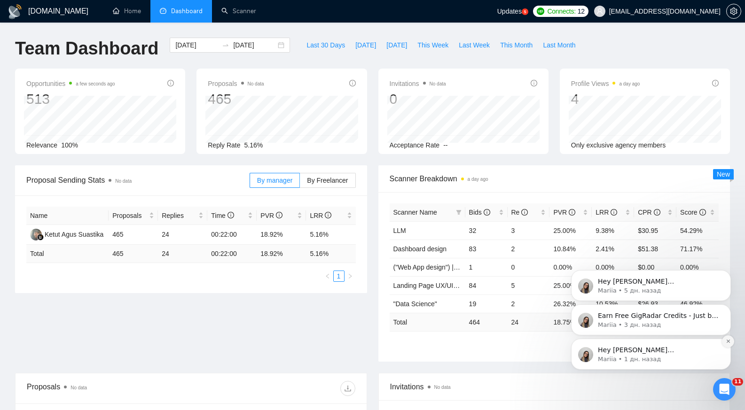
click at [726, 340] on icon "Dismiss notification" at bounding box center [728, 341] width 5 height 5
click at [726, 340] on icon "Dismiss notification" at bounding box center [728, 342] width 4 height 4
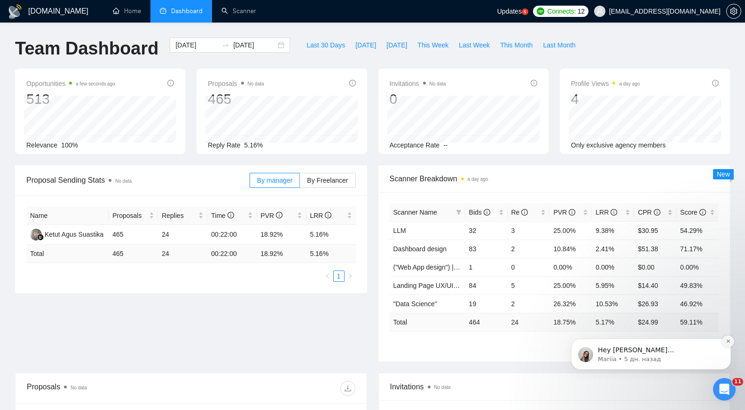
drag, startPoint x: 726, startPoint y: 410, endPoint x: 726, endPoint y: 340, distance: 69.6
click at [726, 340] on icon "Dismiss notification" at bounding box center [728, 341] width 5 height 5
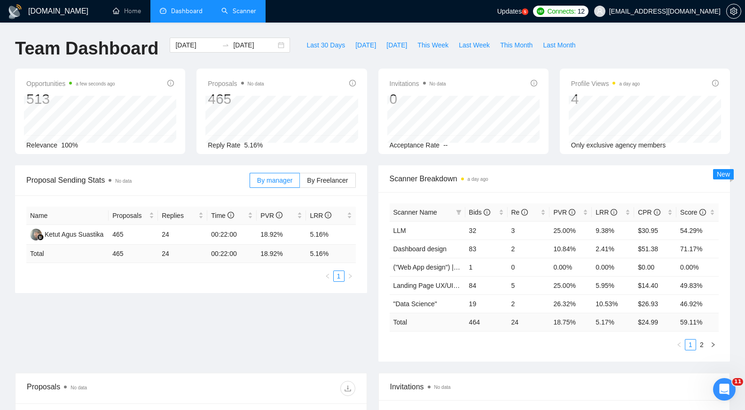
click at [239, 15] on link "Scanner" at bounding box center [238, 11] width 35 height 8
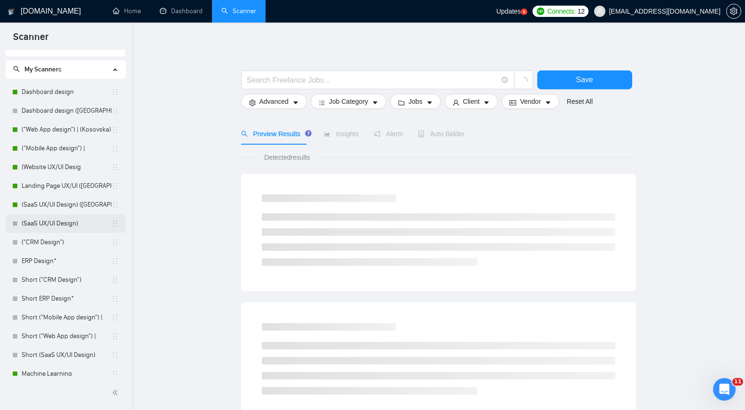
scroll to position [13, 0]
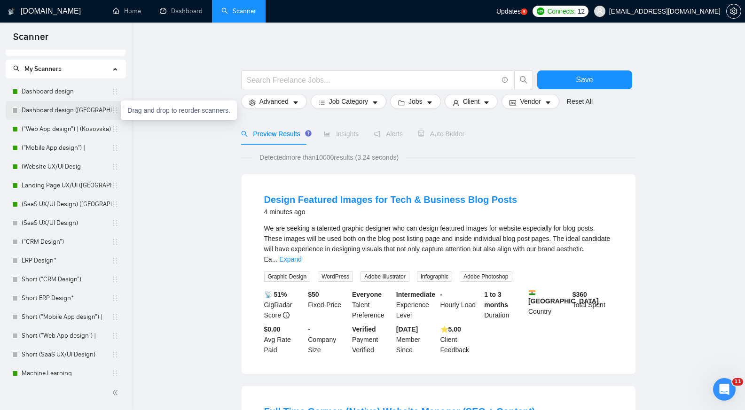
click at [113, 112] on icon "holder" at bounding box center [115, 111] width 4 height 6
click at [75, 110] on link "Dashboard design ([GEOGRAPHIC_DATA])" at bounding box center [67, 110] width 90 height 19
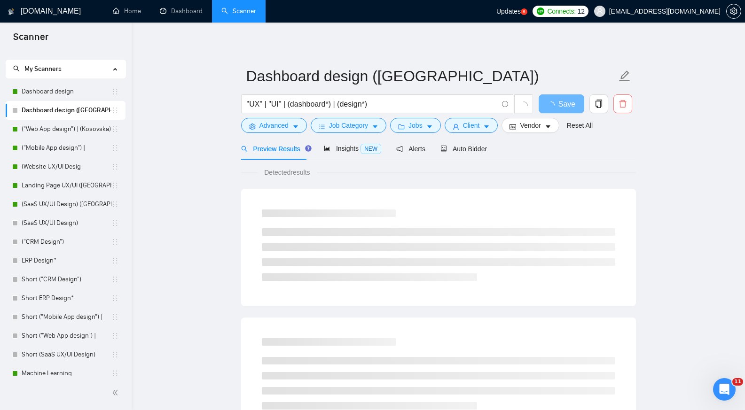
click at [626, 103] on icon "delete" at bounding box center [623, 104] width 8 height 8
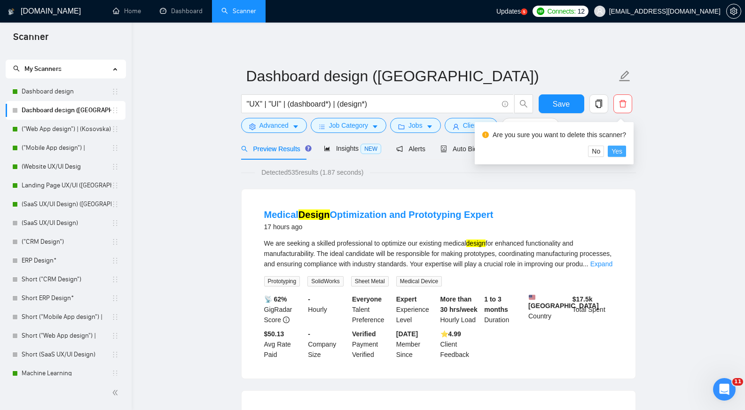
click at [621, 152] on span "Yes" at bounding box center [617, 151] width 11 height 10
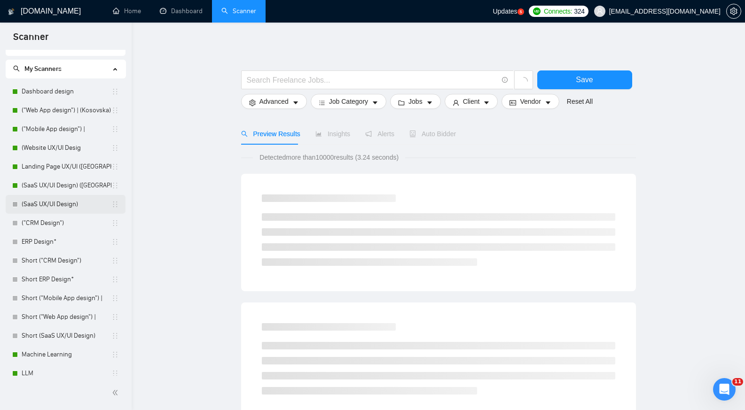
click at [38, 205] on link "(SaaS UX/UI Design)" at bounding box center [67, 204] width 90 height 19
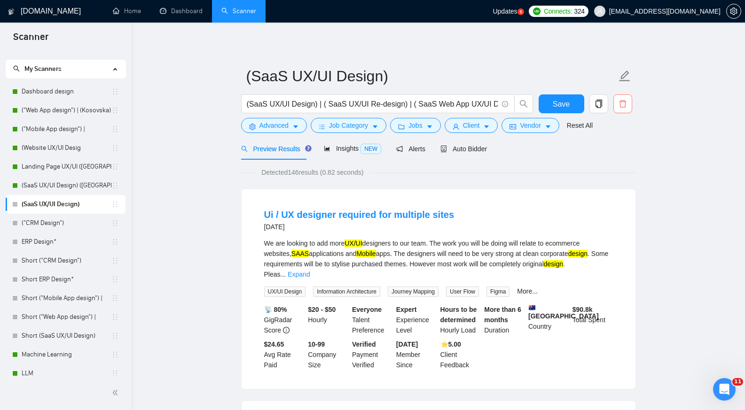
click at [624, 107] on icon "delete" at bounding box center [622, 104] width 7 height 8
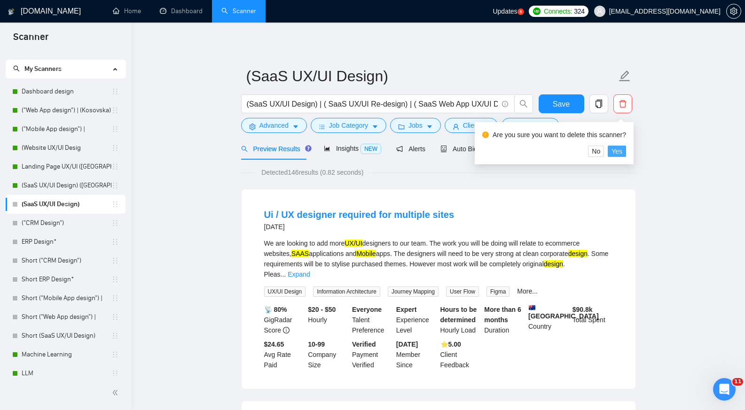
click at [617, 153] on span "Yes" at bounding box center [617, 151] width 11 height 10
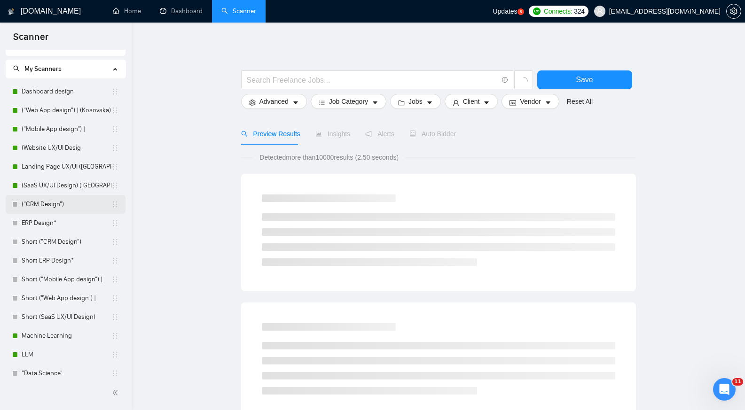
click at [53, 206] on link "("CRM Design")" at bounding box center [67, 204] width 90 height 19
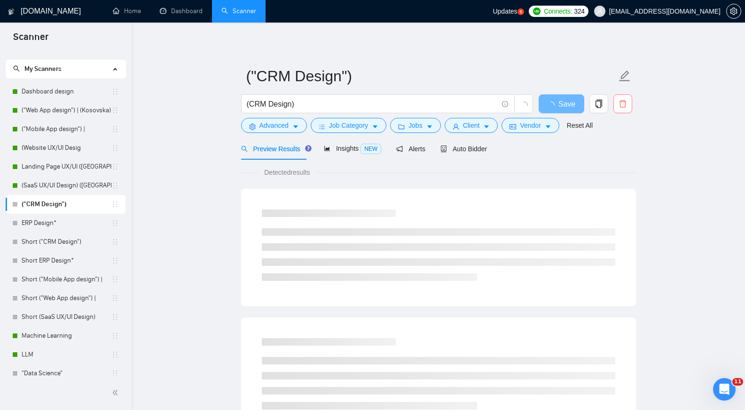
click at [623, 107] on icon "delete" at bounding box center [622, 104] width 7 height 8
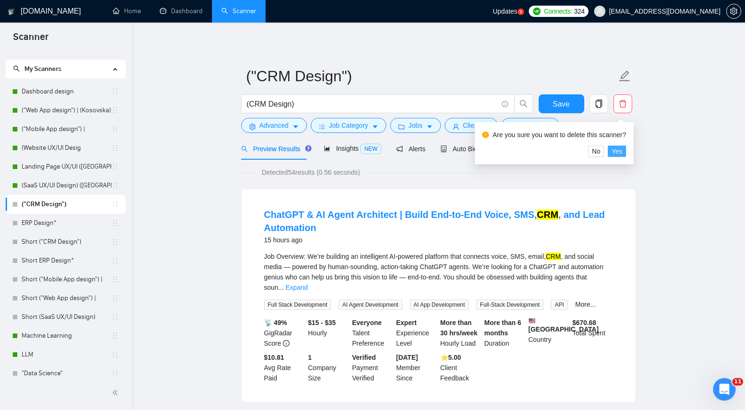
click at [619, 151] on span "Yes" at bounding box center [617, 151] width 11 height 10
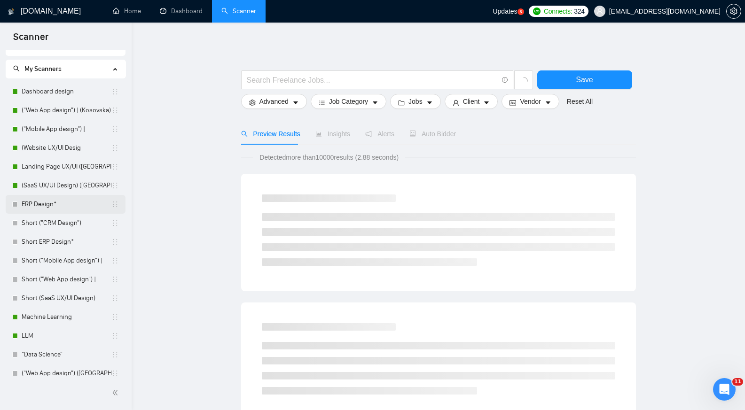
click at [63, 207] on link "ERP Design*" at bounding box center [67, 204] width 90 height 19
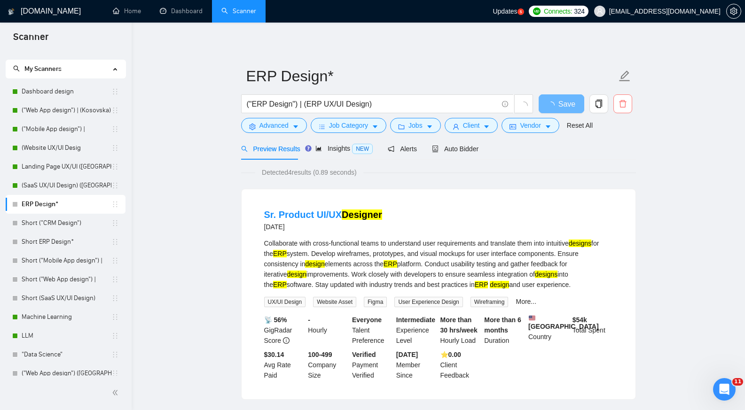
click at [625, 104] on icon "delete" at bounding box center [622, 104] width 7 height 8
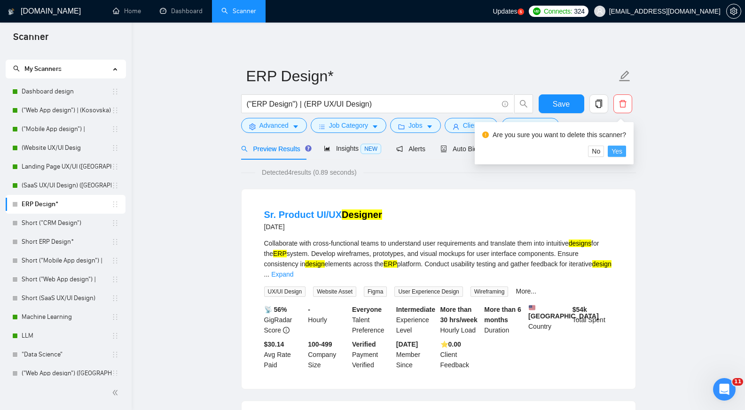
click at [618, 153] on span "Yes" at bounding box center [617, 151] width 11 height 10
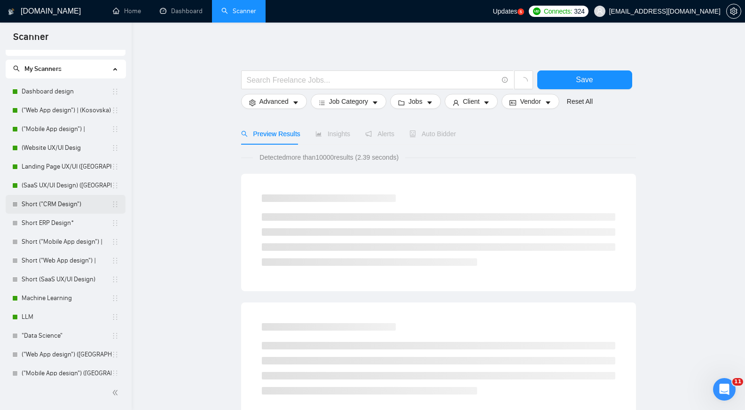
click at [79, 209] on link "Short ("CRM Design")" at bounding box center [67, 204] width 90 height 19
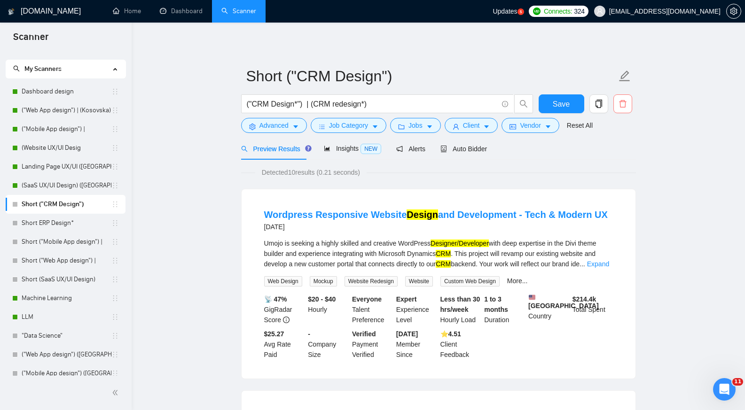
click at [625, 103] on icon "delete" at bounding box center [622, 104] width 7 height 8
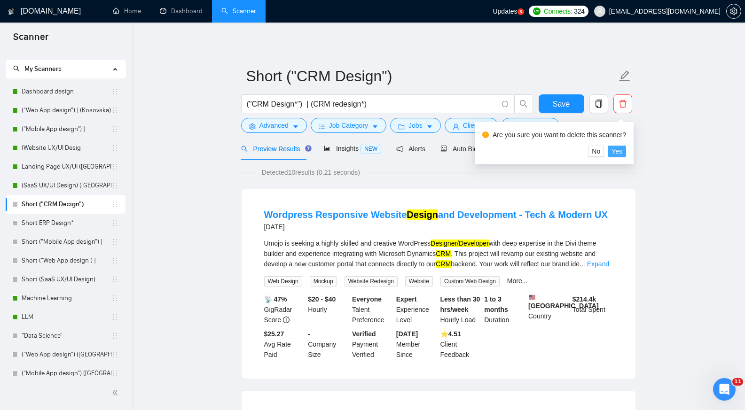
click at [621, 154] on button "Yes" at bounding box center [617, 151] width 18 height 11
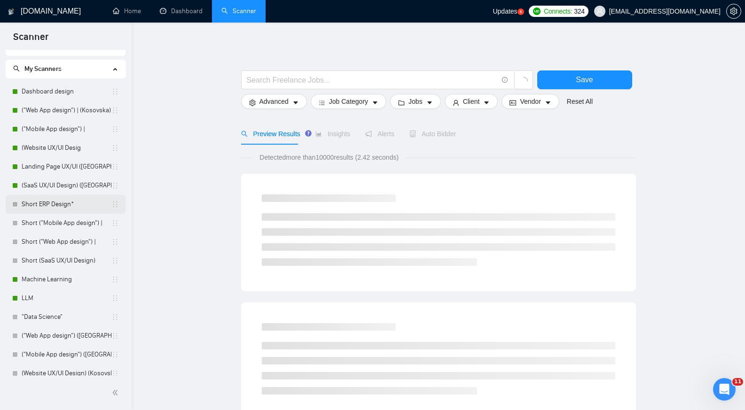
click at [65, 209] on link "Short ERP Design*" at bounding box center [67, 204] width 90 height 19
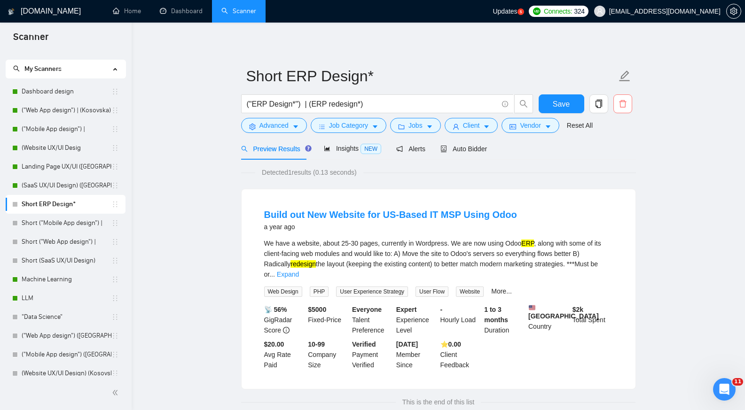
click at [624, 107] on icon "delete" at bounding box center [622, 104] width 7 height 8
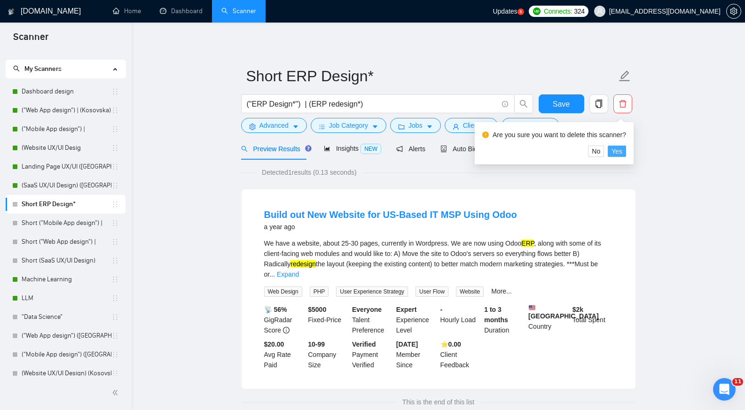
click at [621, 150] on button "Yes" at bounding box center [617, 151] width 18 height 11
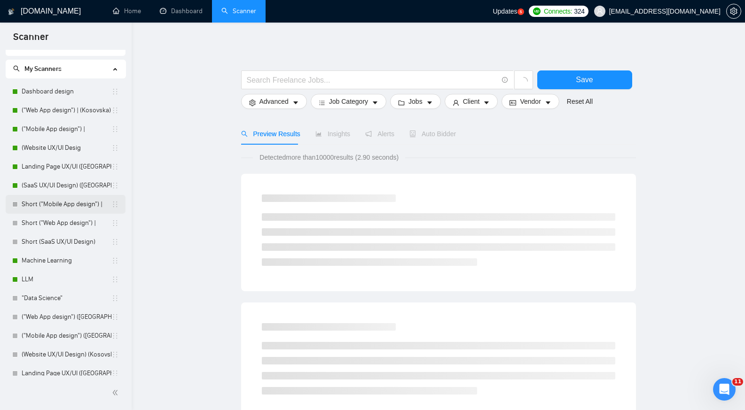
click at [61, 209] on link "Short ("Mobile App design") |" at bounding box center [67, 204] width 90 height 19
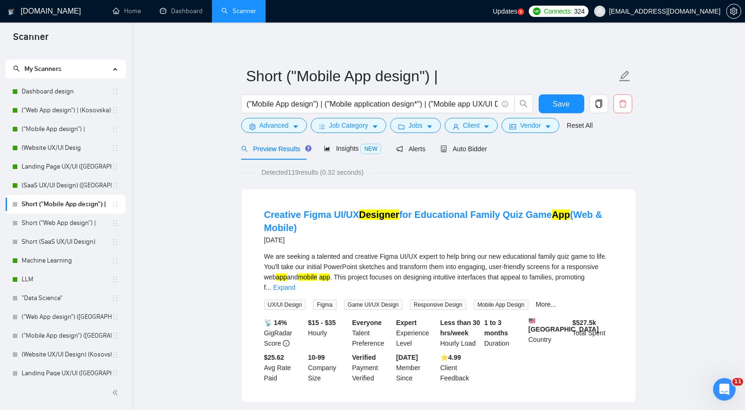
click at [626, 101] on icon "delete" at bounding box center [623, 104] width 8 height 8
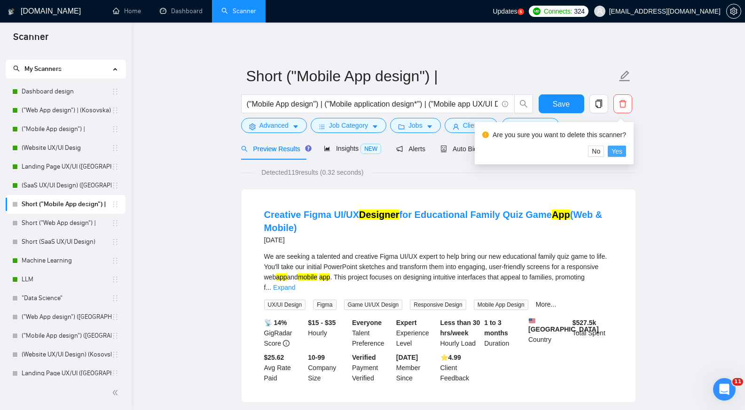
click at [622, 150] on button "Yes" at bounding box center [617, 151] width 18 height 11
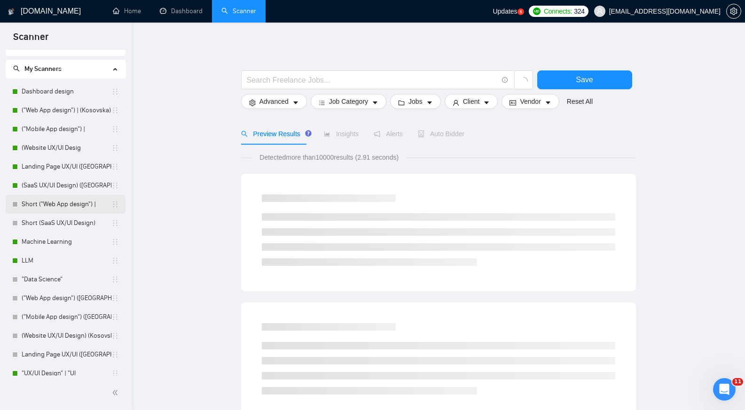
click at [76, 206] on link "Short ("Web App design") |" at bounding box center [67, 204] width 90 height 19
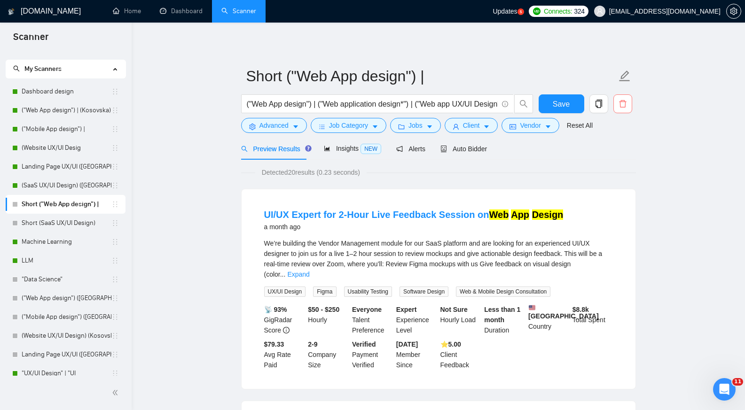
click at [621, 103] on icon "delete" at bounding box center [623, 104] width 8 height 8
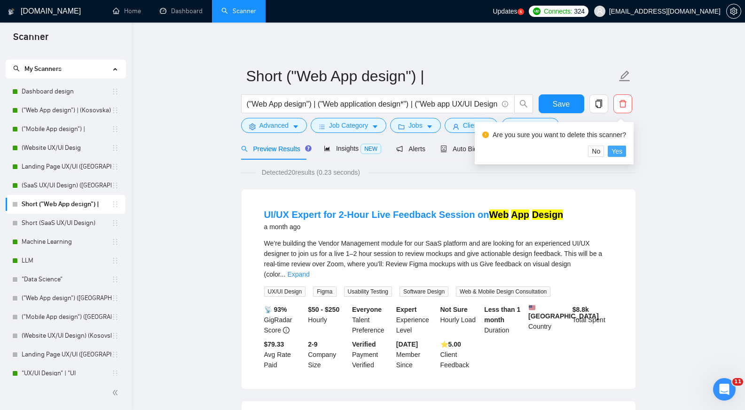
click at [620, 152] on span "Yes" at bounding box center [617, 151] width 11 height 10
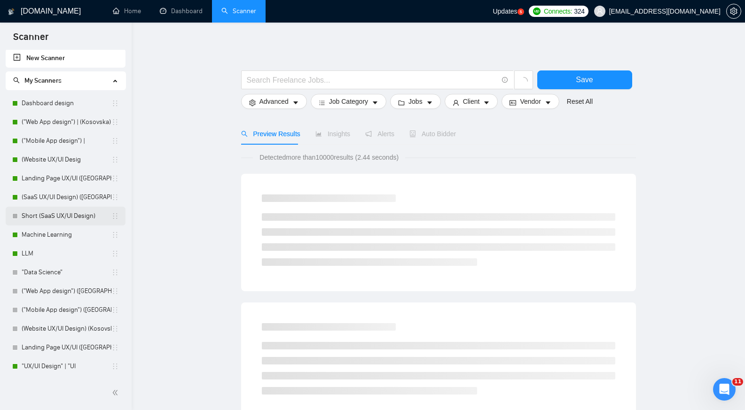
scroll to position [1, 0]
click at [60, 216] on link "Short (SaaS UX/UI Design)" at bounding box center [67, 216] width 90 height 19
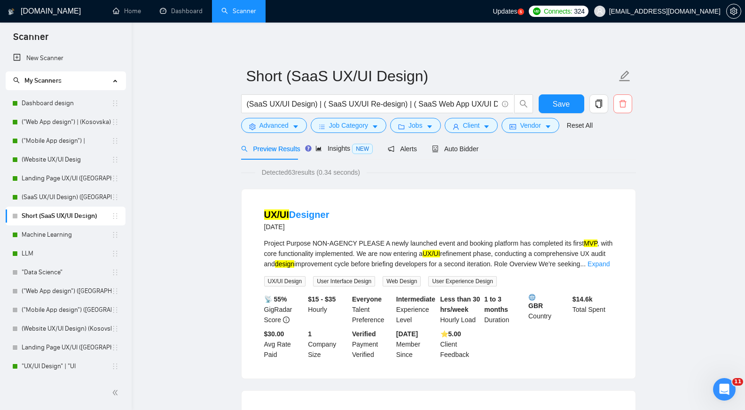
click at [627, 105] on icon "delete" at bounding box center [623, 104] width 8 height 8
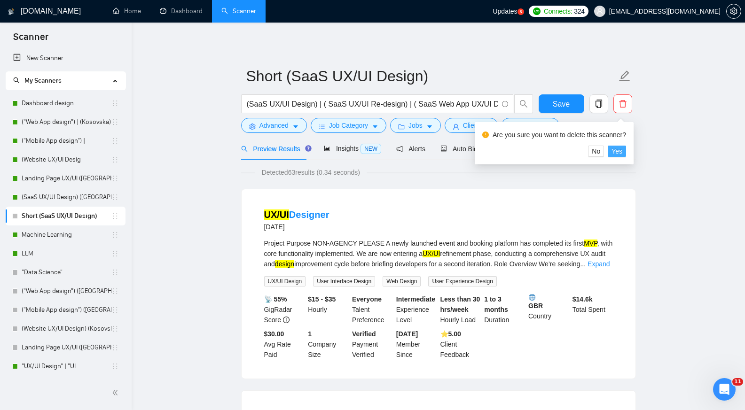
click at [623, 155] on button "Yes" at bounding box center [617, 151] width 18 height 11
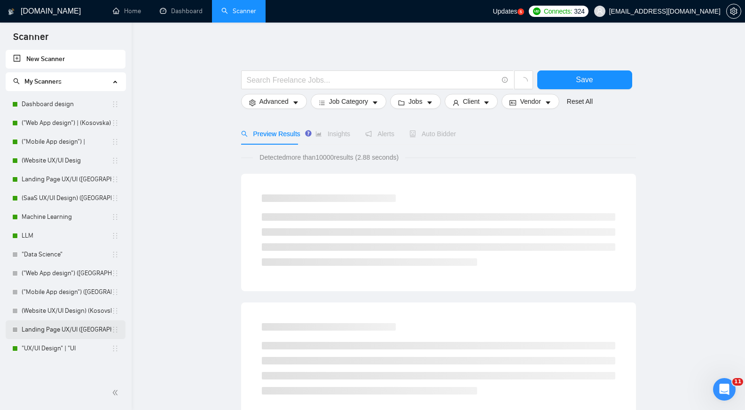
click at [59, 331] on link "Landing Page UX/UI ([GEOGRAPHIC_DATA])" at bounding box center [67, 330] width 90 height 19
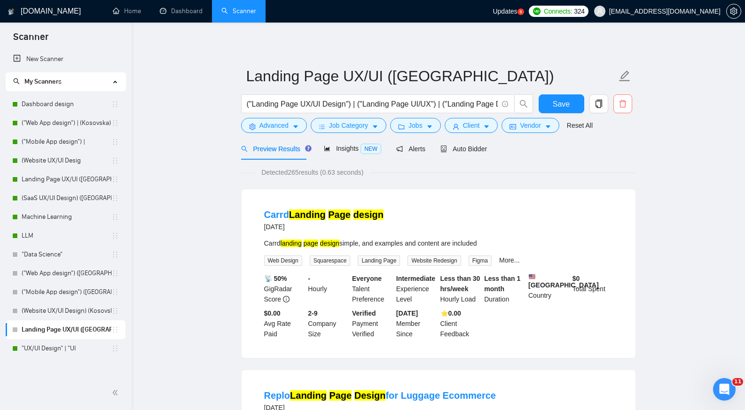
click at [626, 101] on icon "delete" at bounding box center [623, 104] width 8 height 8
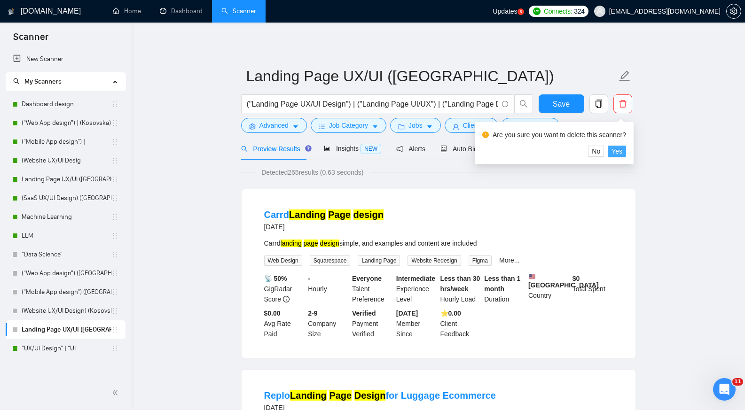
click at [616, 153] on span "Yes" at bounding box center [617, 151] width 11 height 10
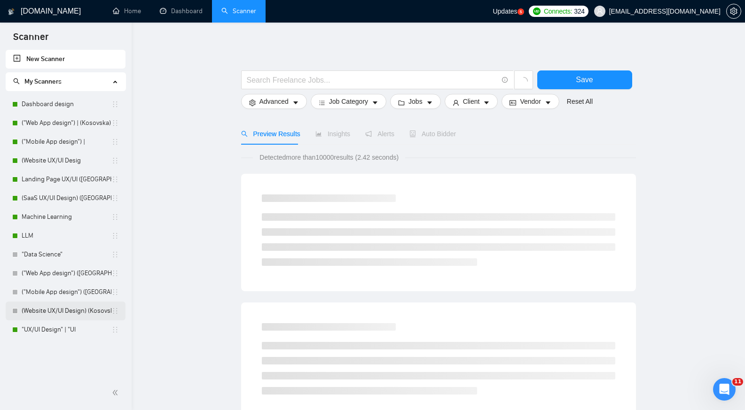
click at [73, 310] on link "(Website UX/UI Design) (Kosovska)" at bounding box center [67, 311] width 90 height 19
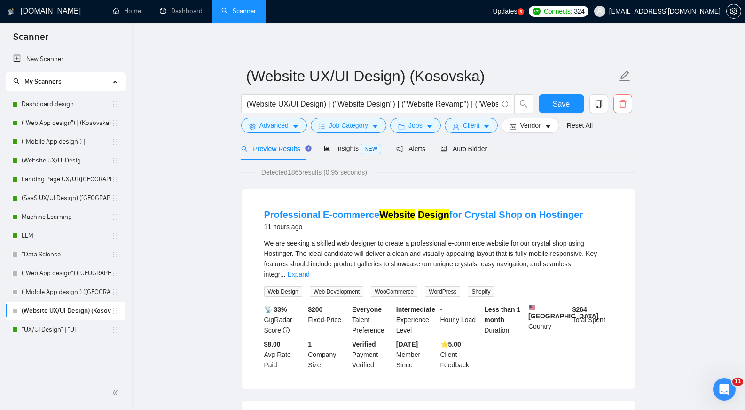
click at [626, 103] on icon "delete" at bounding box center [623, 104] width 8 height 8
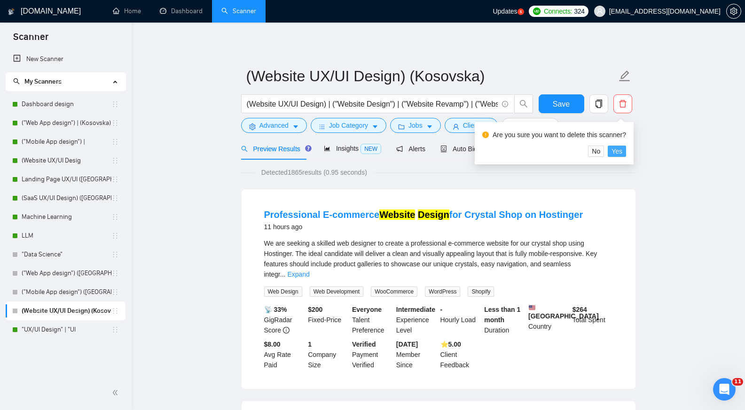
click at [618, 152] on span "Yes" at bounding box center [617, 151] width 11 height 10
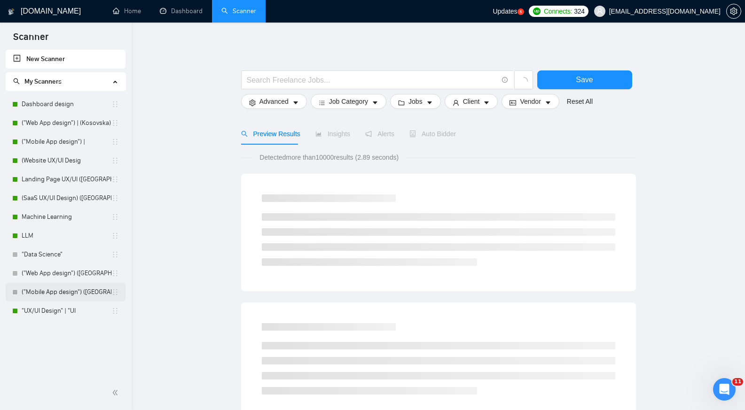
click at [57, 294] on link "("Mobile App design") ([GEOGRAPHIC_DATA])" at bounding box center [67, 292] width 90 height 19
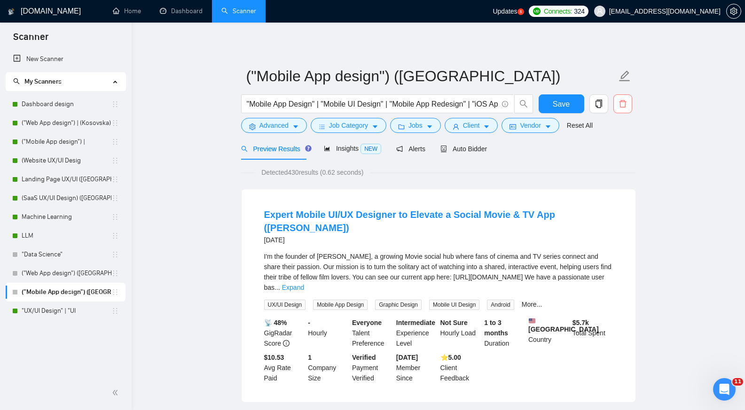
click at [626, 103] on icon "delete" at bounding box center [623, 104] width 8 height 8
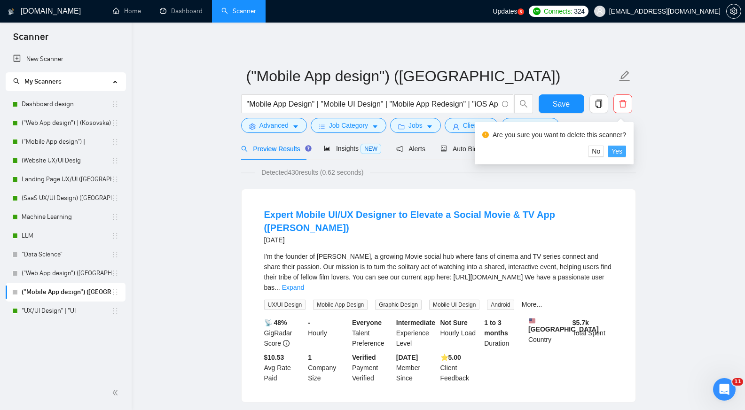
click at [619, 151] on span "Yes" at bounding box center [617, 151] width 11 height 10
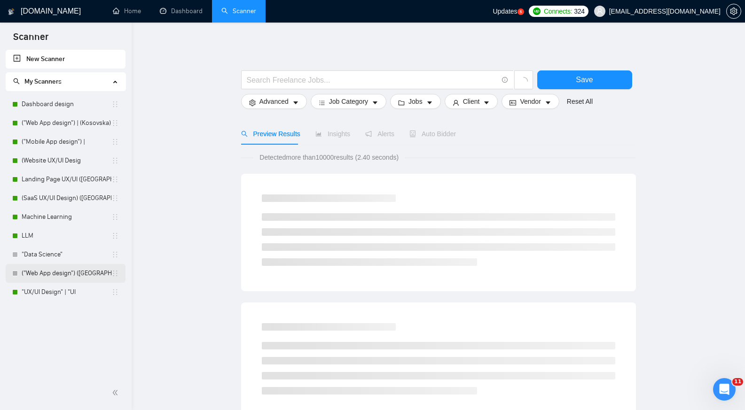
click at [63, 272] on link "("Web App design") ([GEOGRAPHIC_DATA])" at bounding box center [67, 273] width 90 height 19
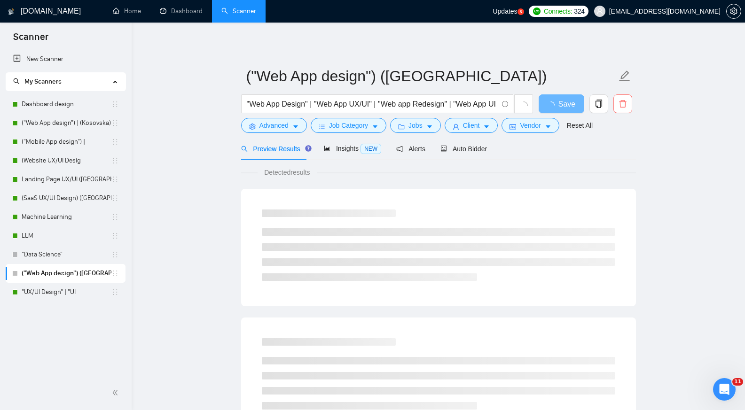
click at [624, 103] on icon "delete" at bounding box center [623, 104] width 8 height 8
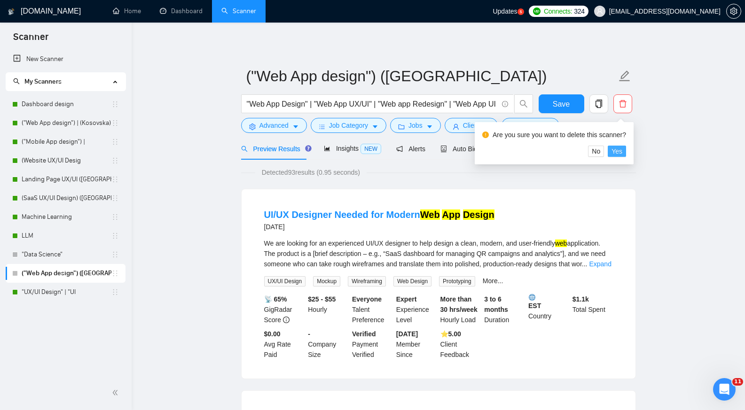
click at [623, 152] on button "Yes" at bounding box center [617, 151] width 18 height 11
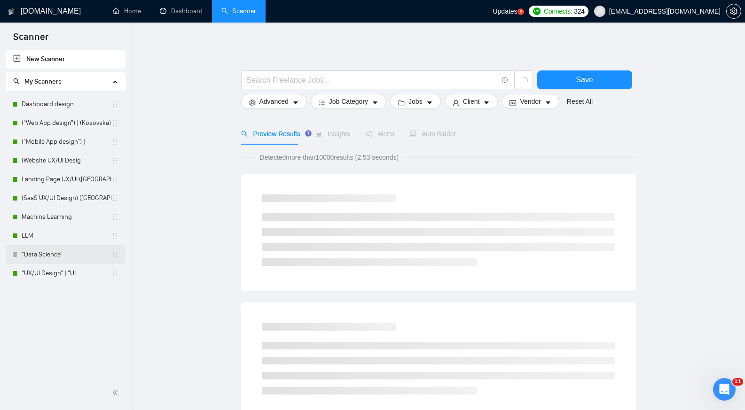
click at [56, 257] on link ""Data Science"" at bounding box center [67, 254] width 90 height 19
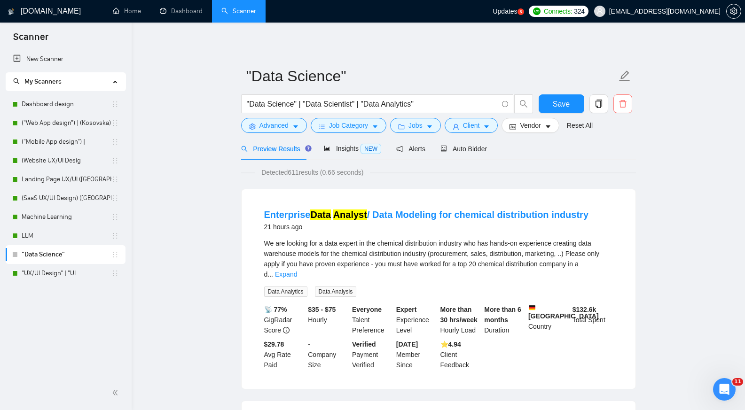
click at [623, 107] on icon "delete" at bounding box center [622, 104] width 7 height 8
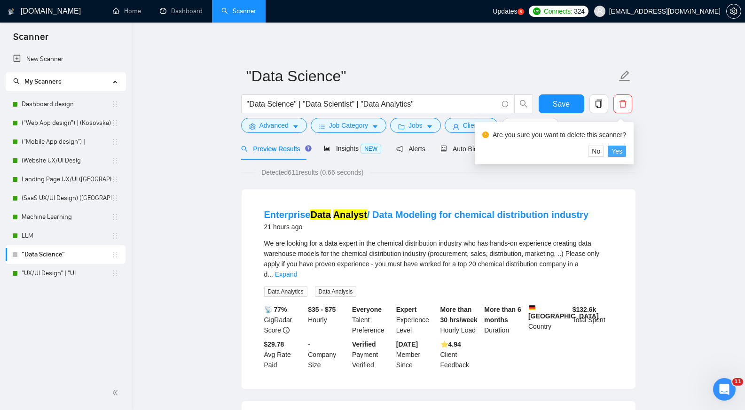
click at [618, 154] on span "Yes" at bounding box center [617, 151] width 11 height 10
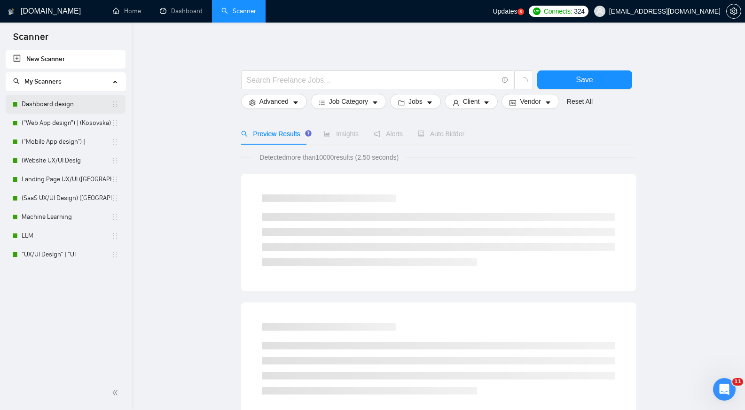
click at [92, 106] on link "Dashboard design" at bounding box center [67, 104] width 90 height 19
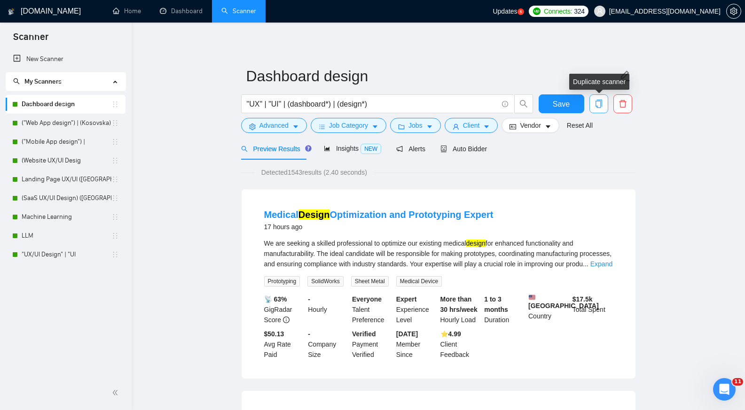
click at [601, 104] on icon "copy" at bounding box center [598, 104] width 7 height 8
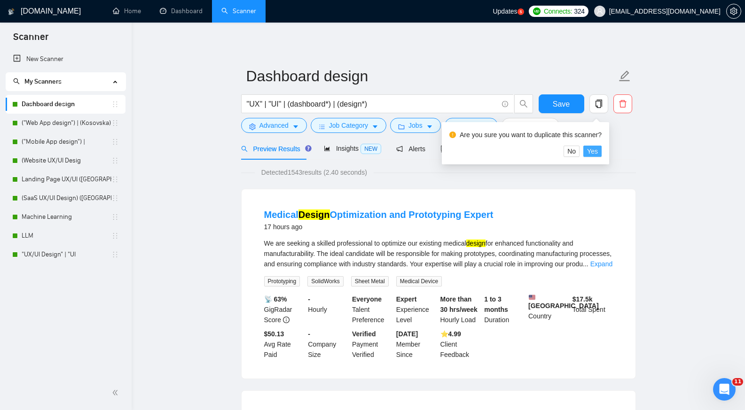
click at [592, 154] on span "Yes" at bounding box center [592, 151] width 11 height 10
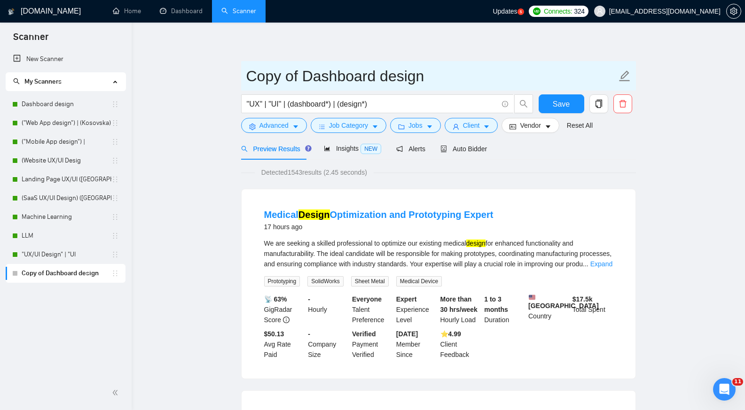
click at [625, 74] on icon "edit" at bounding box center [625, 76] width 12 height 12
drag, startPoint x: 302, startPoint y: 79, endPoint x: 250, endPoint y: 87, distance: 52.7
click at [250, 87] on input "Copy of Dashboard design" at bounding box center [431, 76] width 371 height 24
click at [386, 78] on input "Dashboard design" at bounding box center [431, 76] width 371 height 24
type input "Dashboard design ([GEOGRAPHIC_DATA])"
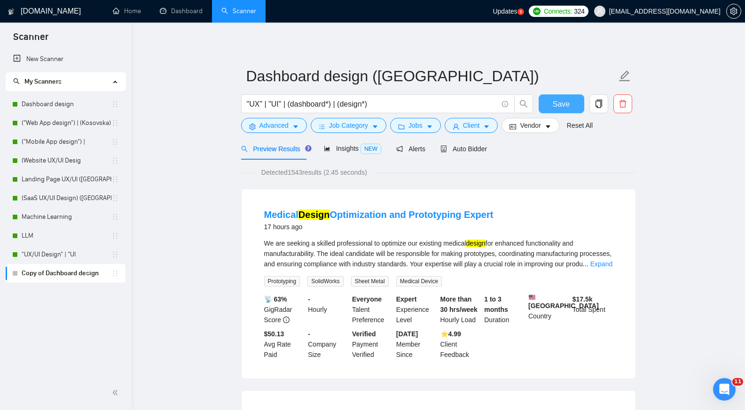
click at [563, 101] on span "Save" at bounding box center [561, 104] width 17 height 12
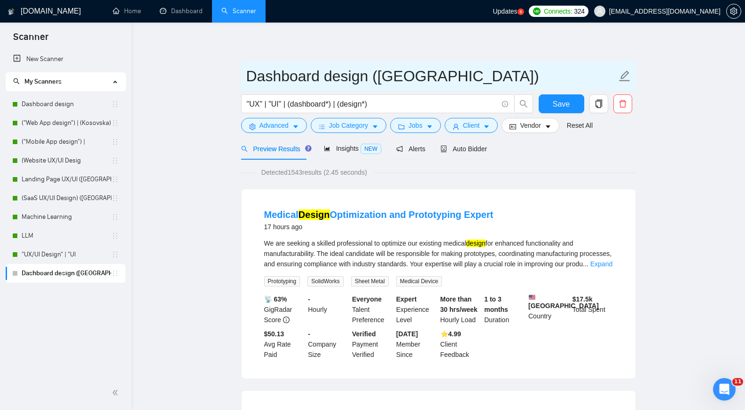
drag, startPoint x: 450, startPoint y: 80, endPoint x: 375, endPoint y: 82, distance: 75.7
click at [375, 82] on input "Dashboard design ([GEOGRAPHIC_DATA])" at bounding box center [431, 76] width 371 height 24
click at [455, 81] on input "Dashboard design ([GEOGRAPHIC_DATA])" at bounding box center [431, 76] width 371 height 24
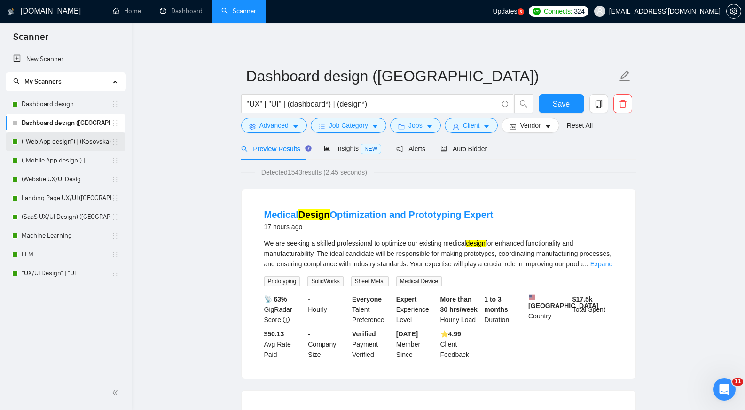
click at [99, 146] on link "("Web App design") | (Kosovska)" at bounding box center [67, 142] width 90 height 19
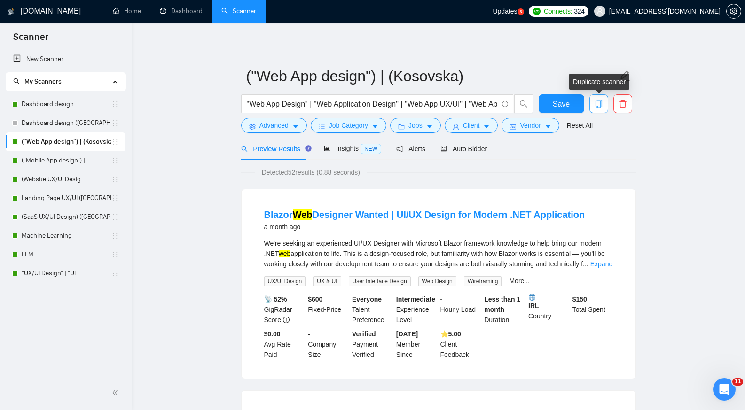
click at [600, 108] on icon "copy" at bounding box center [598, 104] width 7 height 8
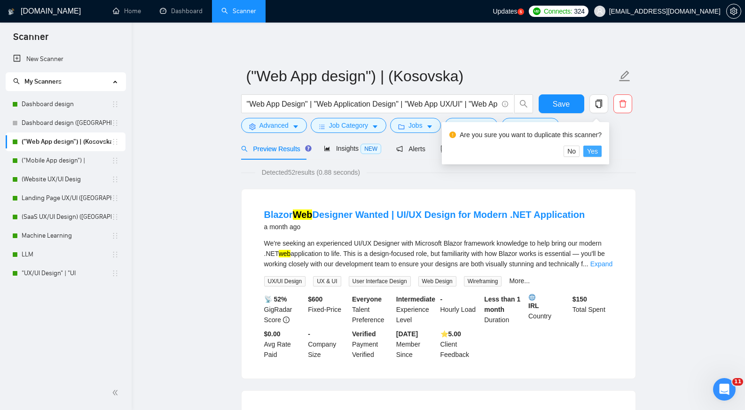
click at [596, 150] on span "Yes" at bounding box center [592, 151] width 11 height 10
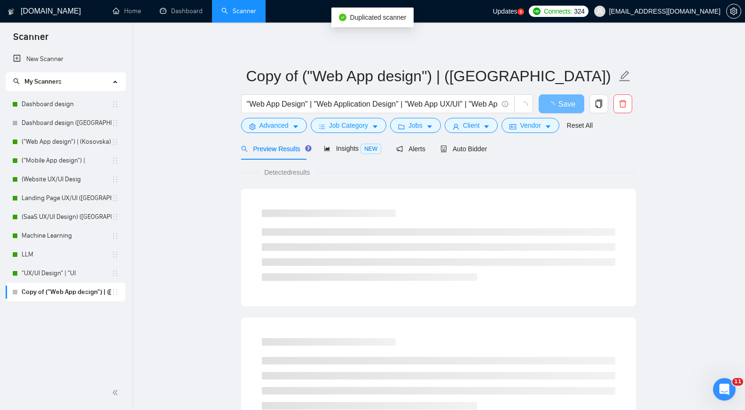
click at [88, 293] on link "Copy of ("Web App design") | ([GEOGRAPHIC_DATA])" at bounding box center [67, 292] width 90 height 19
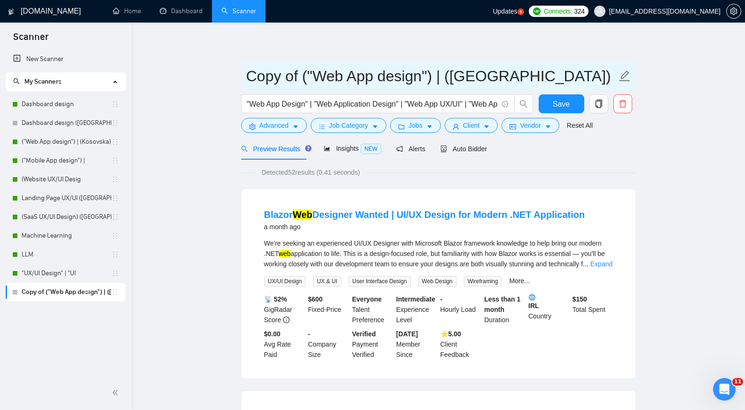
click at [625, 79] on icon "edit" at bounding box center [625, 76] width 12 height 12
drag, startPoint x: 528, startPoint y: 79, endPoint x: 443, endPoint y: 82, distance: 84.3
click at [443, 82] on input "Copy of ("Web App design") | ([GEOGRAPHIC_DATA])" at bounding box center [431, 76] width 371 height 24
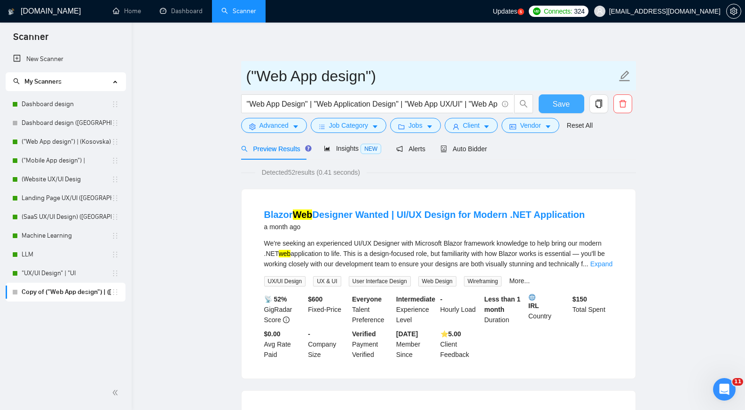
type input "("Web App design")"
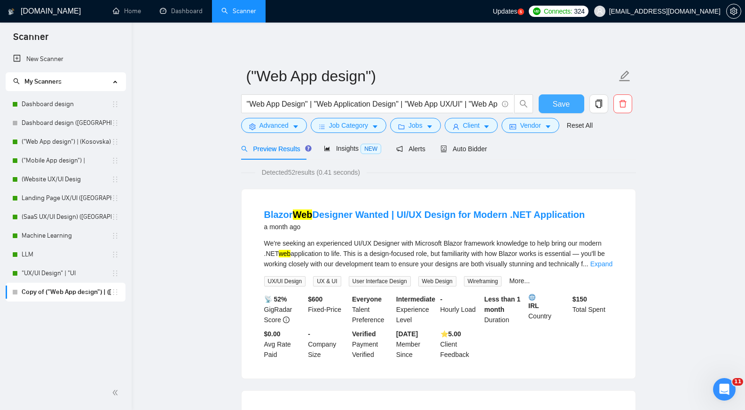
click at [569, 103] on button "Save" at bounding box center [562, 104] width 46 height 19
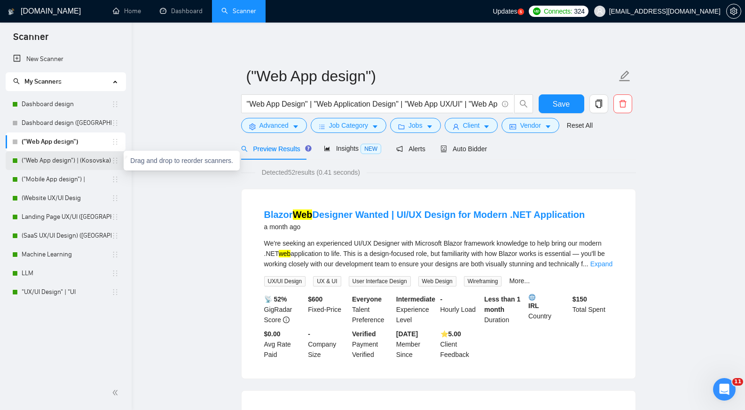
click at [118, 162] on icon "holder" at bounding box center [115, 161] width 8 height 8
click at [110, 181] on link "("Mobile App design") |" at bounding box center [67, 179] width 90 height 19
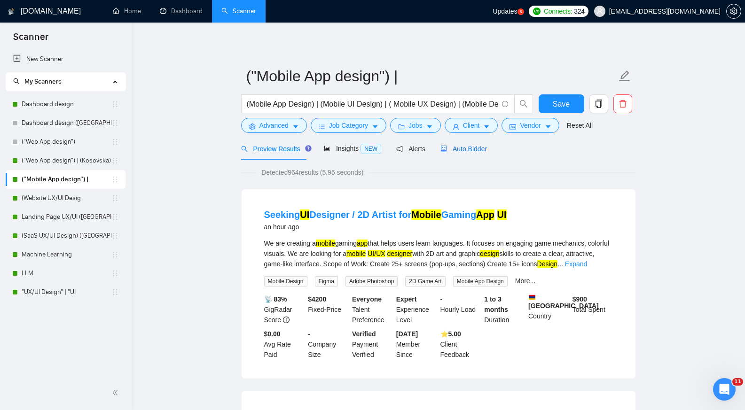
click at [454, 148] on span "Auto Bidder" at bounding box center [464, 149] width 47 height 8
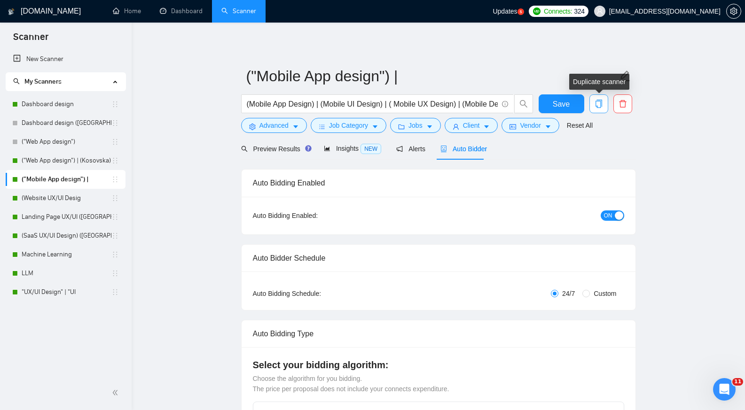
click at [596, 106] on icon "copy" at bounding box center [598, 104] width 7 height 8
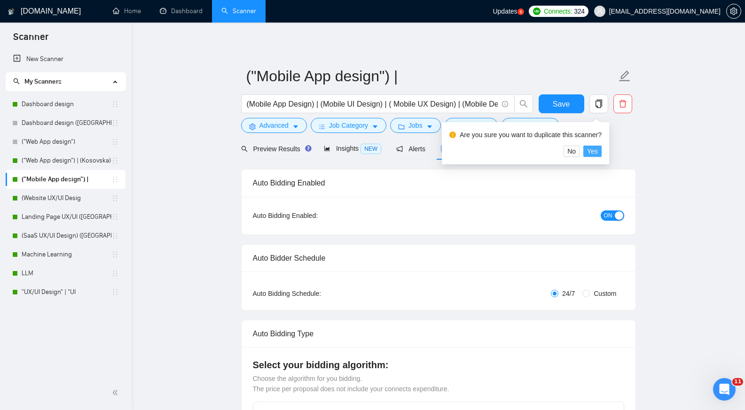
click at [590, 154] on span "Yes" at bounding box center [592, 151] width 11 height 10
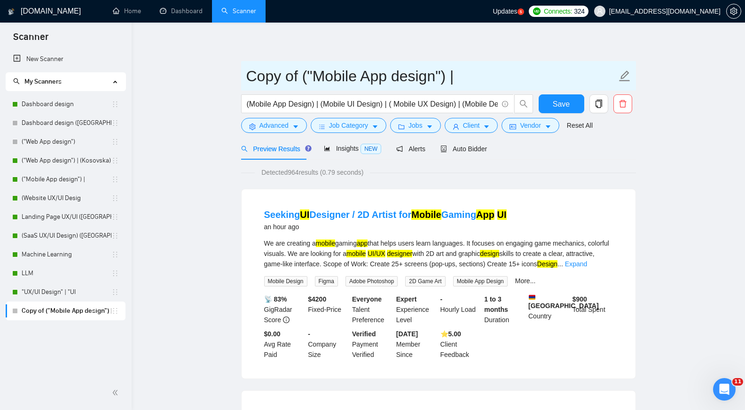
click at [623, 75] on icon "edit" at bounding box center [624, 76] width 11 height 11
click at [481, 77] on input "Copy of ("Mobile App design") |" at bounding box center [431, 76] width 371 height 24
paste input "(Kosovska)"
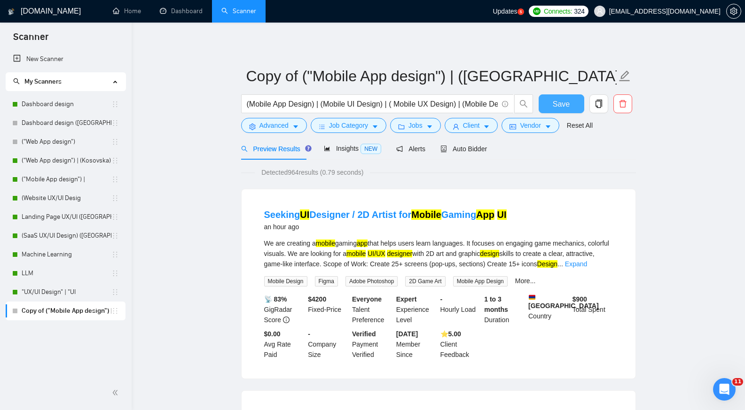
click at [566, 102] on span "Save" at bounding box center [561, 104] width 17 height 12
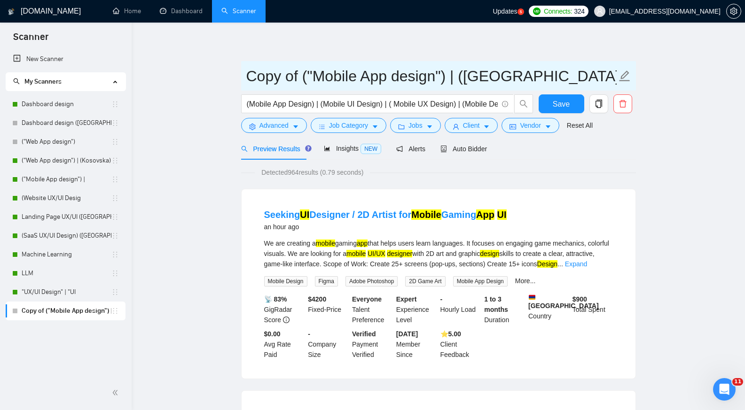
click at [625, 71] on icon "edit" at bounding box center [625, 76] width 12 height 12
drag, startPoint x: 303, startPoint y: 79, endPoint x: 245, endPoint y: 81, distance: 57.9
click at [245, 81] on span "Copy of ("Mobile App design") | ([GEOGRAPHIC_DATA])" at bounding box center [438, 76] width 395 height 30
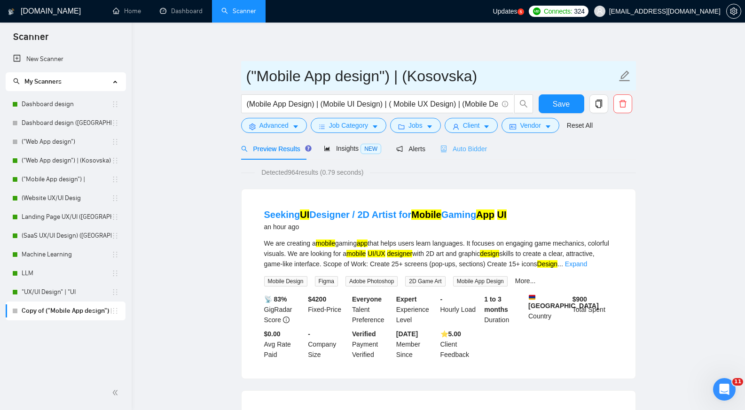
type input "("Mobile App design") | (Kosovska)"
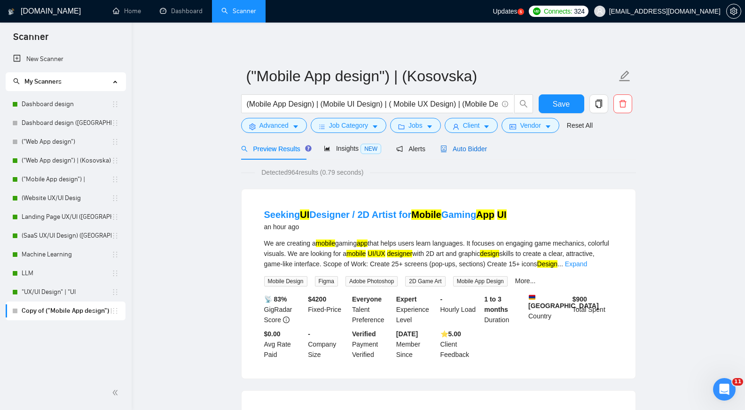
click at [465, 147] on span "Auto Bidder" at bounding box center [464, 149] width 47 height 8
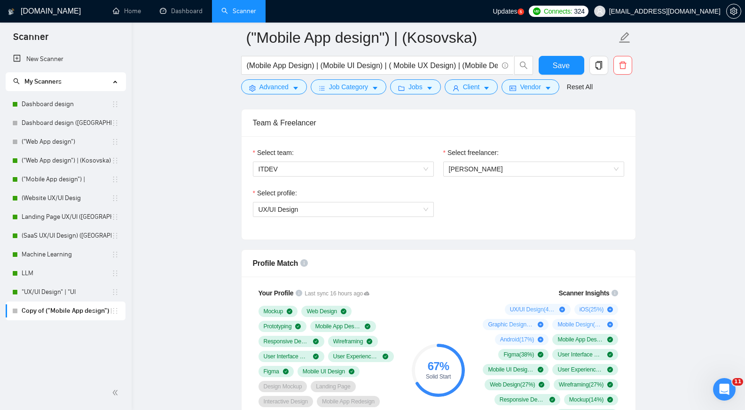
scroll to position [473, 0]
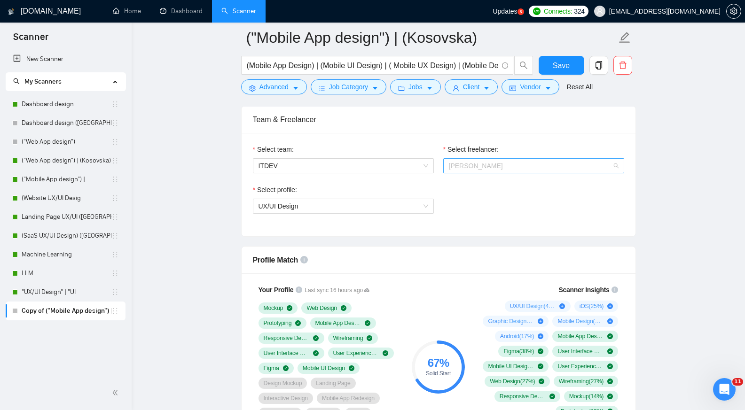
click at [527, 169] on span "[PERSON_NAME]" at bounding box center [534, 166] width 170 height 14
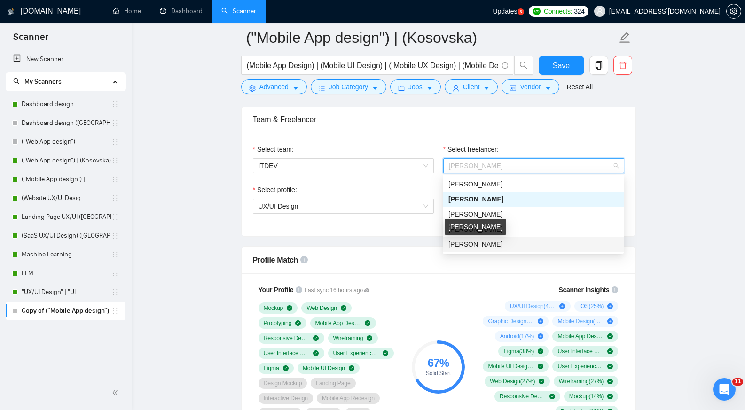
click at [479, 241] on span "[PERSON_NAME]" at bounding box center [476, 245] width 54 height 8
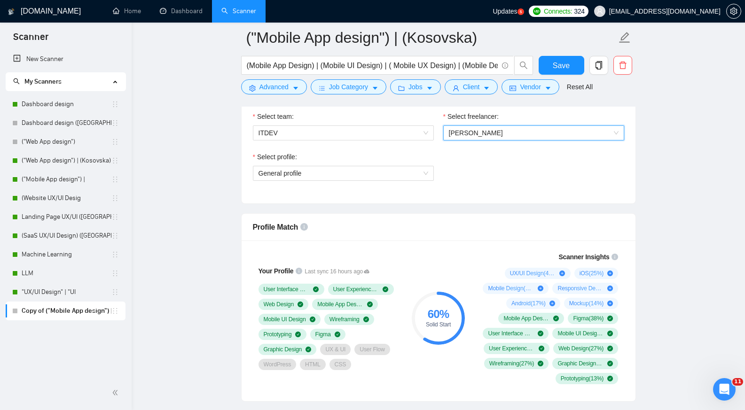
scroll to position [510, 0]
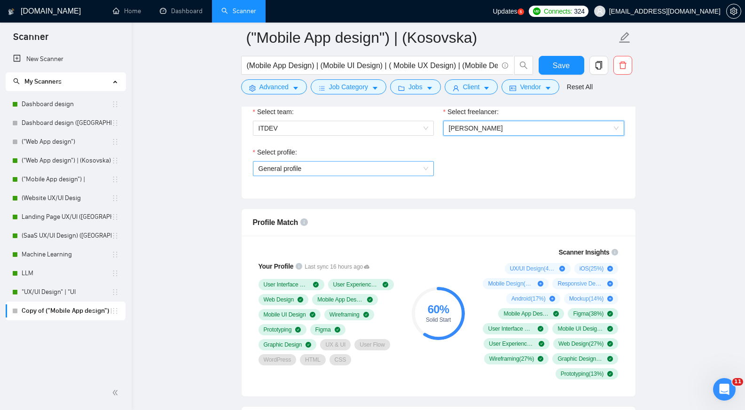
click at [422, 166] on span "General profile" at bounding box center [344, 169] width 170 height 14
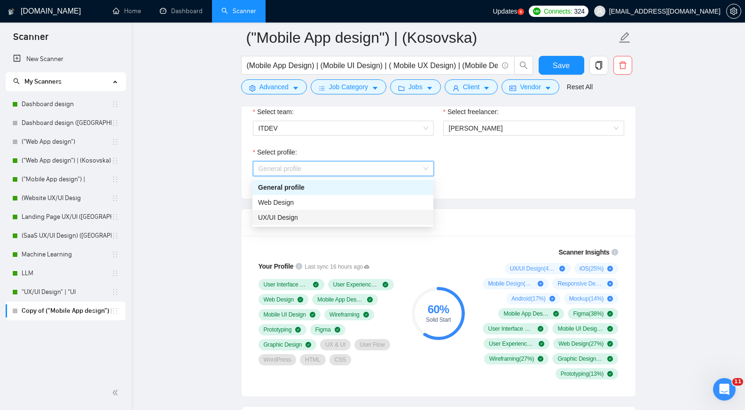
click at [330, 218] on div "UX/UI Design" at bounding box center [343, 218] width 170 height 10
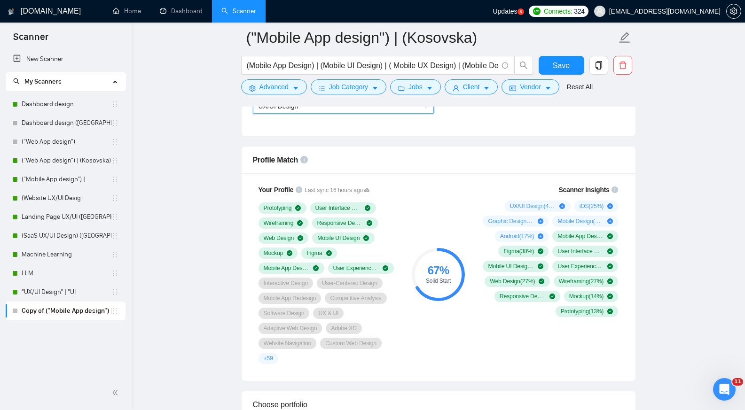
scroll to position [574, 0]
click at [566, 61] on span "Save" at bounding box center [561, 66] width 17 height 12
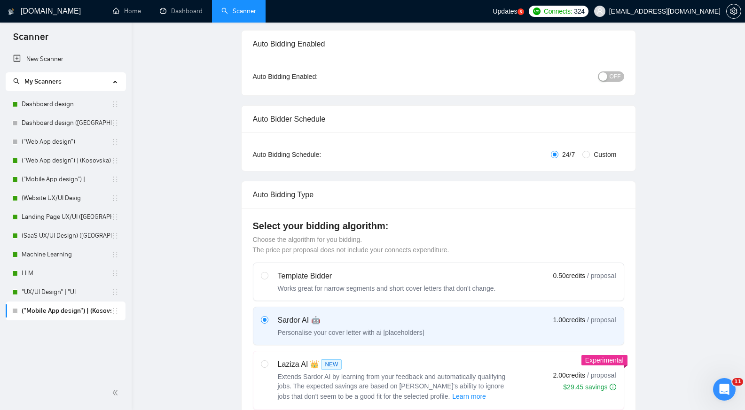
scroll to position [0, 0]
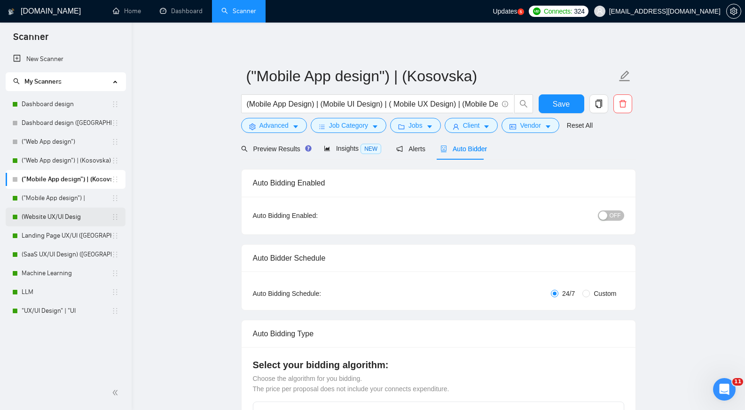
click at [96, 217] on link "(Website UX/UI Desig" at bounding box center [67, 217] width 90 height 19
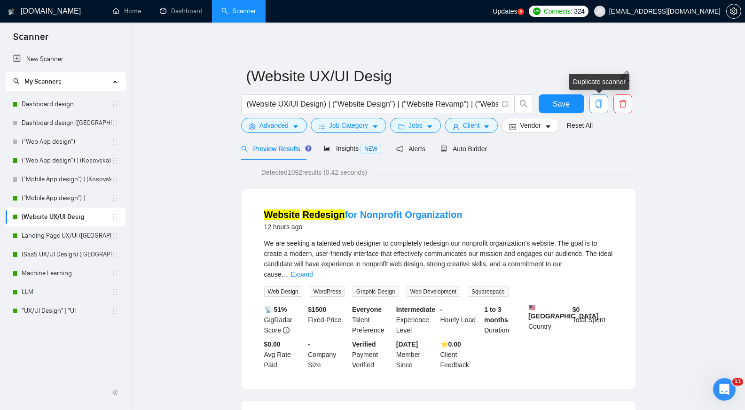
click at [601, 106] on icon "copy" at bounding box center [599, 104] width 8 height 8
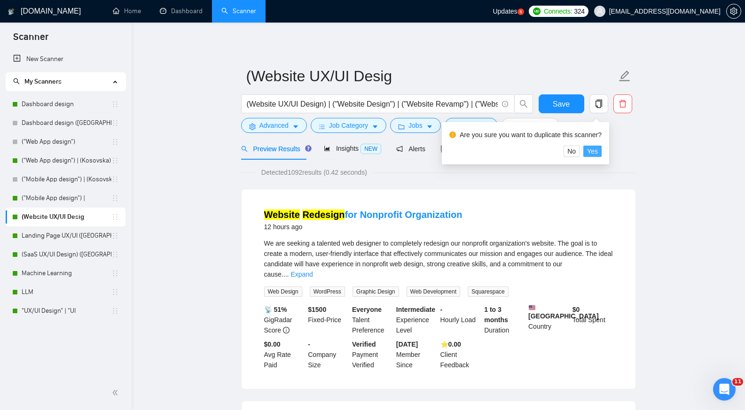
click at [595, 154] on span "Yes" at bounding box center [592, 151] width 11 height 10
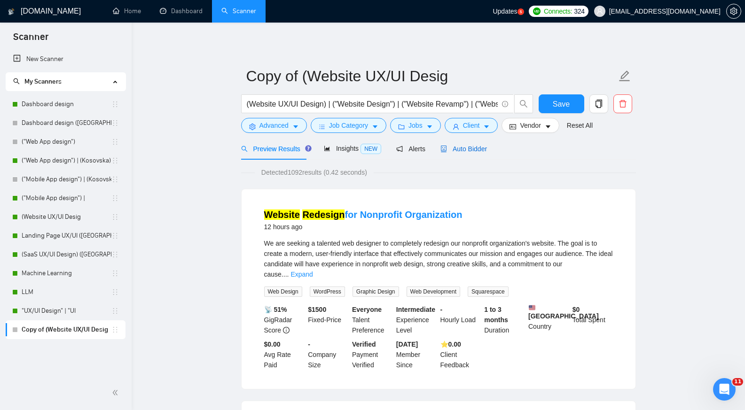
click at [464, 150] on span "Auto Bidder" at bounding box center [464, 149] width 47 height 8
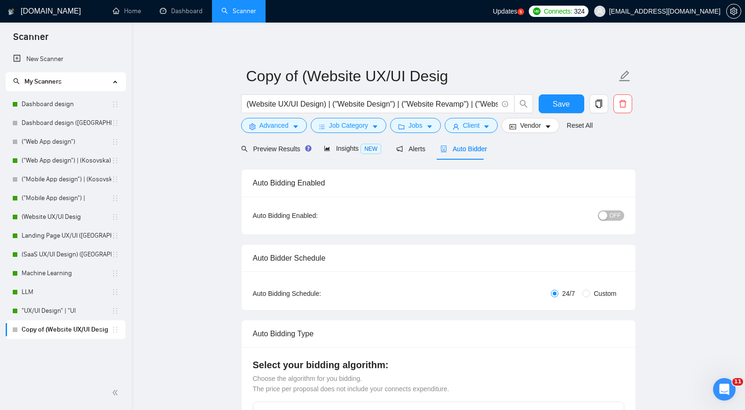
click at [506, 214] on div "OFF" at bounding box center [562, 215] width 124 height 11
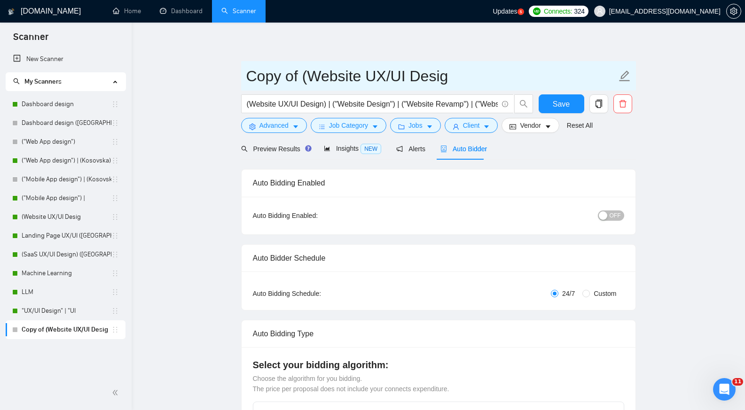
click at [622, 79] on icon "edit" at bounding box center [625, 76] width 12 height 12
click at [302, 75] on input "Copy of (Website UX/UI Desig" at bounding box center [431, 76] width 371 height 24
click at [390, 80] on input "Website UX/UI Desig" at bounding box center [431, 76] width 371 height 24
click at [427, 79] on input "Website UX/UI Design" at bounding box center [431, 76] width 371 height 24
drag, startPoint x: 478, startPoint y: 77, endPoint x: 402, endPoint y: 79, distance: 76.2
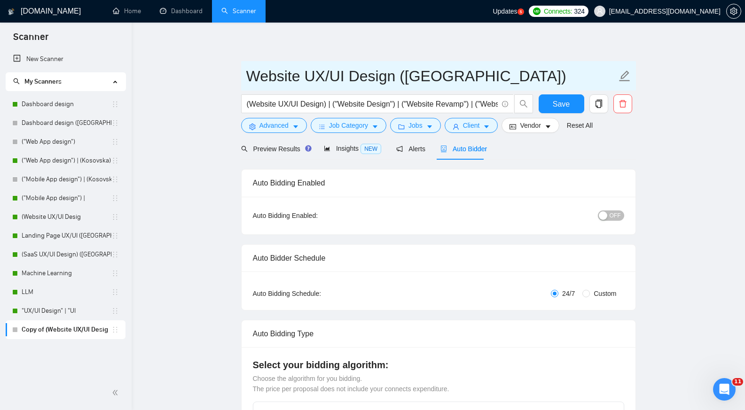
click at [402, 79] on input "Website UX/UI Design ([GEOGRAPHIC_DATA])" at bounding box center [431, 76] width 371 height 24
click at [442, 84] on input "Website UX/UI Design ([GEOGRAPHIC_DATA])" at bounding box center [431, 76] width 371 height 24
type input "Website UX/UI Design ([GEOGRAPHIC_DATA])"
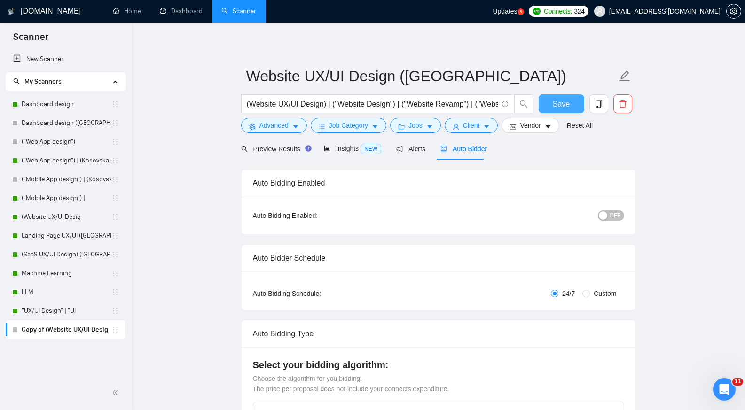
click at [567, 103] on span "Save" at bounding box center [561, 104] width 17 height 12
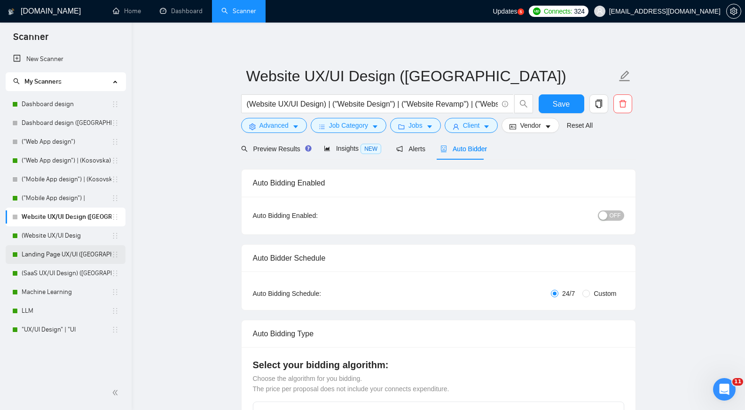
click at [92, 257] on link "Landing Page UX/UI ([GEOGRAPHIC_DATA])" at bounding box center [67, 254] width 90 height 19
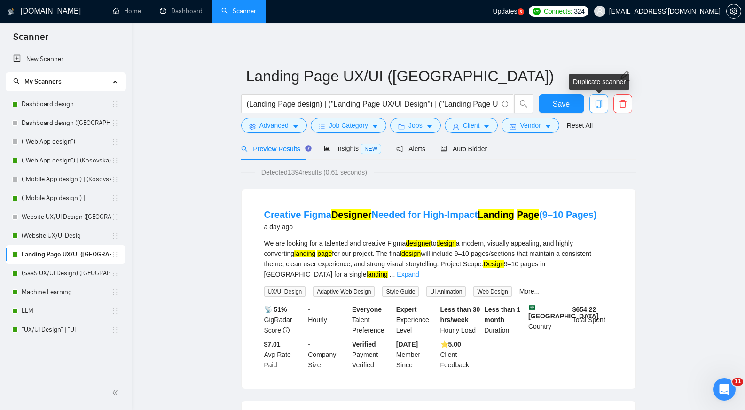
click at [600, 103] on icon "copy" at bounding box center [599, 104] width 8 height 8
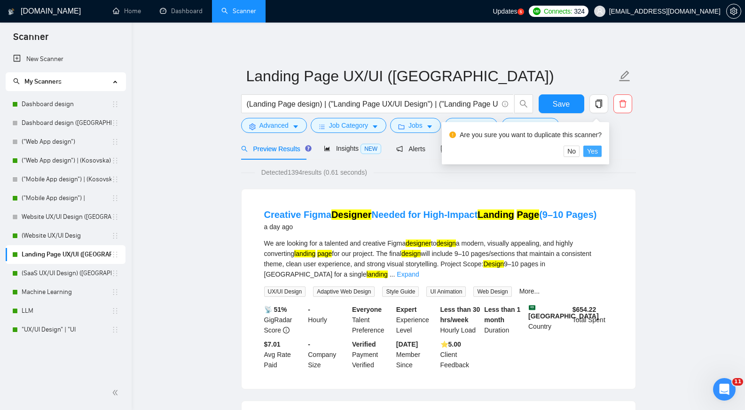
click at [598, 150] on button "Yes" at bounding box center [593, 151] width 18 height 11
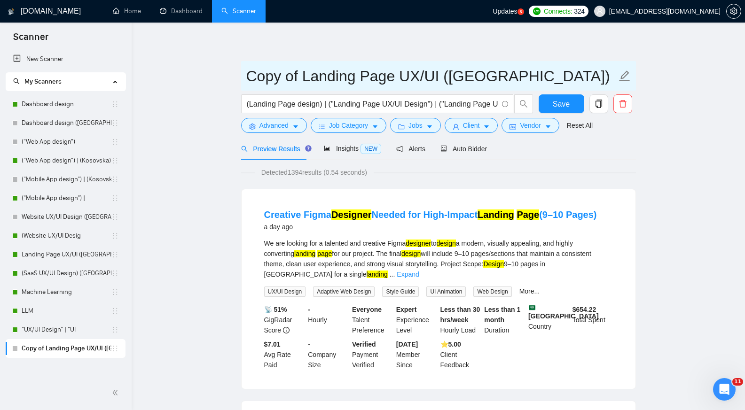
click at [627, 74] on icon "edit" at bounding box center [624, 76] width 11 height 11
drag, startPoint x: 520, startPoint y: 78, endPoint x: 446, endPoint y: 78, distance: 73.8
click at [446, 78] on input "Copy of Landing Page UX/UI ([GEOGRAPHIC_DATA])" at bounding box center [431, 76] width 371 height 24
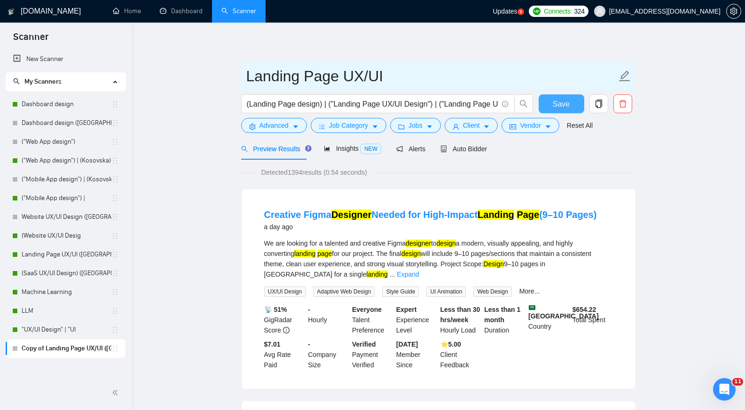
type input "Landing Page UX/UI"
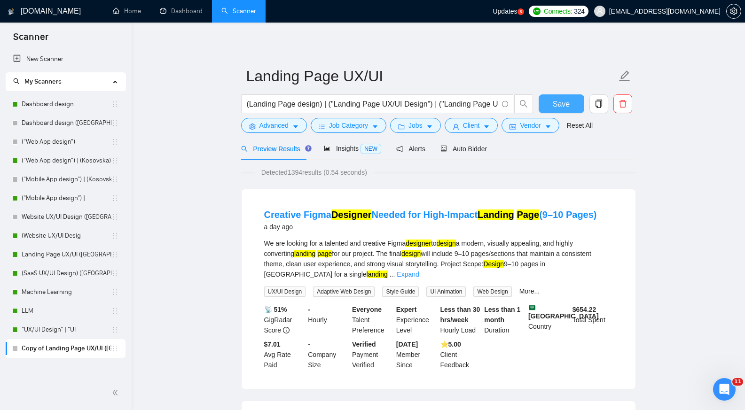
click at [559, 105] on span "Save" at bounding box center [561, 104] width 17 height 12
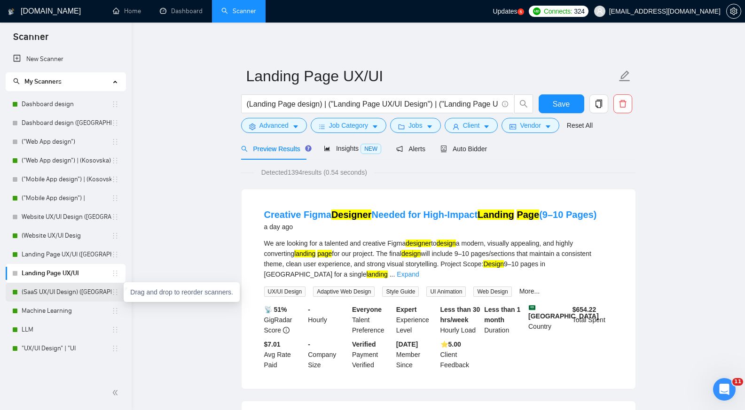
click at [117, 295] on icon "holder" at bounding box center [115, 293] width 8 height 8
click at [92, 295] on link "(SaaS UX/UI Design) ([GEOGRAPHIC_DATA])" at bounding box center [67, 292] width 90 height 19
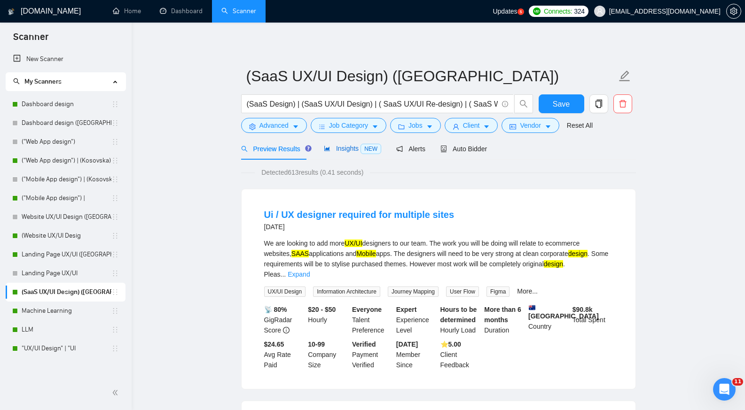
click at [343, 149] on span "Insights NEW" at bounding box center [352, 149] width 57 height 8
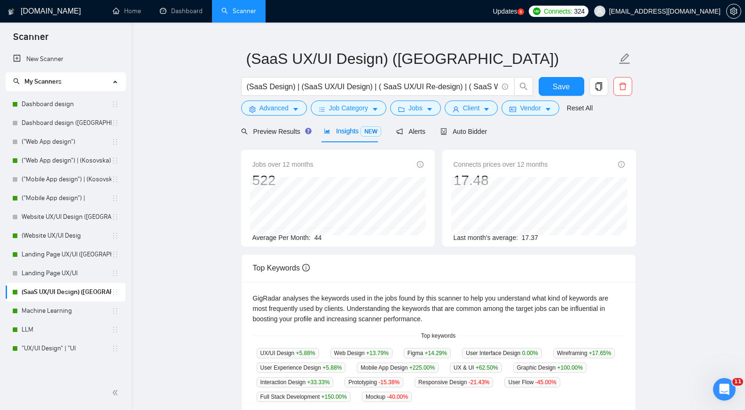
scroll to position [17, 0]
click at [277, 132] on span "Preview Results" at bounding box center [275, 132] width 68 height 8
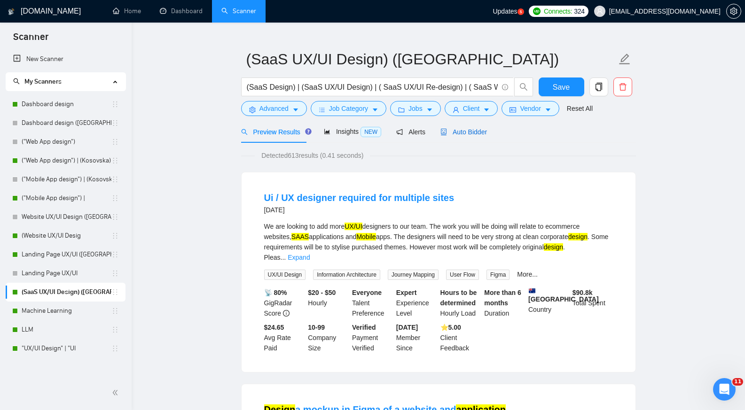
click at [468, 130] on span "Auto Bidder" at bounding box center [464, 132] width 47 height 8
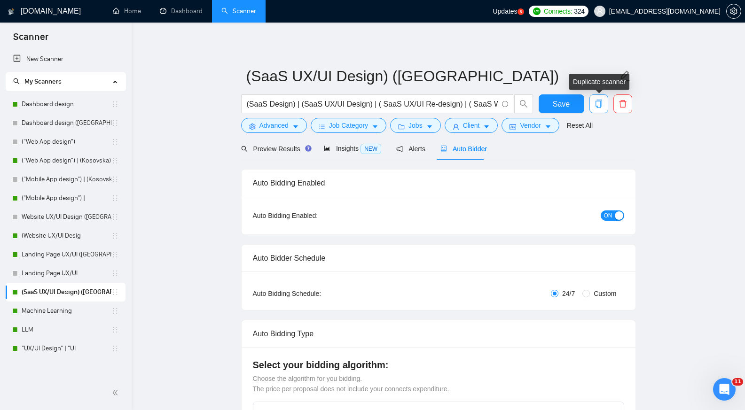
click at [600, 101] on icon "copy" at bounding box center [598, 104] width 7 height 8
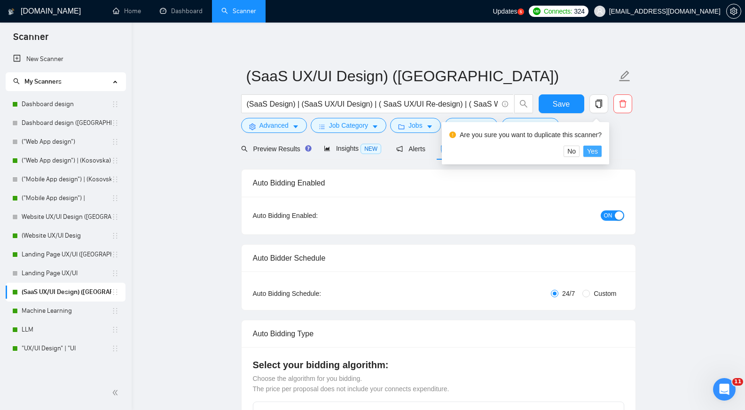
click at [596, 153] on span "Yes" at bounding box center [592, 151] width 11 height 10
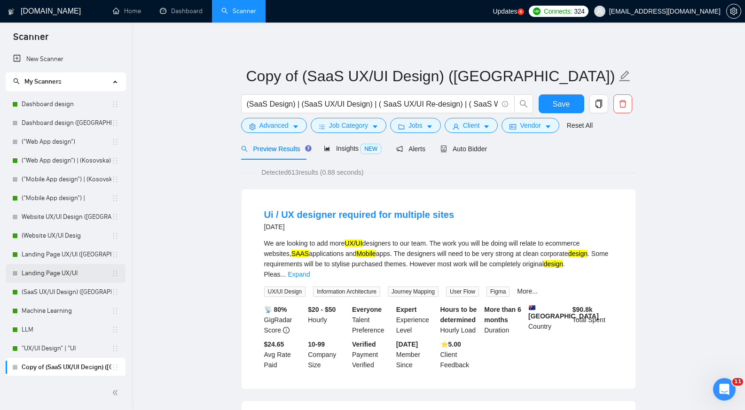
scroll to position [1, 0]
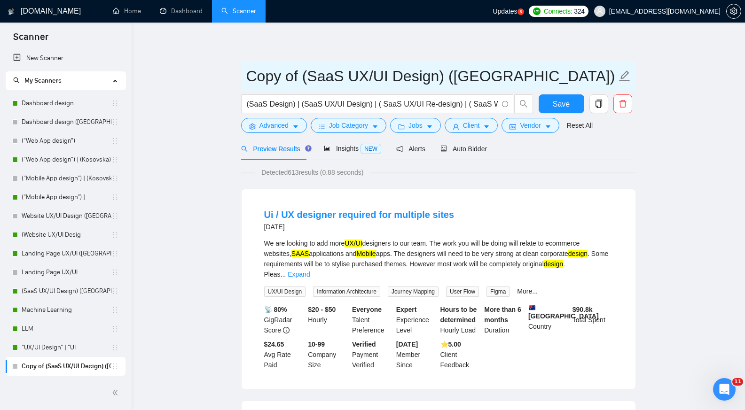
click at [623, 79] on icon "edit" at bounding box center [624, 76] width 11 height 11
drag, startPoint x: 525, startPoint y: 78, endPoint x: 443, endPoint y: 75, distance: 81.9
click at [443, 75] on input "Copy of (SaaS UX/UI Design) ([GEOGRAPHIC_DATA])" at bounding box center [431, 76] width 371 height 24
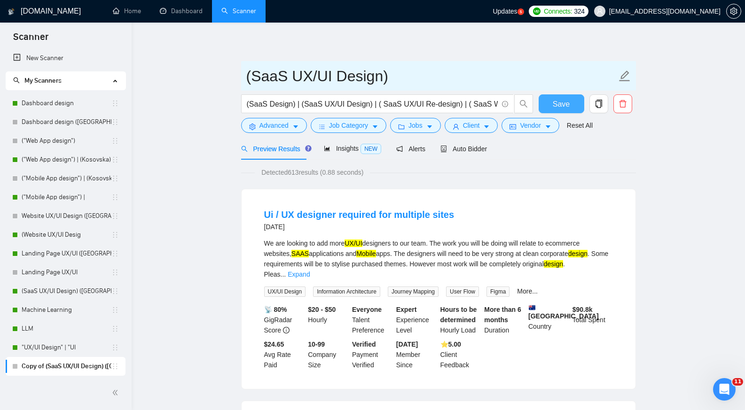
type input "(SaaS UX/UI Design)"
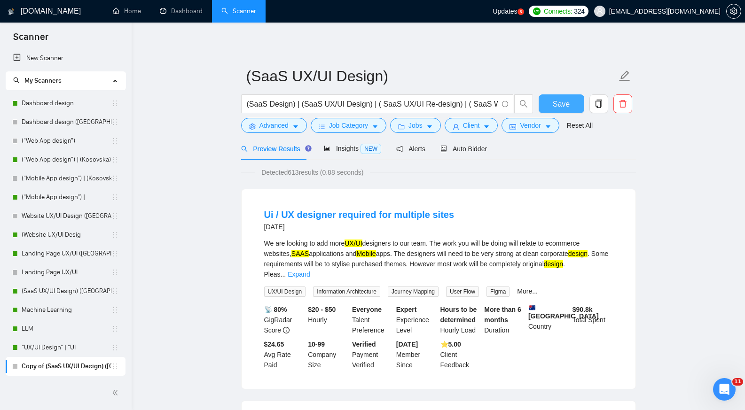
click at [565, 103] on span "Save" at bounding box center [561, 104] width 17 height 12
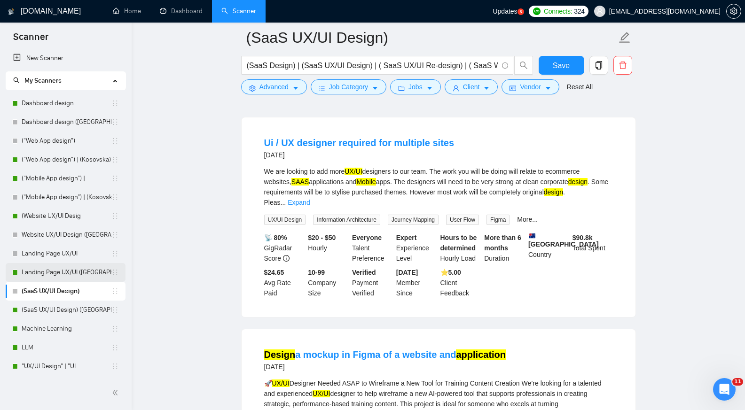
scroll to position [80, 0]
click at [93, 369] on link ""UX/UI Design" | "UI" at bounding box center [67, 366] width 90 height 19
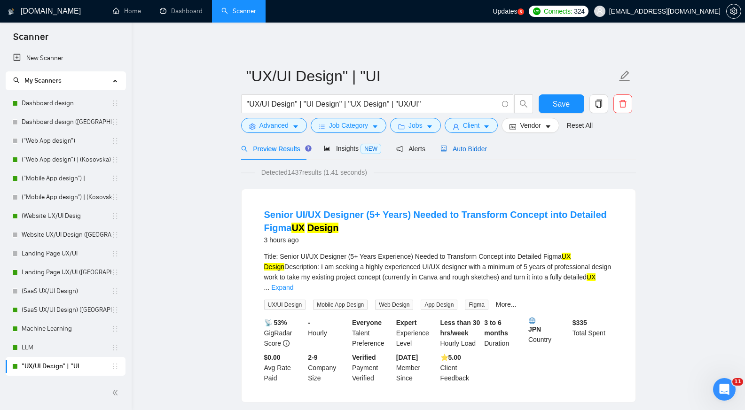
click at [475, 146] on span "Auto Bidder" at bounding box center [464, 149] width 47 height 8
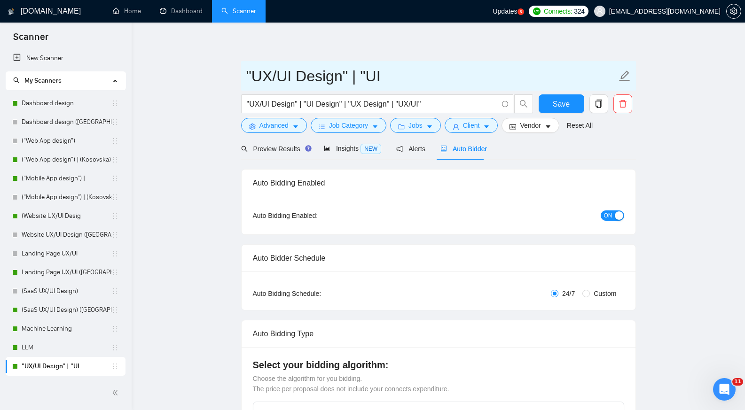
click at [624, 79] on icon "edit" at bounding box center [625, 76] width 12 height 12
paste input "("
type input ""UX/UI Design" | "UI (Kosovska)"
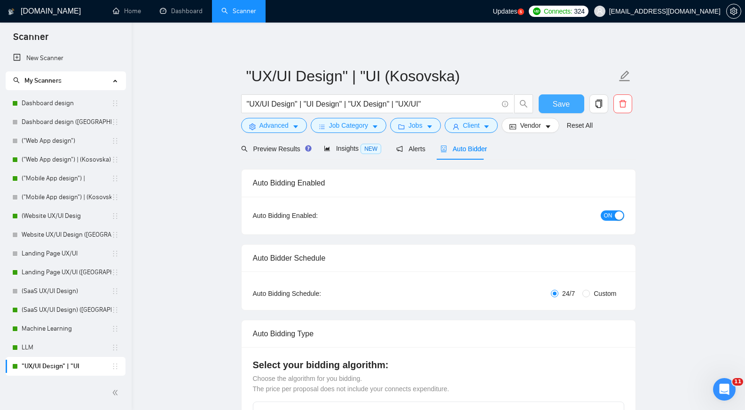
click at [561, 105] on span "Save" at bounding box center [561, 104] width 17 height 12
click at [599, 110] on button "button" at bounding box center [599, 104] width 19 height 19
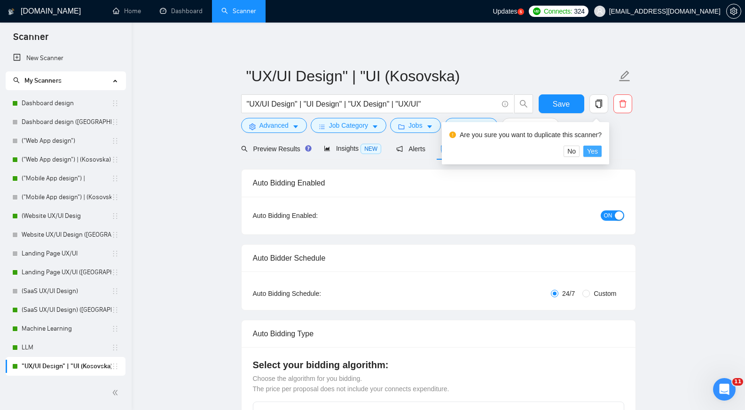
click at [596, 151] on span "Yes" at bounding box center [592, 151] width 11 height 10
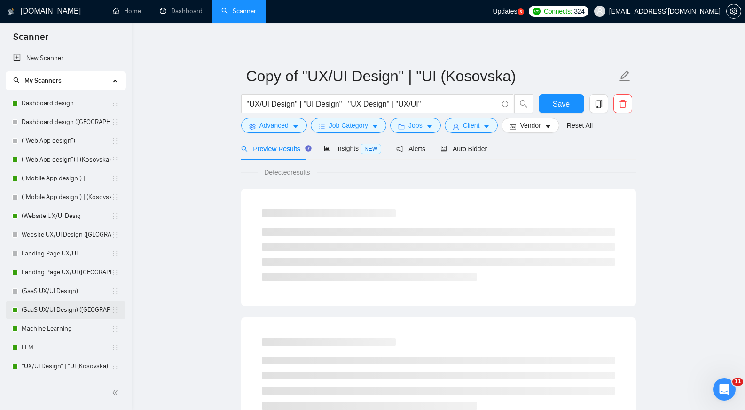
scroll to position [20, 0]
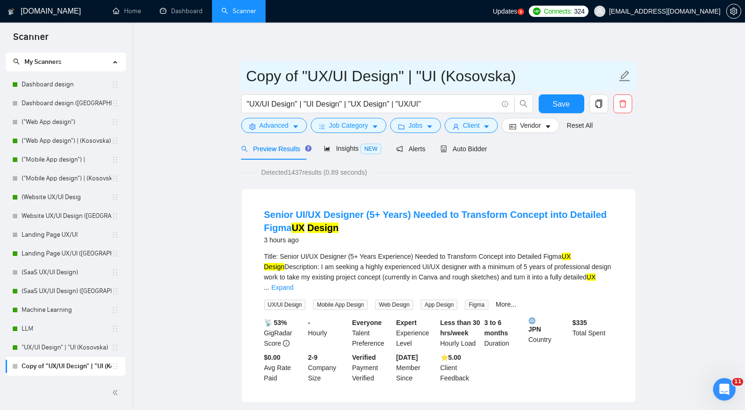
click at [627, 76] on icon "edit" at bounding box center [625, 76] width 12 height 12
drag, startPoint x: 524, startPoint y: 75, endPoint x: 448, endPoint y: 76, distance: 76.7
click at [448, 76] on input "Copy of "UX/UI Design" | "UI (Kosovska)" at bounding box center [431, 76] width 371 height 24
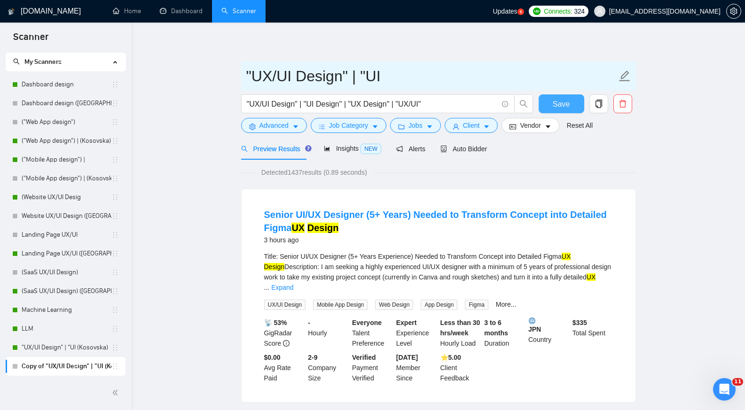
type input ""UX/UI Design" | "UI"
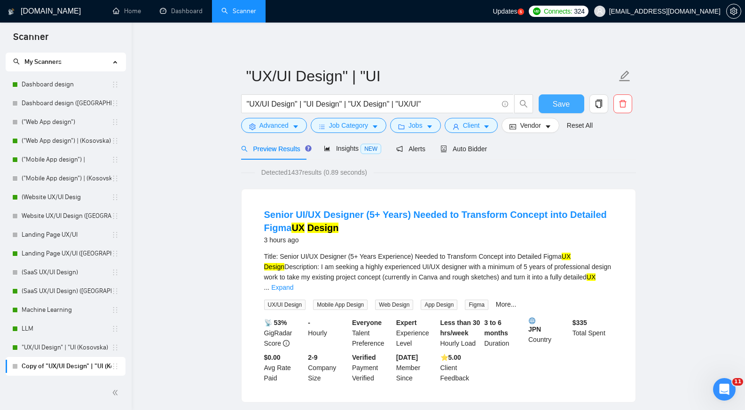
click at [561, 108] on span "Save" at bounding box center [561, 104] width 17 height 12
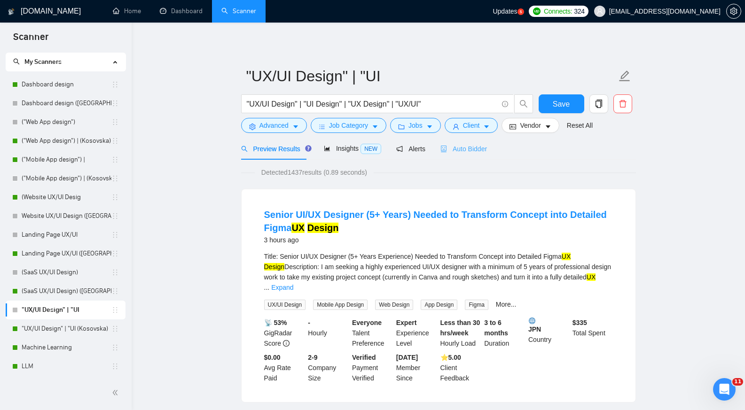
click at [467, 156] on div "Auto Bidder" at bounding box center [464, 149] width 47 height 22
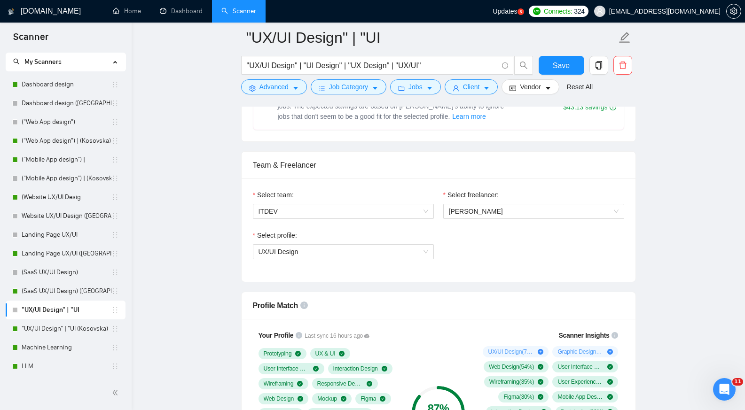
scroll to position [429, 0]
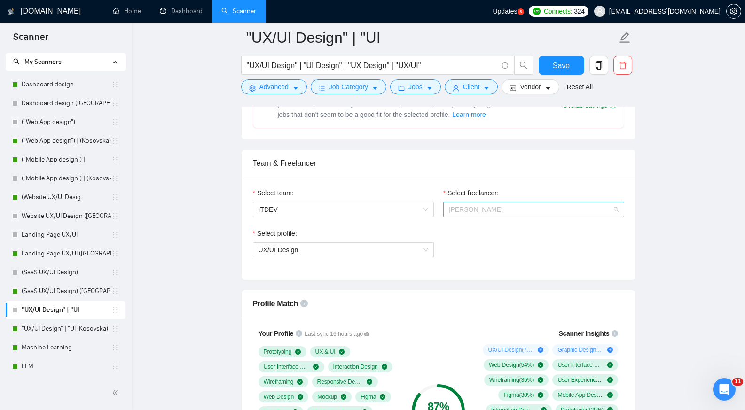
click at [539, 208] on span "[PERSON_NAME]" at bounding box center [534, 210] width 170 height 14
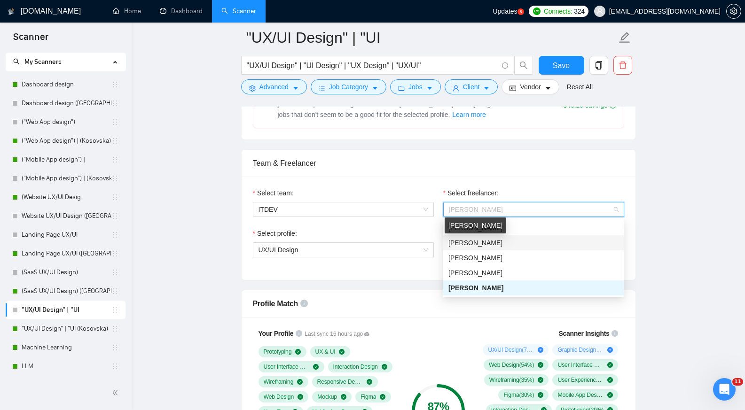
click at [491, 243] on span "[PERSON_NAME]" at bounding box center [476, 243] width 54 height 8
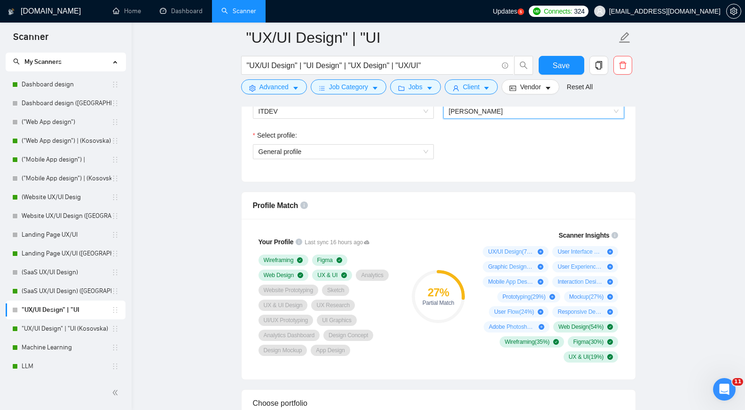
scroll to position [525, 0]
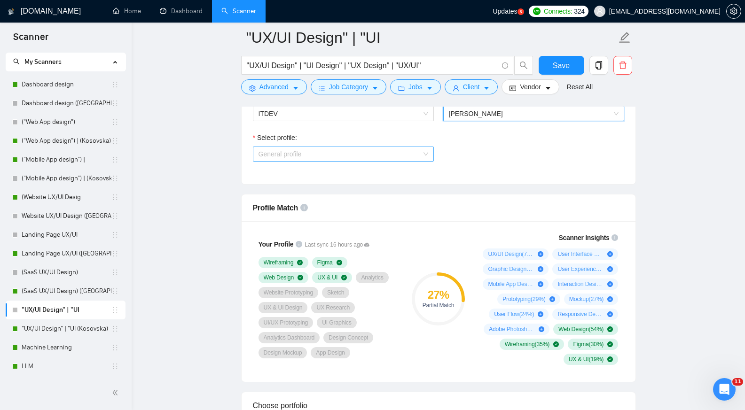
click at [425, 157] on span "General profile" at bounding box center [344, 154] width 170 height 14
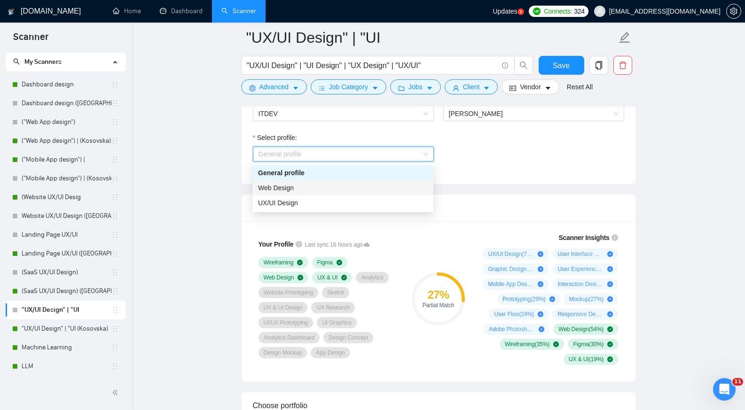
click at [319, 187] on div "Web Design" at bounding box center [343, 188] width 170 height 10
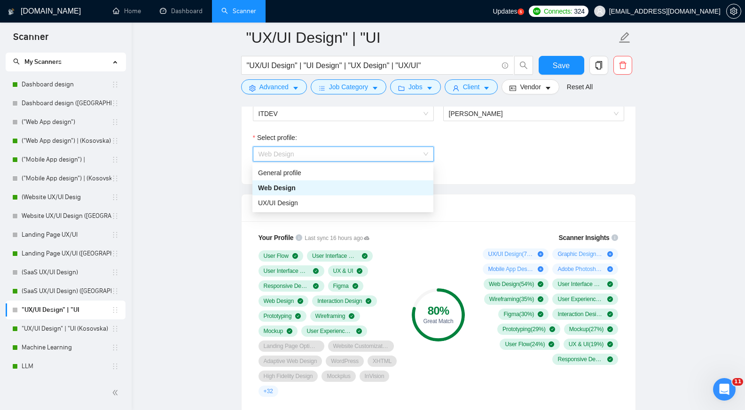
click at [426, 151] on span "Web Design" at bounding box center [344, 154] width 170 height 14
click at [302, 199] on div "UX/UI Design" at bounding box center [343, 203] width 170 height 10
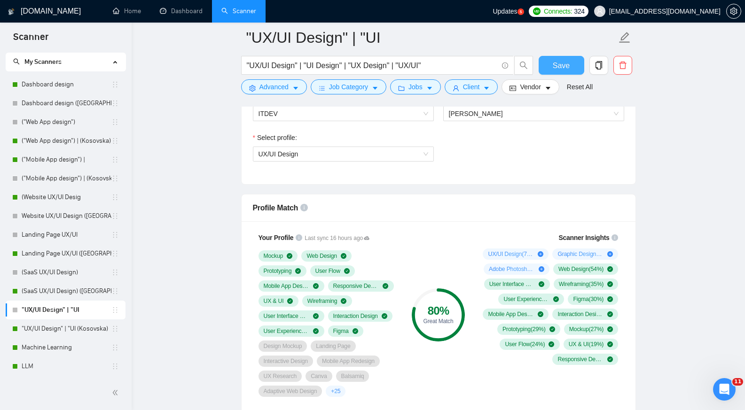
click at [564, 65] on span "Save" at bounding box center [561, 66] width 17 height 12
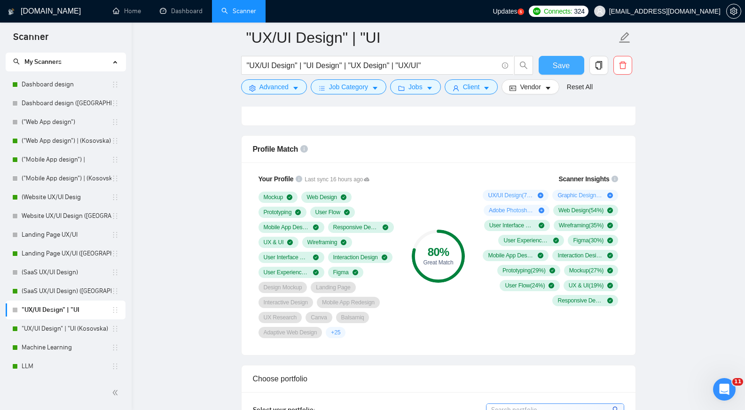
scroll to position [583, 0]
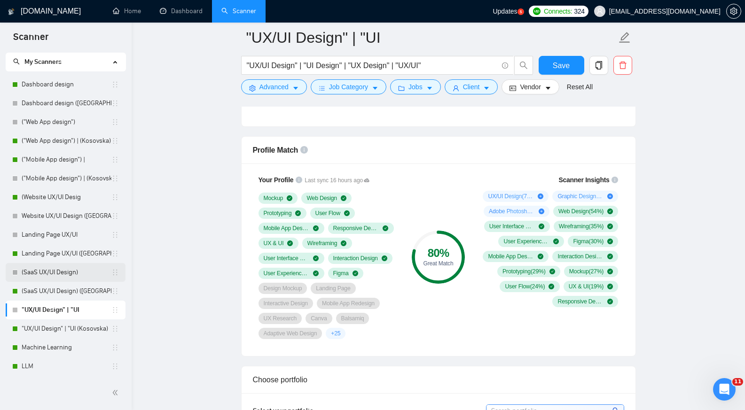
click at [75, 273] on link "(SaaS UX/UI Design)" at bounding box center [67, 272] width 90 height 19
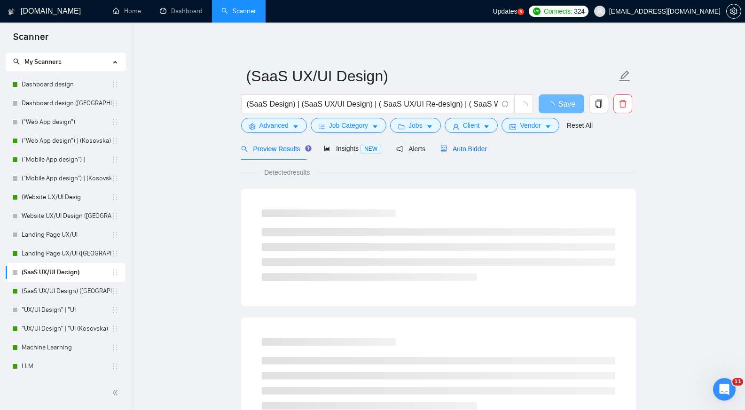
click at [463, 150] on span "Auto Bidder" at bounding box center [464, 149] width 47 height 8
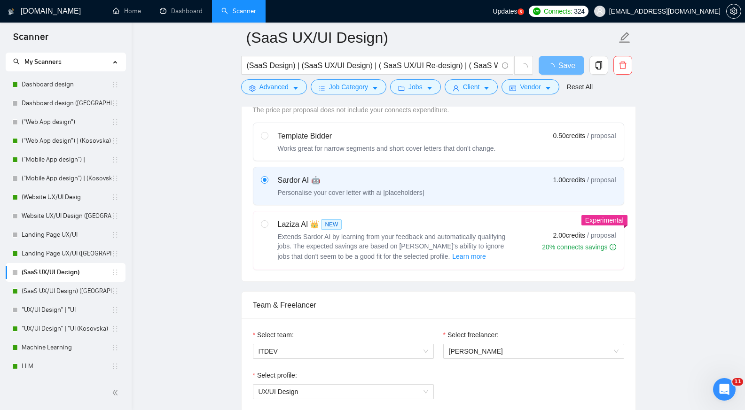
scroll to position [287, 0]
click at [496, 350] on span "[PERSON_NAME]" at bounding box center [534, 351] width 170 height 14
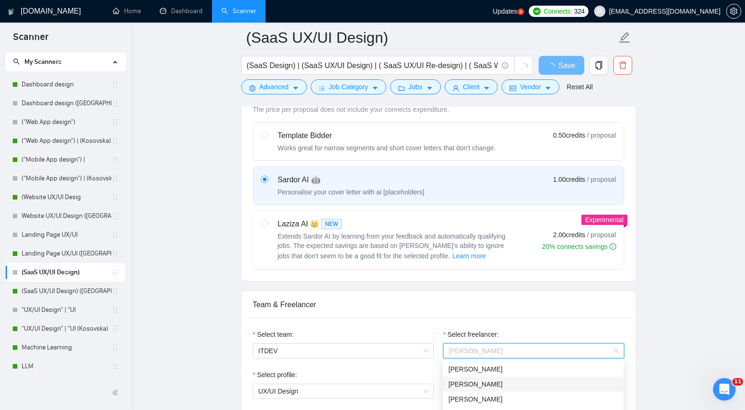
click at [513, 382] on div "[PERSON_NAME]" at bounding box center [534, 384] width 170 height 10
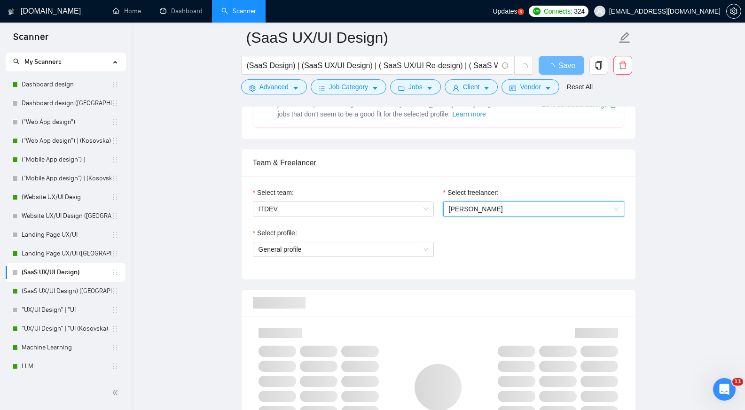
scroll to position [489, 0]
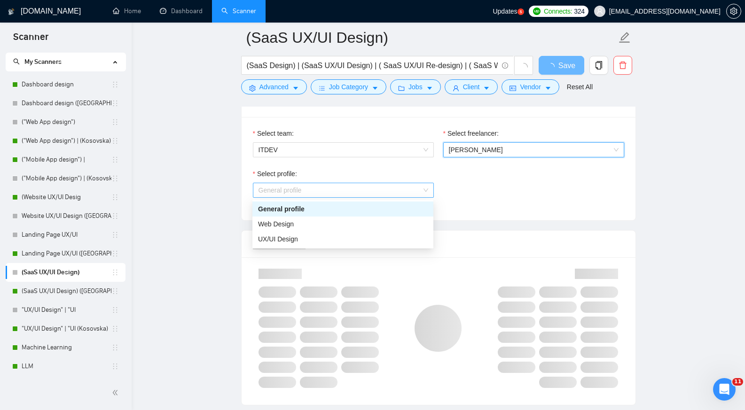
click at [427, 189] on span "General profile" at bounding box center [344, 190] width 170 height 14
click at [339, 240] on div "UX/UI Design" at bounding box center [343, 239] width 170 height 10
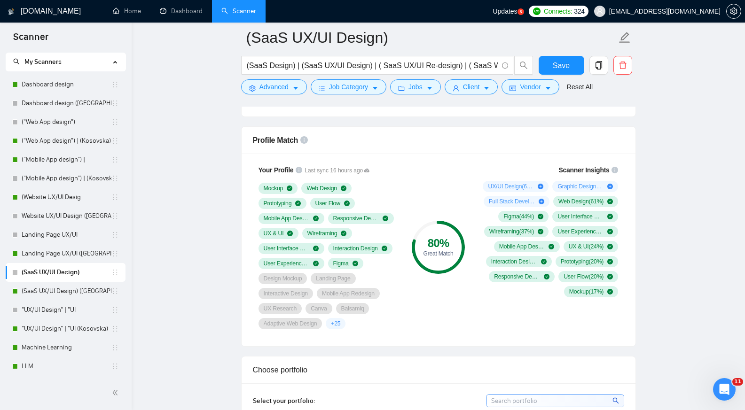
scroll to position [593, 0]
click at [333, 324] on span "+ 25" at bounding box center [335, 324] width 9 height 8
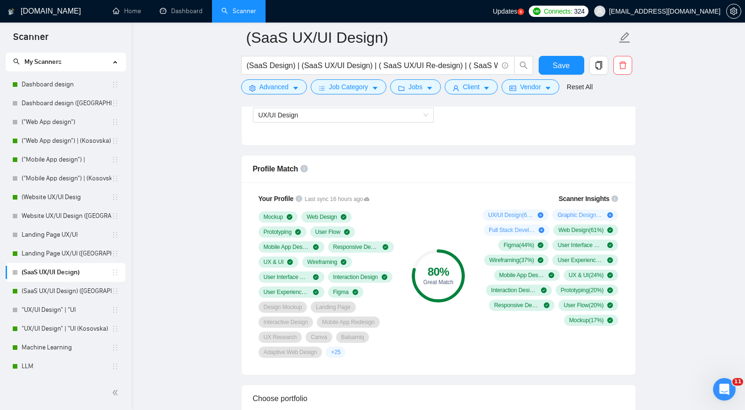
scroll to position [553, 0]
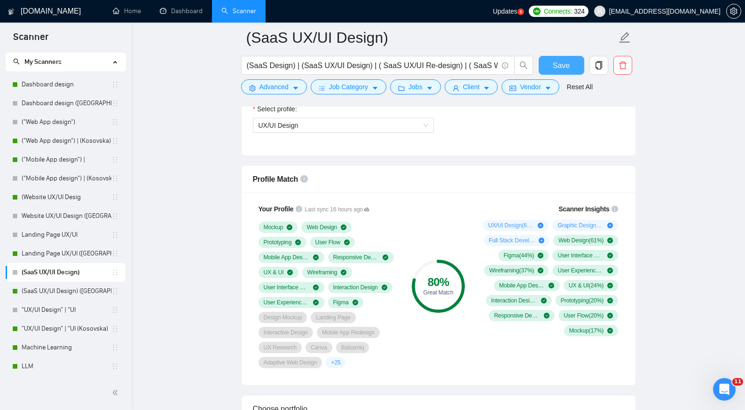
click at [566, 63] on span "Save" at bounding box center [561, 66] width 17 height 12
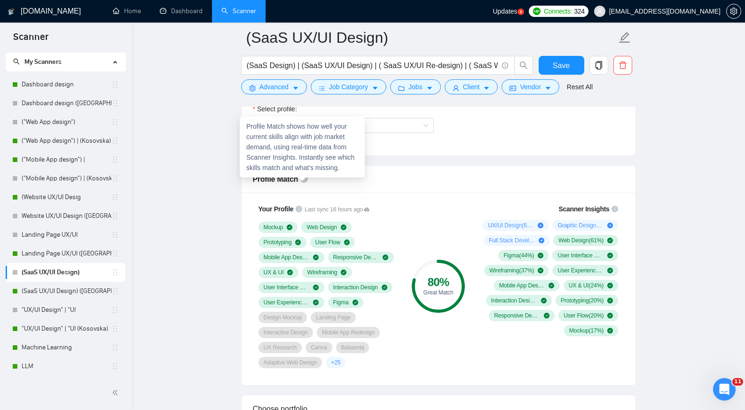
click at [304, 178] on icon "info-circle" at bounding box center [304, 179] width 8 height 8
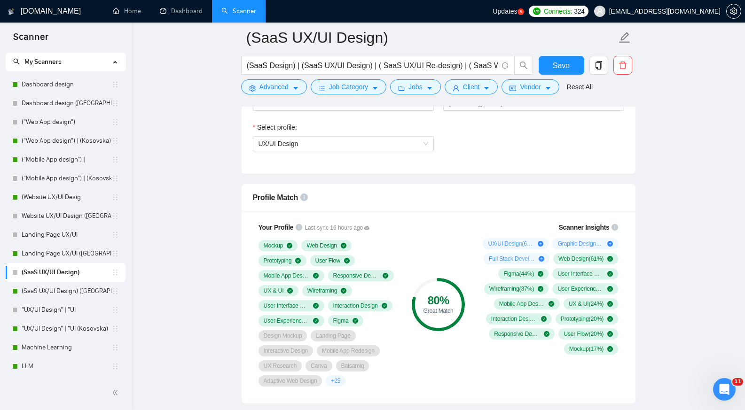
scroll to position [538, 0]
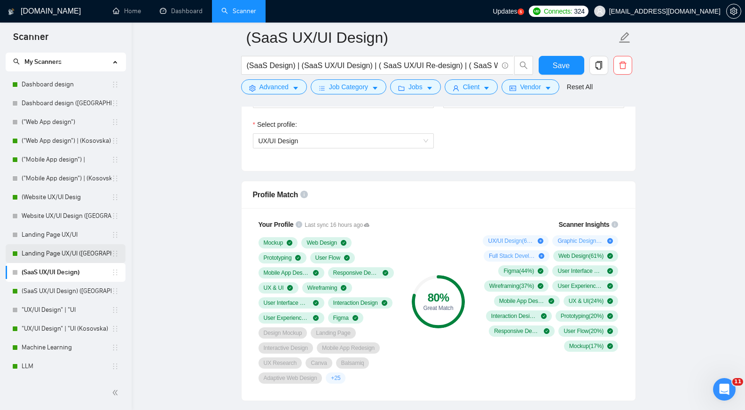
click at [92, 253] on link "Landing Page UX/UI ([GEOGRAPHIC_DATA])" at bounding box center [67, 254] width 90 height 19
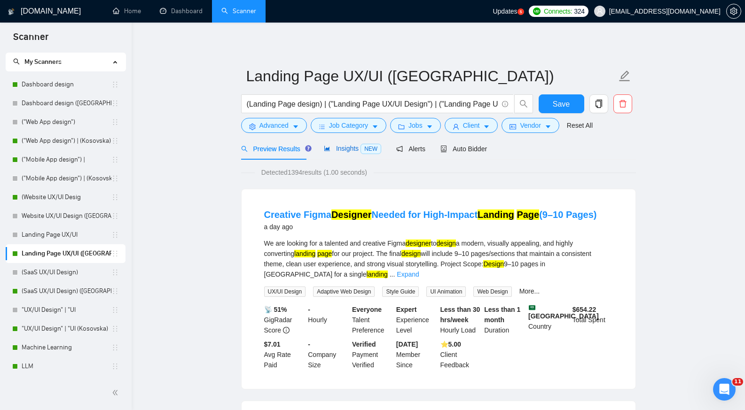
click at [341, 148] on span "Insights NEW" at bounding box center [352, 149] width 57 height 8
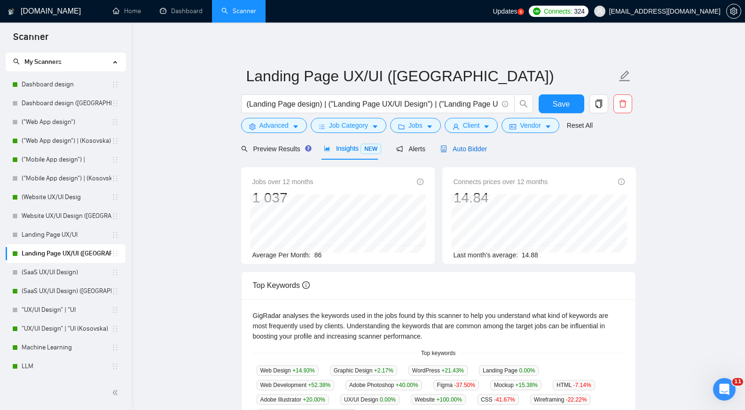
click at [470, 150] on span "Auto Bidder" at bounding box center [464, 149] width 47 height 8
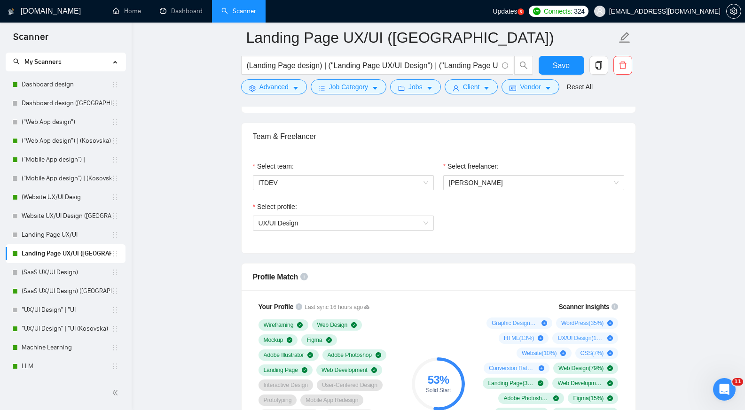
scroll to position [456, 0]
click at [63, 270] on link "(SaaS UX/UI Design)" at bounding box center [67, 272] width 90 height 19
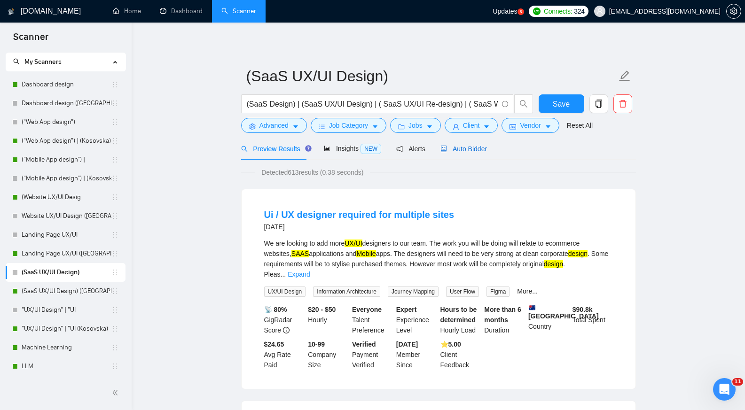
click at [472, 151] on span "Auto Bidder" at bounding box center [464, 149] width 47 height 8
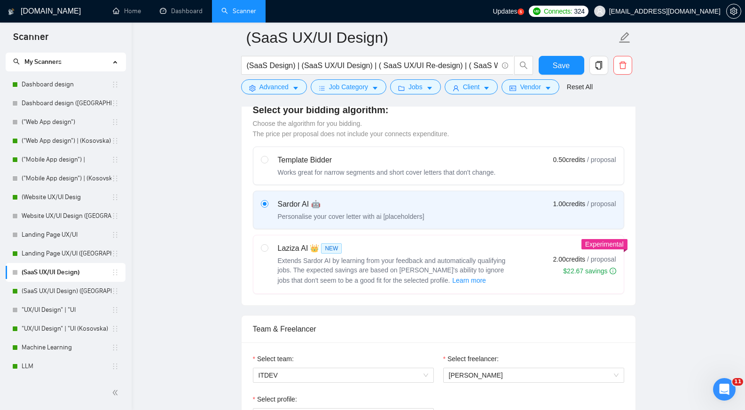
scroll to position [261, 0]
click at [83, 252] on link "Landing Page UX/UI ([GEOGRAPHIC_DATA])" at bounding box center [67, 254] width 90 height 19
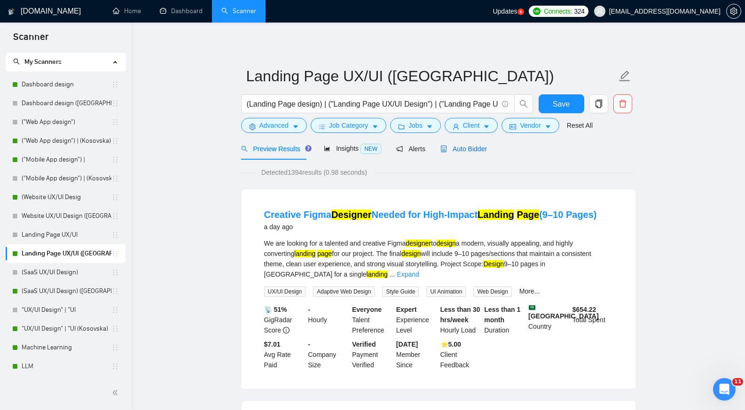
click at [464, 149] on span "Auto Bidder" at bounding box center [464, 149] width 47 height 8
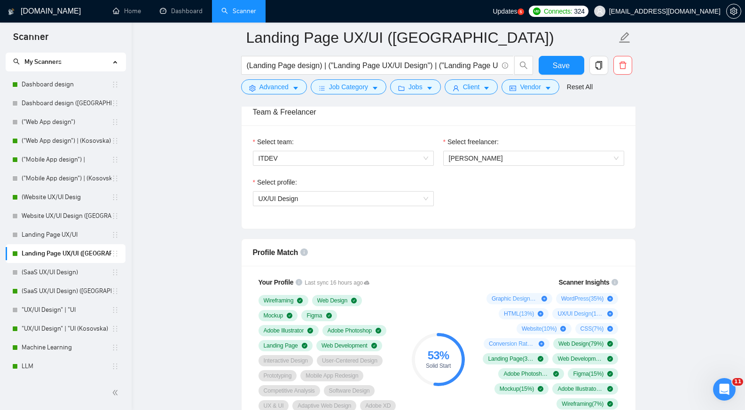
scroll to position [481, 0]
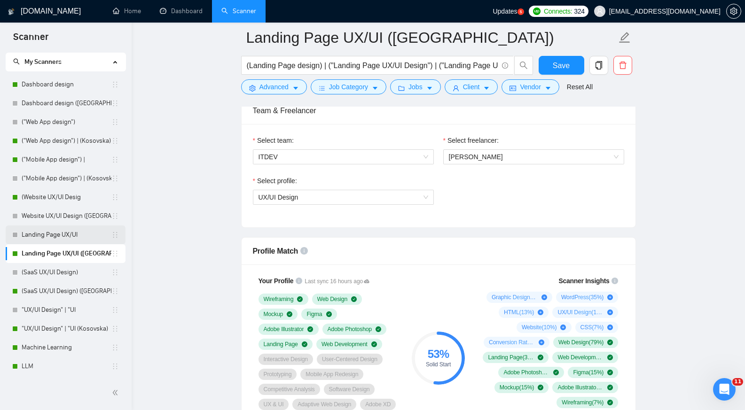
click at [76, 235] on link "Landing Page UX/UI" at bounding box center [67, 235] width 90 height 19
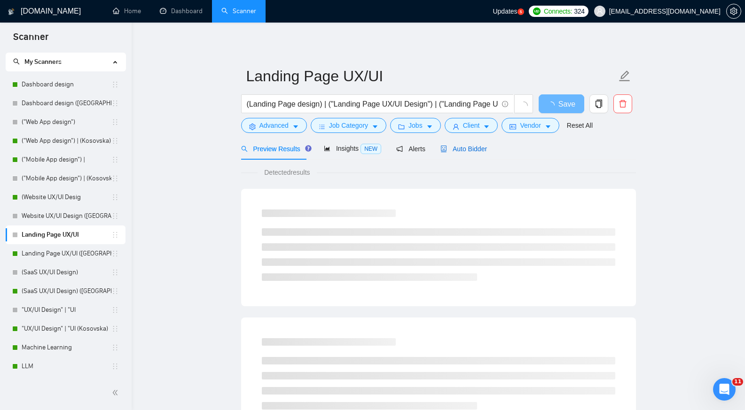
click at [468, 149] on span "Auto Bidder" at bounding box center [464, 149] width 47 height 8
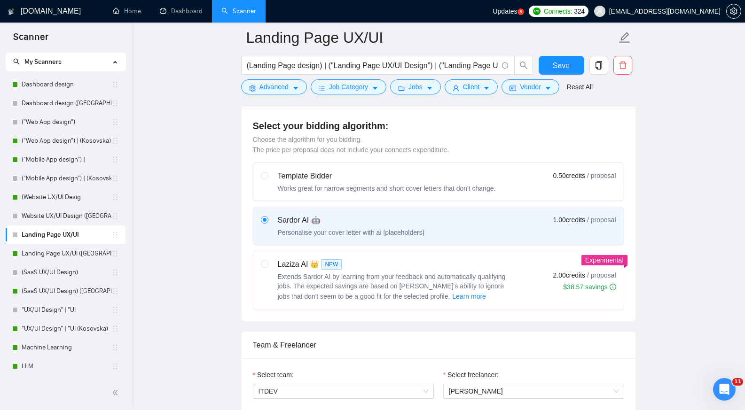
scroll to position [413, 0]
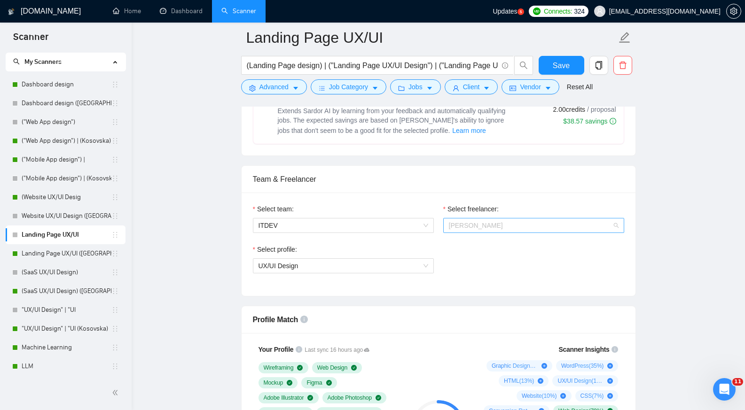
click at [494, 231] on span "[PERSON_NAME]" at bounding box center [534, 226] width 170 height 14
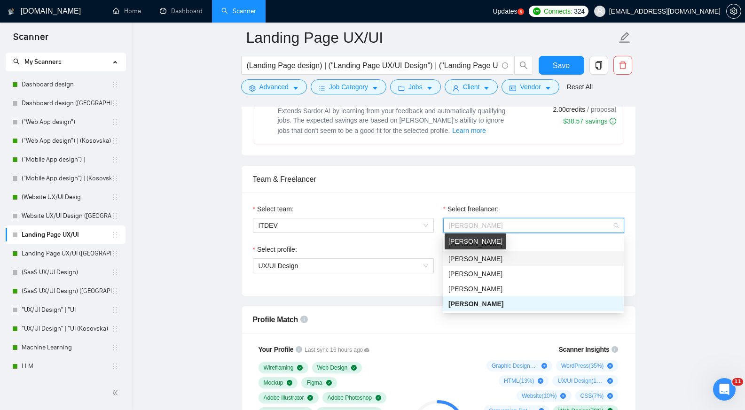
click at [481, 256] on span "[PERSON_NAME]" at bounding box center [476, 259] width 54 height 8
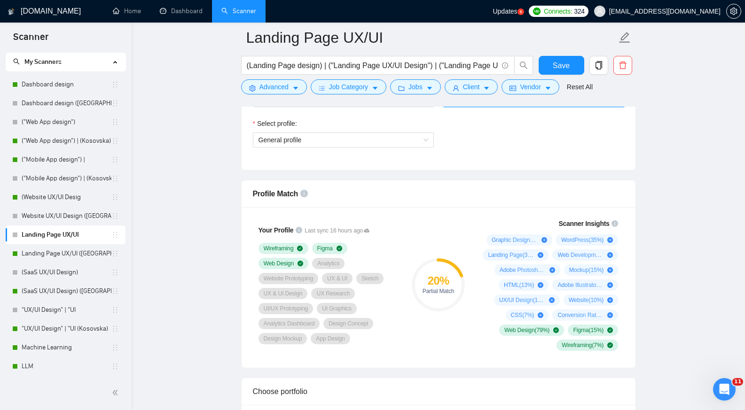
scroll to position [539, 0]
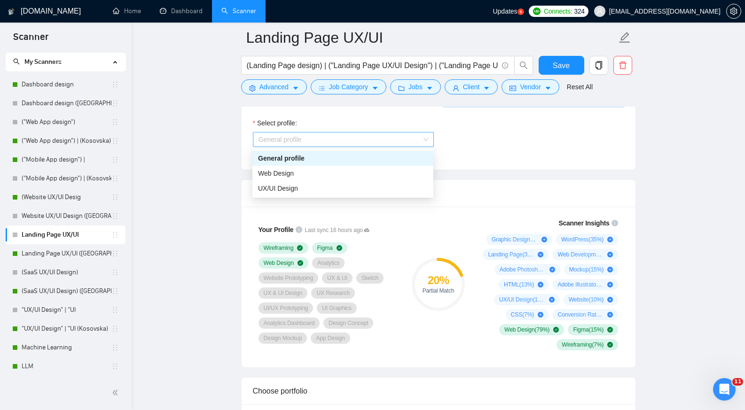
click at [425, 145] on span "General profile" at bounding box center [344, 140] width 170 height 14
click at [317, 177] on div "Web Design" at bounding box center [343, 173] width 170 height 10
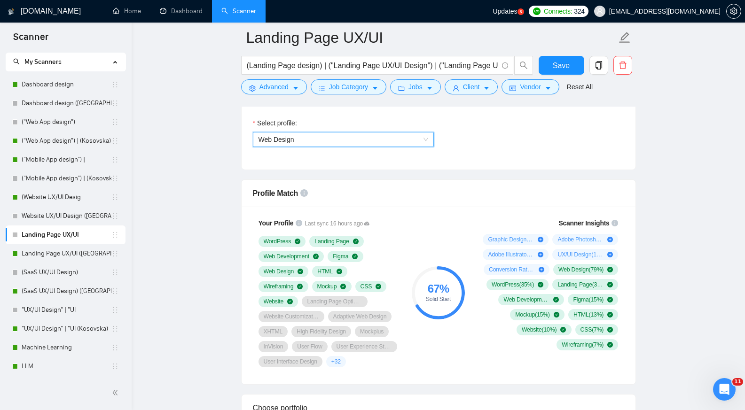
click at [426, 142] on span "Web Design" at bounding box center [344, 140] width 170 height 14
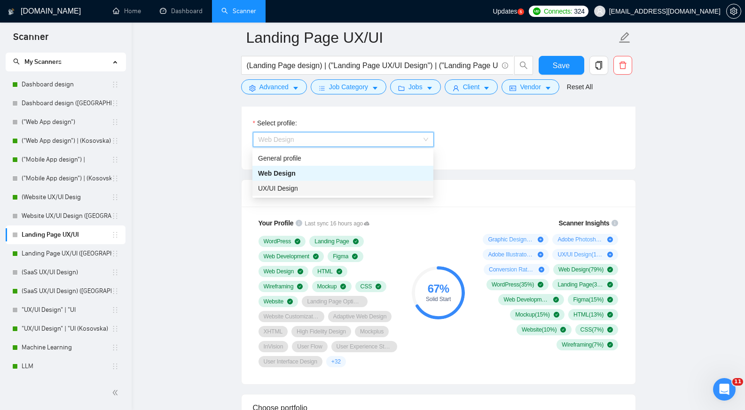
click at [275, 188] on span "UX/UI Design" at bounding box center [278, 189] width 40 height 8
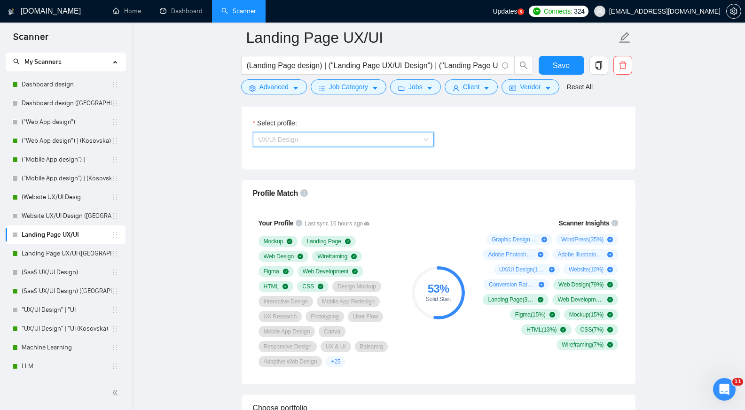
click at [426, 139] on span "UX/UI Design" at bounding box center [344, 140] width 170 height 14
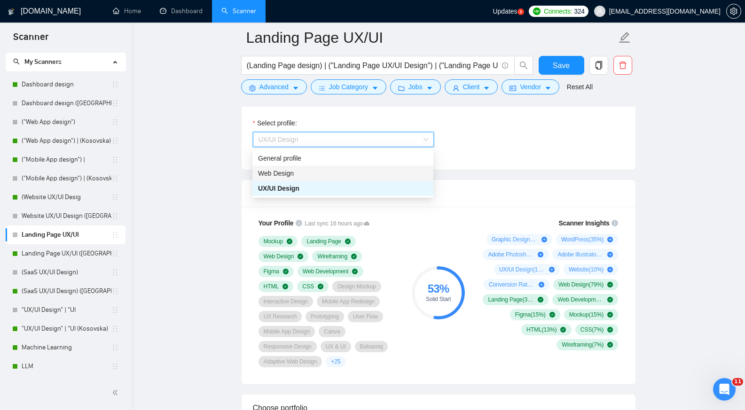
click at [309, 175] on div "Web Design" at bounding box center [343, 173] width 170 height 10
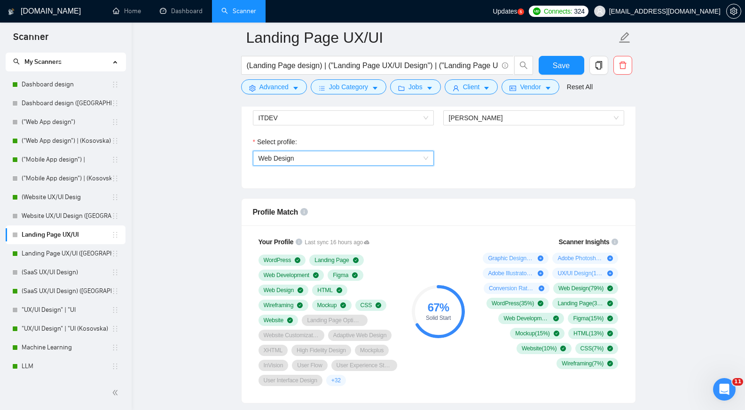
scroll to position [518, 0]
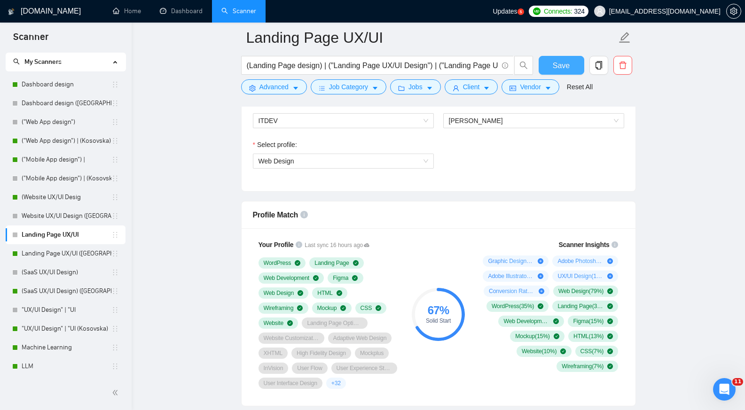
click at [562, 64] on span "Save" at bounding box center [561, 66] width 17 height 12
click at [65, 217] on link "Website UX/UI Design ([GEOGRAPHIC_DATA])" at bounding box center [67, 216] width 90 height 19
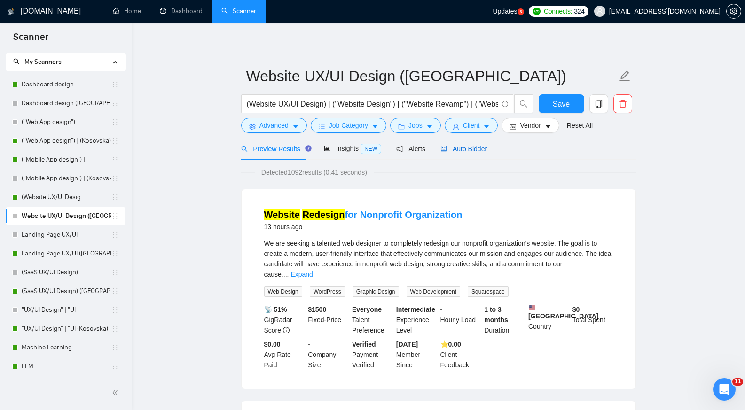
click at [467, 150] on span "Auto Bidder" at bounding box center [464, 149] width 47 height 8
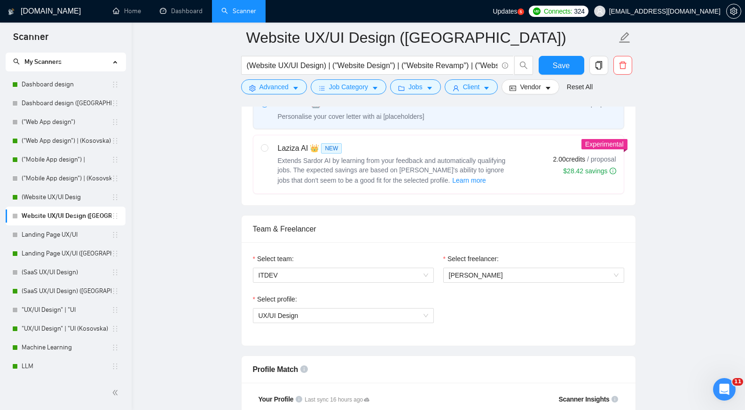
scroll to position [371, 0]
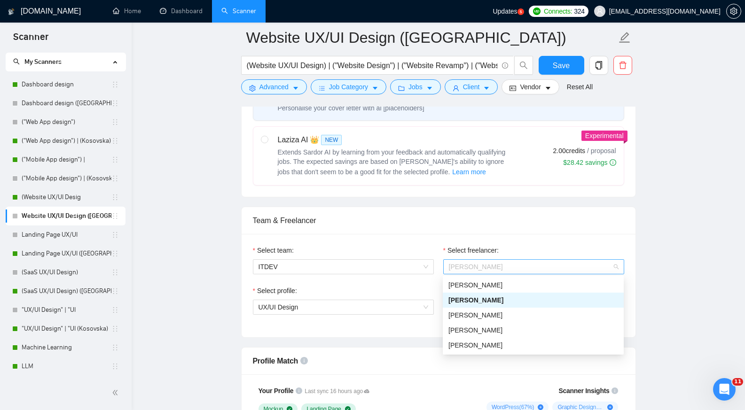
click at [521, 269] on span "[PERSON_NAME]" at bounding box center [534, 267] width 170 height 14
click at [469, 344] on span "[PERSON_NAME]" at bounding box center [476, 346] width 54 height 8
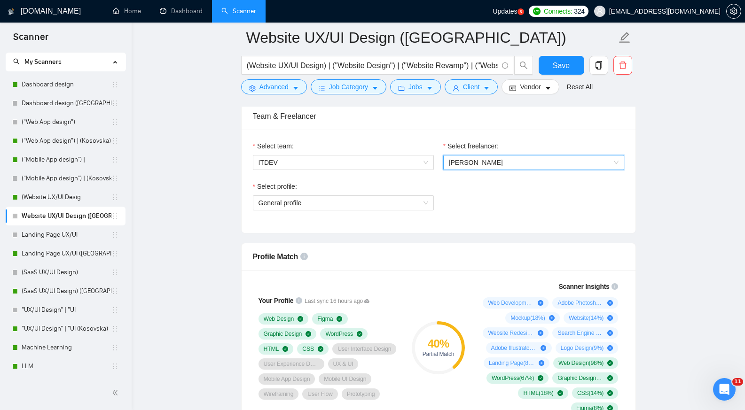
scroll to position [476, 0]
click at [425, 206] on span "General profile" at bounding box center [344, 203] width 170 height 14
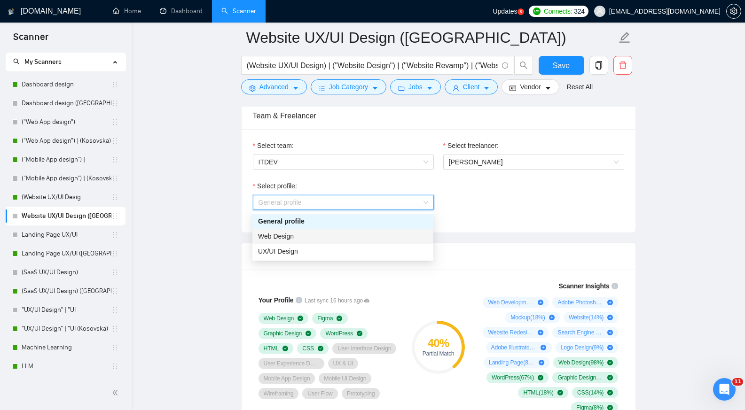
click at [331, 236] on div "Web Design" at bounding box center [343, 236] width 170 height 10
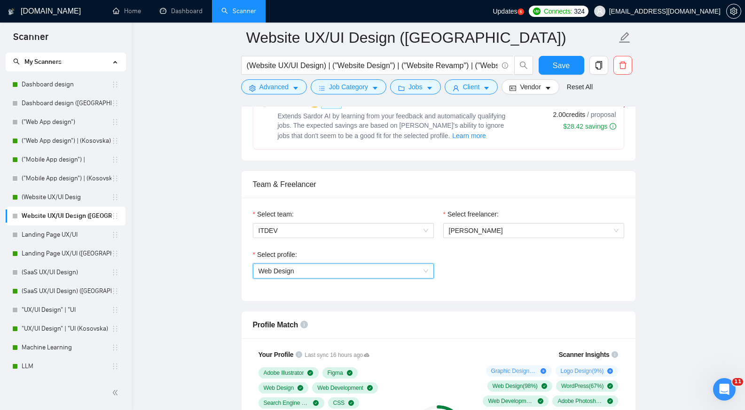
scroll to position [406, 0]
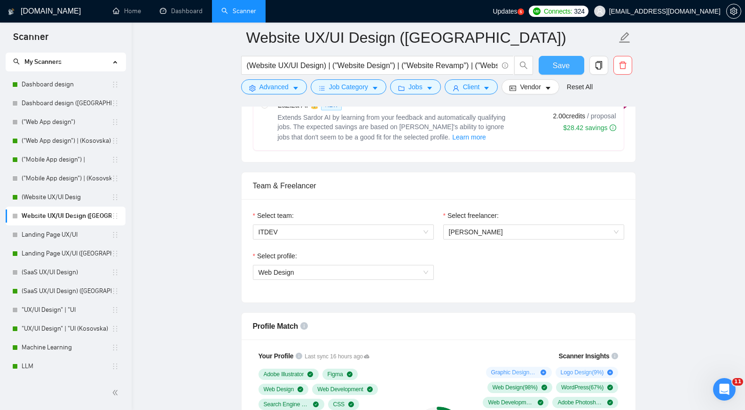
click at [566, 60] on span "Save" at bounding box center [561, 66] width 17 height 12
click at [80, 198] on link "(Website UX/UI Desig" at bounding box center [67, 197] width 90 height 19
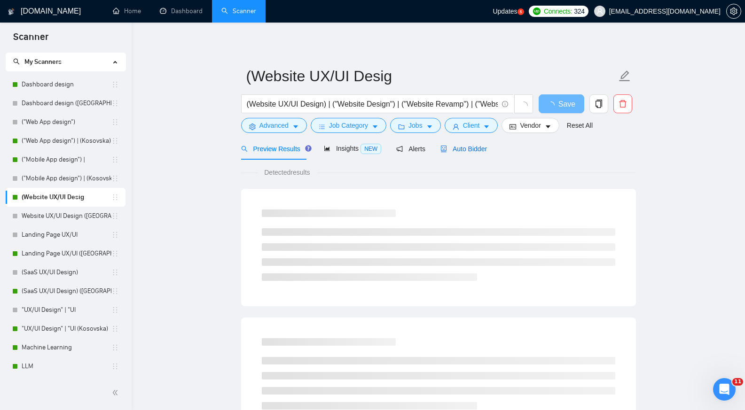
click at [466, 152] on span "Auto Bidder" at bounding box center [464, 149] width 47 height 8
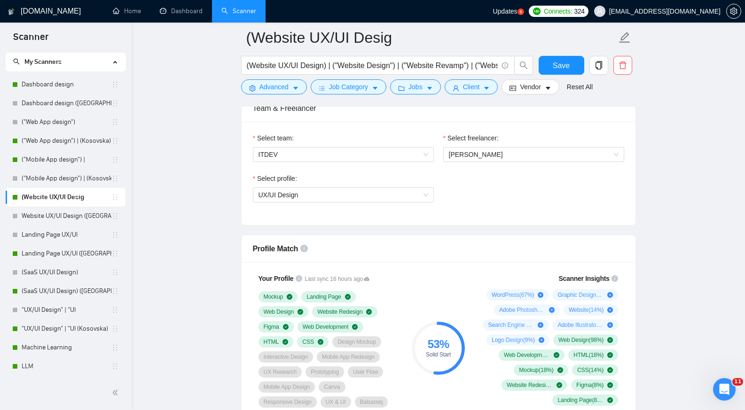
scroll to position [469, 0]
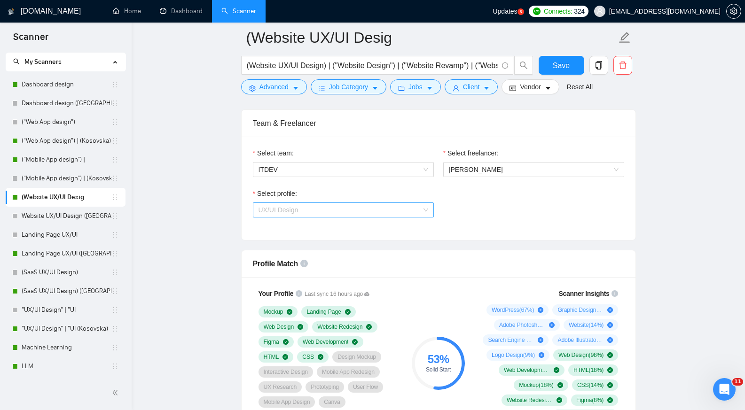
click at [428, 208] on span "UX/UI Design" at bounding box center [344, 210] width 170 height 14
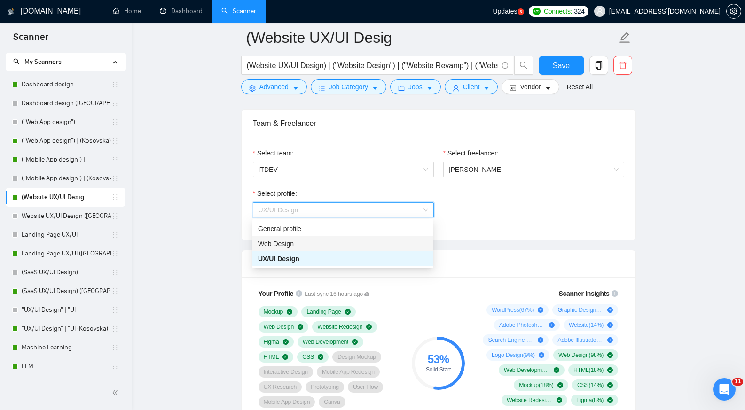
click at [302, 238] on div "Web Design" at bounding box center [343, 244] width 181 height 15
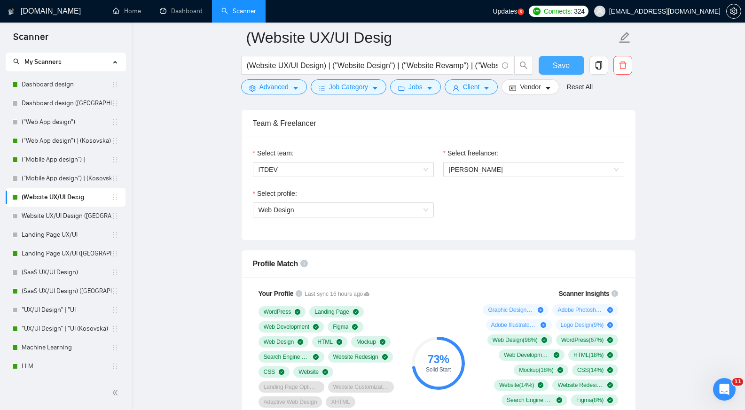
click at [566, 64] on span "Save" at bounding box center [561, 66] width 17 height 12
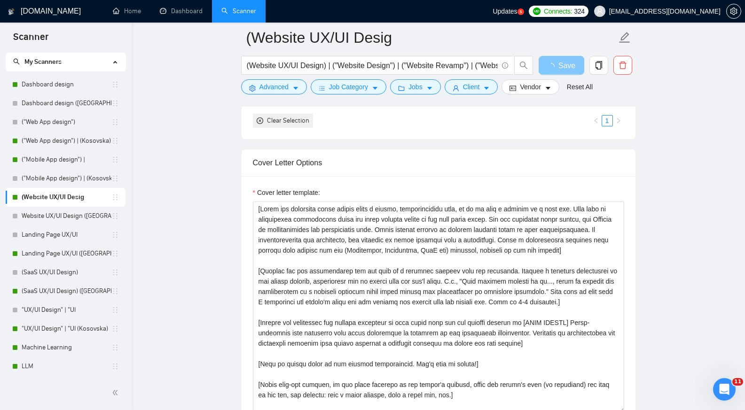
scroll to position [987, 0]
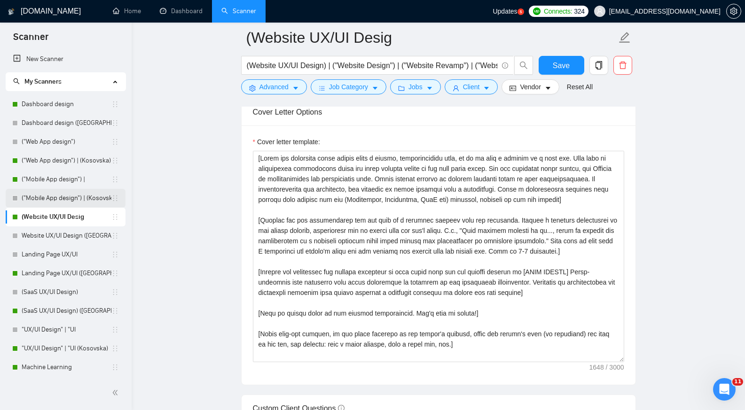
scroll to position [20, 0]
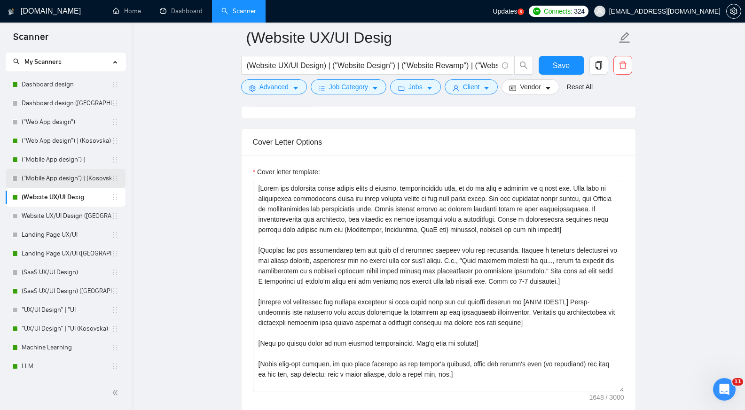
click at [77, 174] on link "("Mobile App design") | (Kosovska)" at bounding box center [67, 178] width 90 height 19
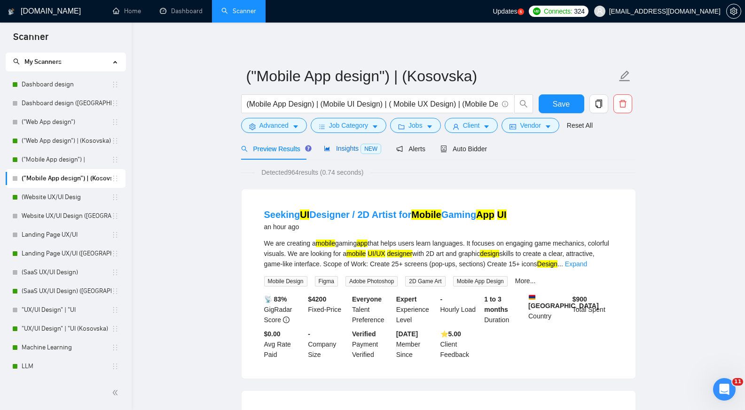
click at [347, 151] on span "Insights NEW" at bounding box center [352, 149] width 57 height 8
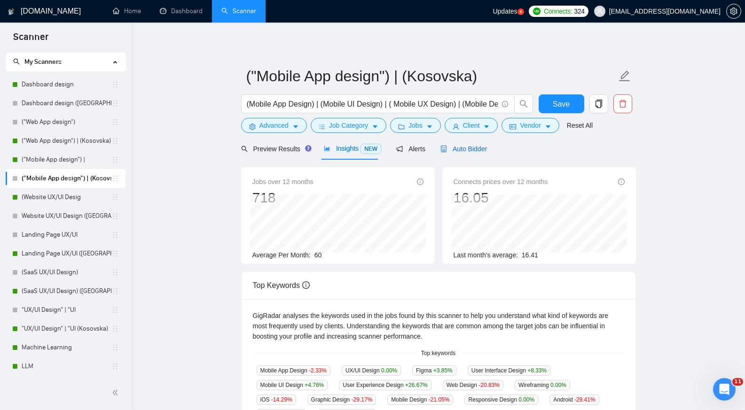
click at [466, 149] on span "Auto Bidder" at bounding box center [464, 149] width 47 height 8
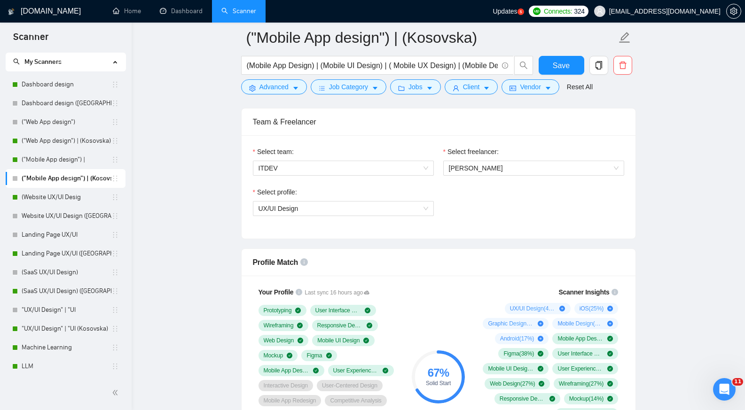
scroll to position [471, 0]
click at [74, 157] on link "("Mobile App design") |" at bounding box center [67, 159] width 90 height 19
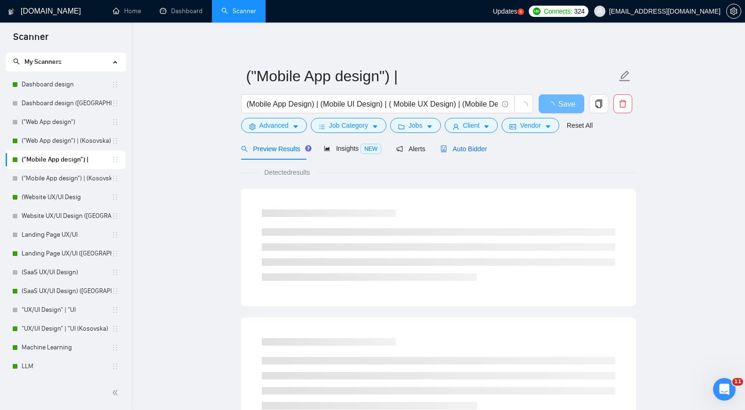
click at [464, 150] on span "Auto Bidder" at bounding box center [464, 149] width 47 height 8
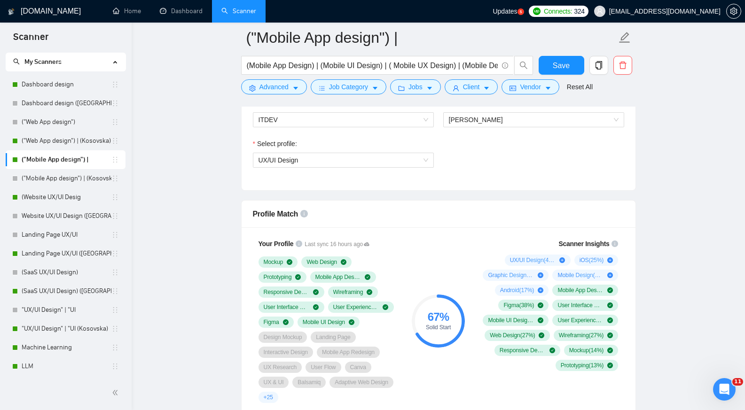
scroll to position [519, 0]
click at [81, 176] on link "("Mobile App design") | (Kosovska)" at bounding box center [67, 178] width 90 height 19
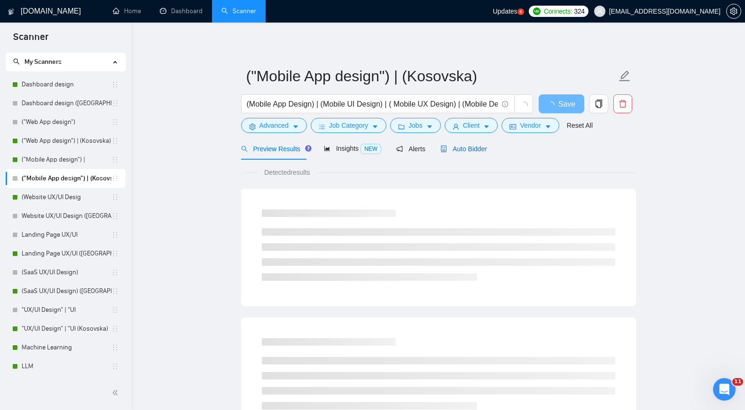
click at [470, 150] on span "Auto Bidder" at bounding box center [464, 149] width 47 height 8
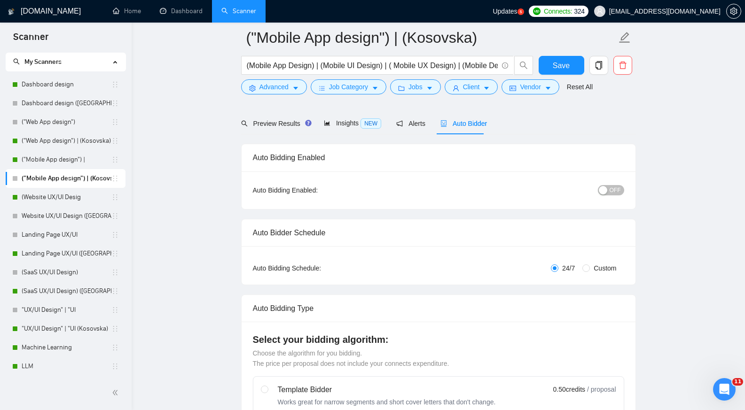
scroll to position [336, 0]
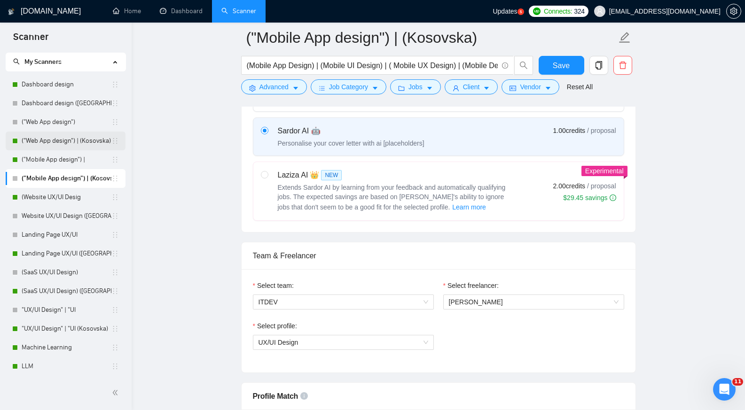
click at [79, 140] on link "("Web App design") | (Kosovska)" at bounding box center [67, 141] width 90 height 19
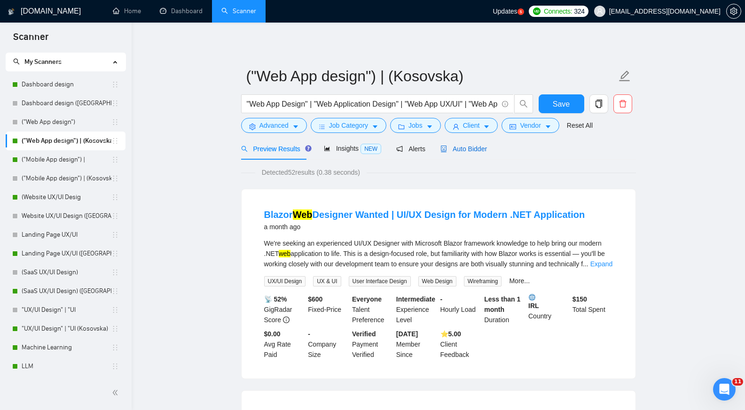
click at [461, 147] on span "Auto Bidder" at bounding box center [464, 149] width 47 height 8
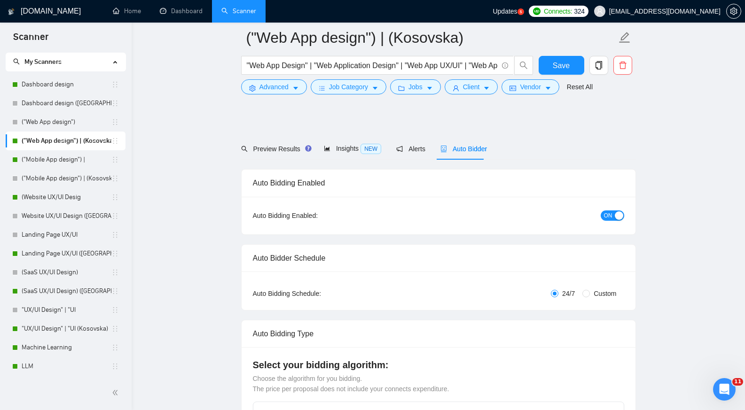
scroll to position [313, 0]
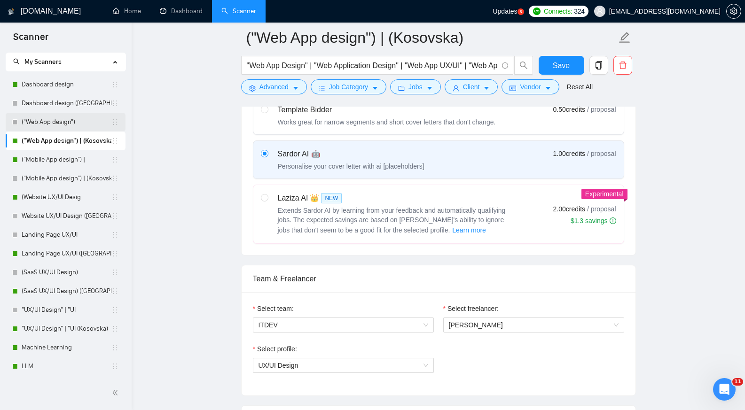
click at [77, 118] on link "("Web App design")" at bounding box center [67, 122] width 90 height 19
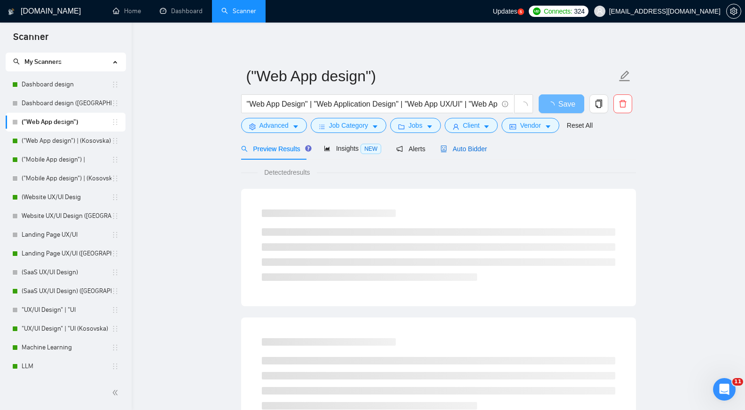
click at [466, 147] on span "Auto Bidder" at bounding box center [464, 149] width 47 height 8
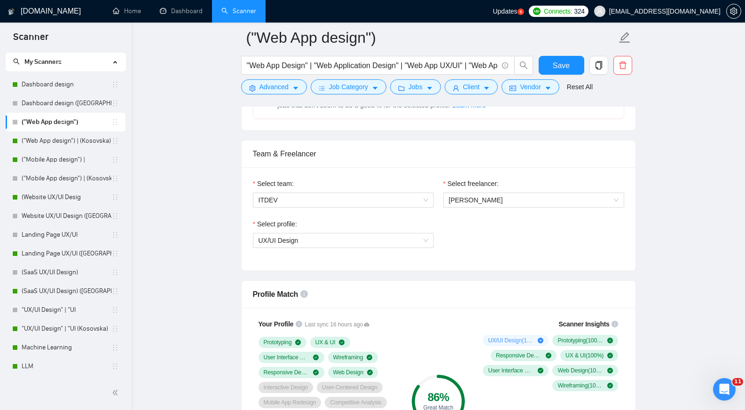
scroll to position [439, 0]
click at [515, 197] on span "[PERSON_NAME]" at bounding box center [534, 200] width 170 height 14
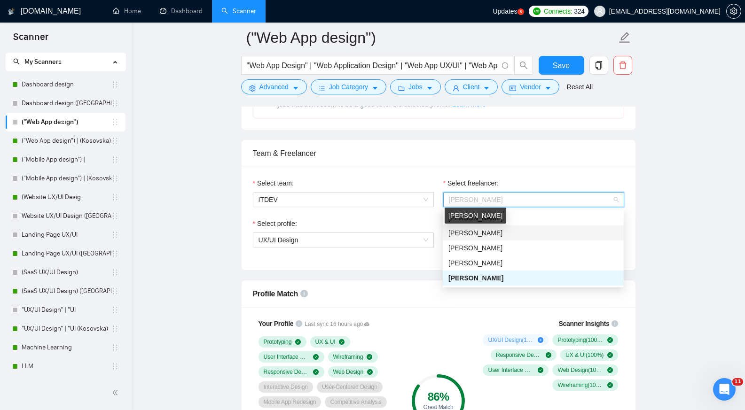
click at [488, 236] on span "[PERSON_NAME]" at bounding box center [476, 233] width 54 height 8
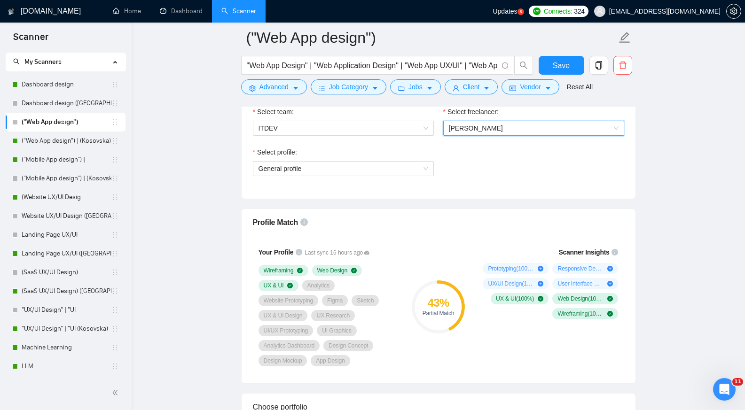
scroll to position [511, 0]
click at [426, 169] on span "General profile" at bounding box center [344, 168] width 170 height 14
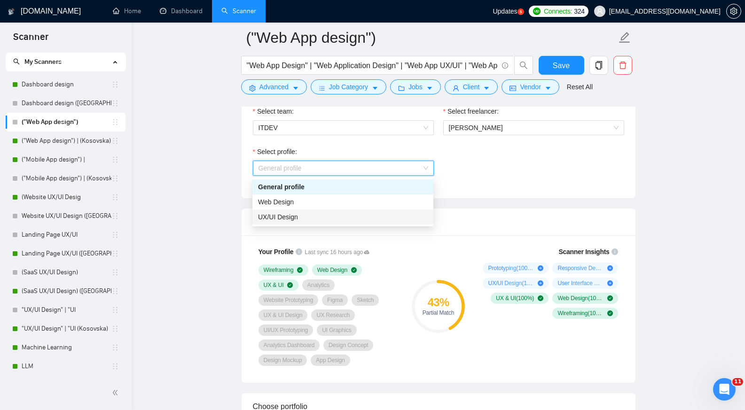
click at [334, 211] on div "UX/UI Design" at bounding box center [343, 217] width 181 height 15
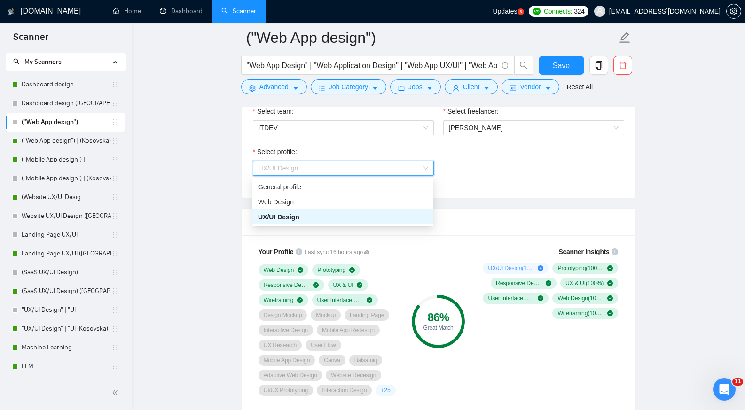
click at [422, 169] on span "UX/UI Design" at bounding box center [344, 168] width 170 height 14
click at [339, 199] on div "Web Design" at bounding box center [343, 202] width 170 height 10
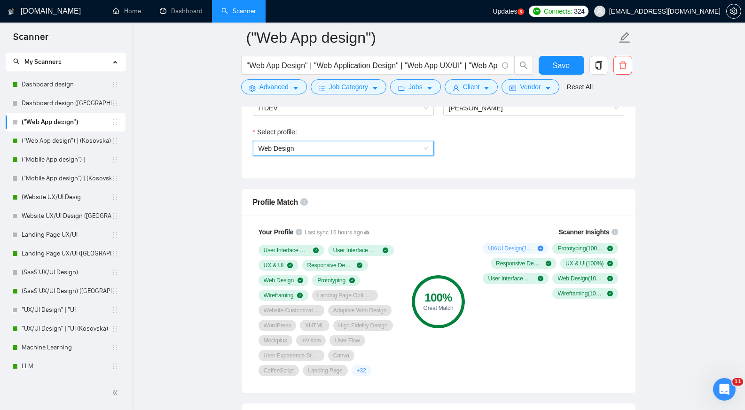
scroll to position [532, 0]
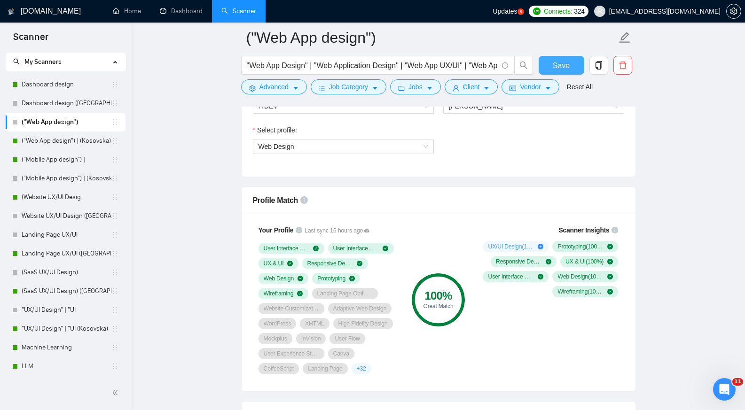
click at [562, 66] on span "Save" at bounding box center [561, 66] width 17 height 12
click at [562, 65] on span "Save" at bounding box center [561, 66] width 17 height 12
click at [82, 100] on link "Dashboard design ([GEOGRAPHIC_DATA])" at bounding box center [67, 103] width 90 height 19
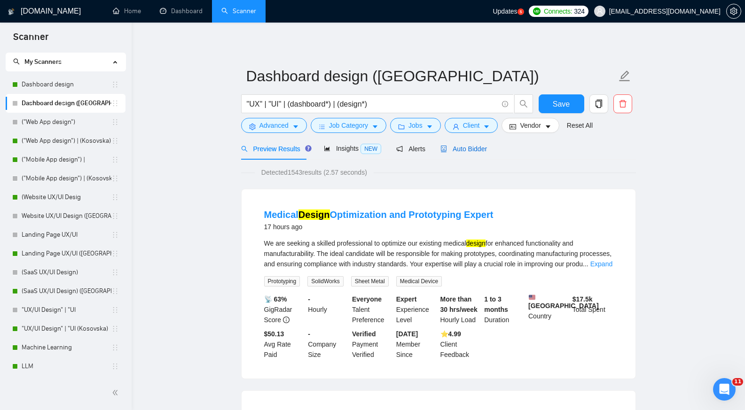
click at [469, 152] on span "Auto Bidder" at bounding box center [464, 149] width 47 height 8
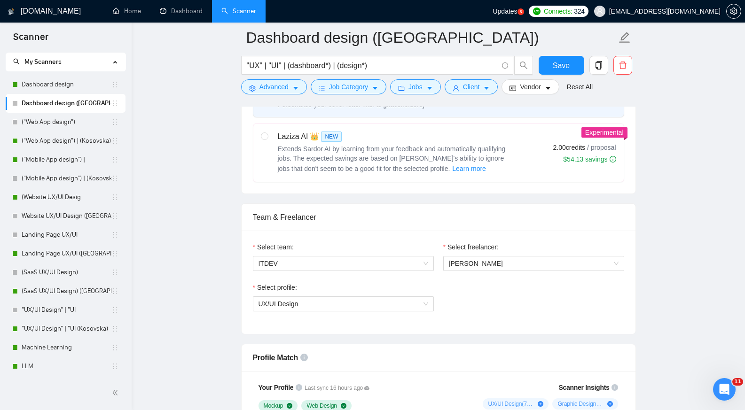
scroll to position [489, 0]
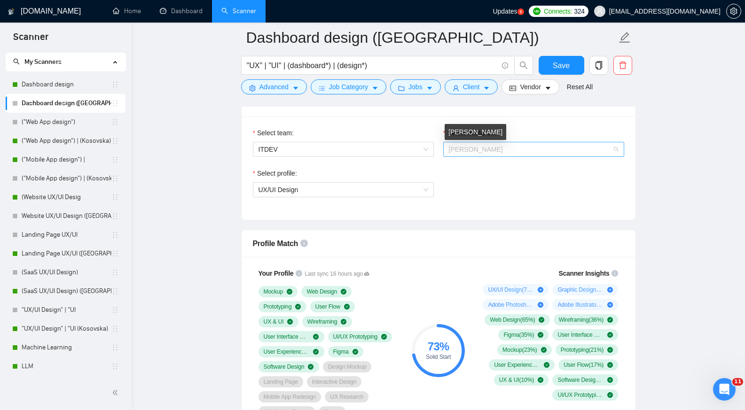
click at [493, 151] on span "[PERSON_NAME]" at bounding box center [476, 150] width 54 height 8
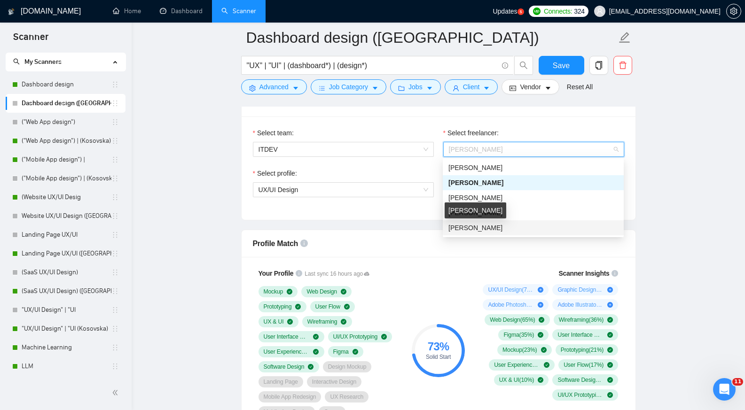
click at [473, 229] on span "[PERSON_NAME]" at bounding box center [476, 228] width 54 height 8
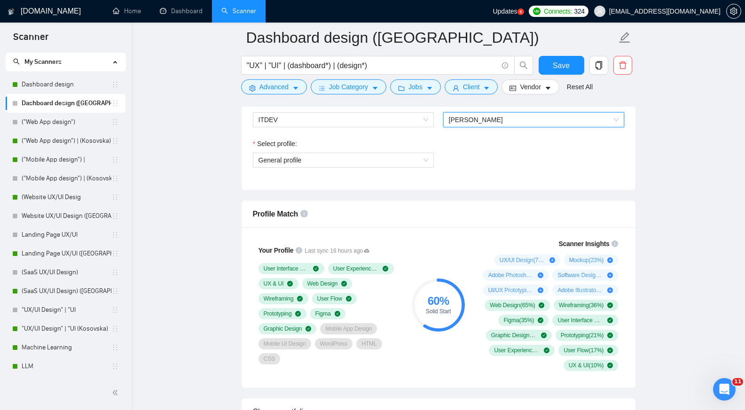
scroll to position [520, 0]
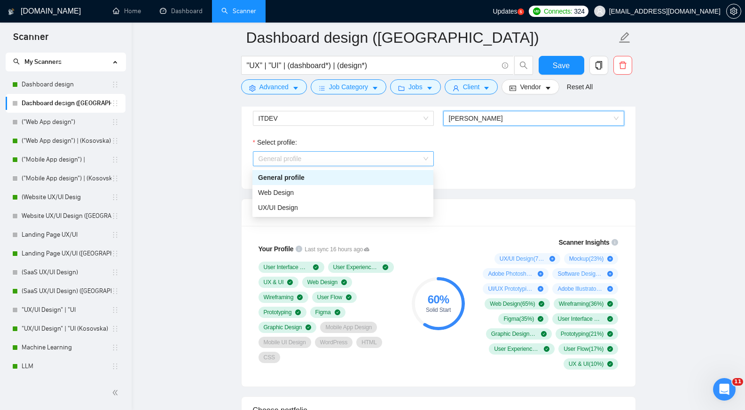
click at [425, 160] on span "General profile" at bounding box center [344, 159] width 170 height 14
click at [329, 192] on div "Web Design" at bounding box center [343, 193] width 170 height 10
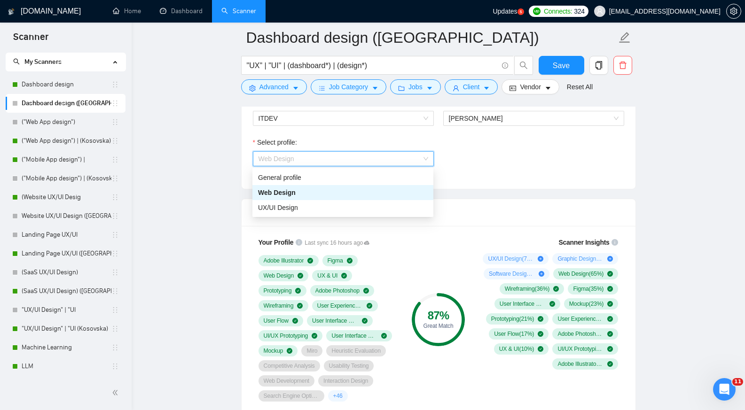
click at [426, 154] on span "Web Design" at bounding box center [344, 159] width 170 height 14
click at [302, 203] on div "UX/UI Design" at bounding box center [343, 208] width 170 height 10
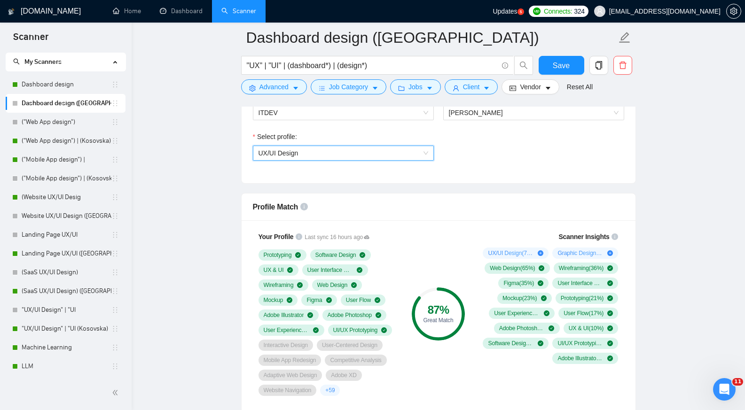
scroll to position [523, 0]
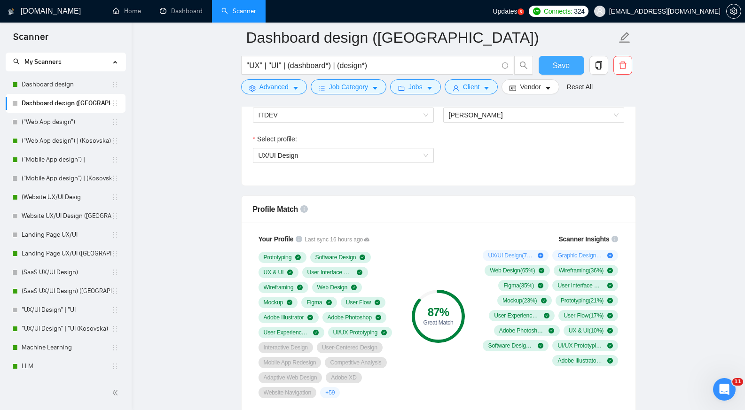
click at [562, 68] on span "Save" at bounding box center [561, 66] width 17 height 12
click at [63, 84] on link "Dashboard design" at bounding box center [67, 84] width 90 height 19
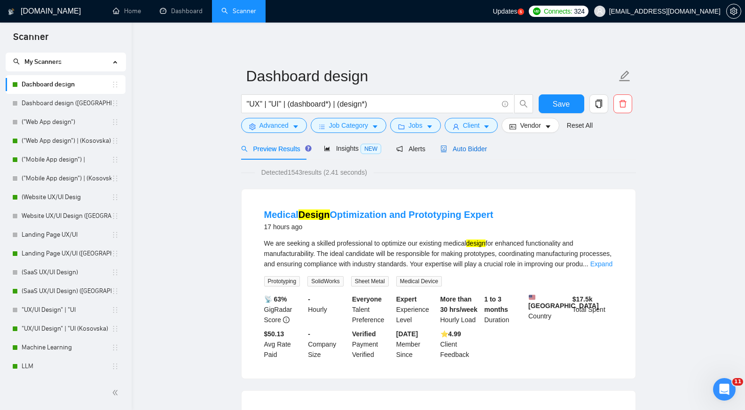
click at [470, 149] on span "Auto Bidder" at bounding box center [464, 149] width 47 height 8
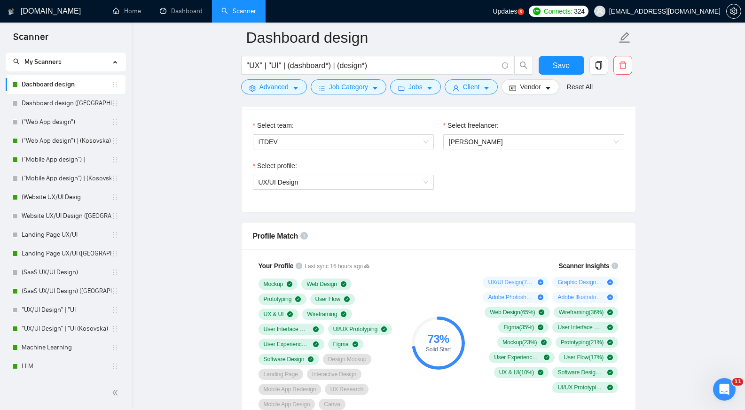
scroll to position [496, 0]
click at [429, 185] on div "UX/UI Design" at bounding box center [343, 183] width 181 height 15
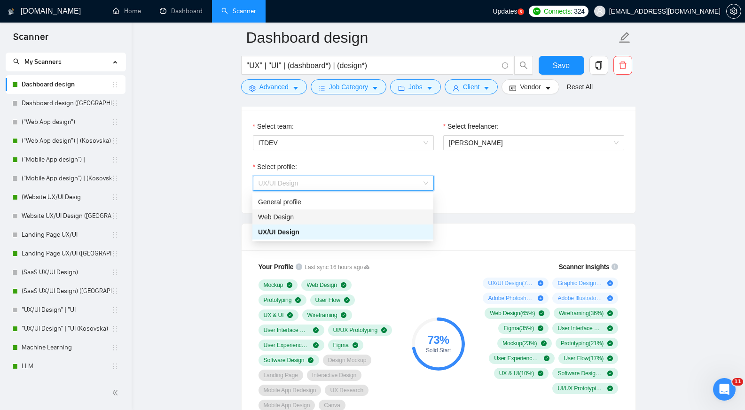
click at [338, 220] on div "Web Design" at bounding box center [343, 217] width 170 height 10
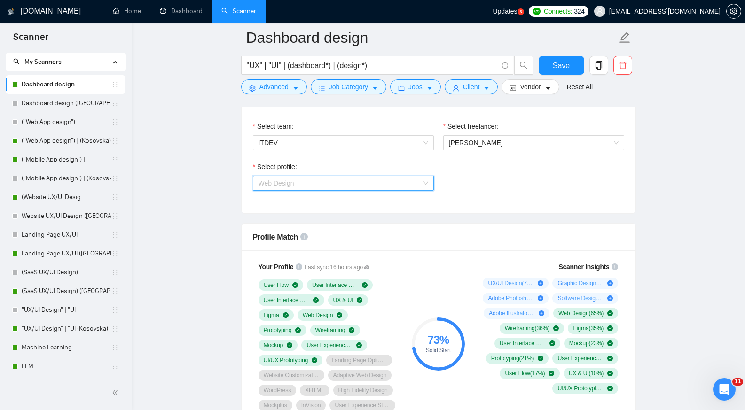
click at [422, 182] on span "Web Design" at bounding box center [344, 183] width 170 height 14
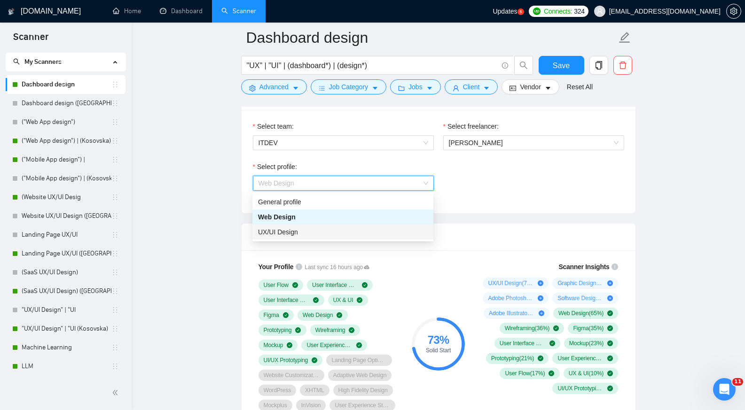
click at [298, 230] on div "UX/UI Design" at bounding box center [343, 232] width 170 height 10
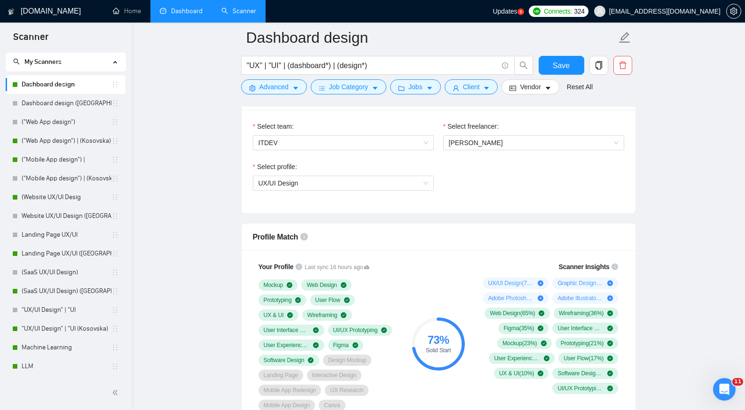
click at [194, 14] on link "Dashboard" at bounding box center [181, 11] width 43 height 8
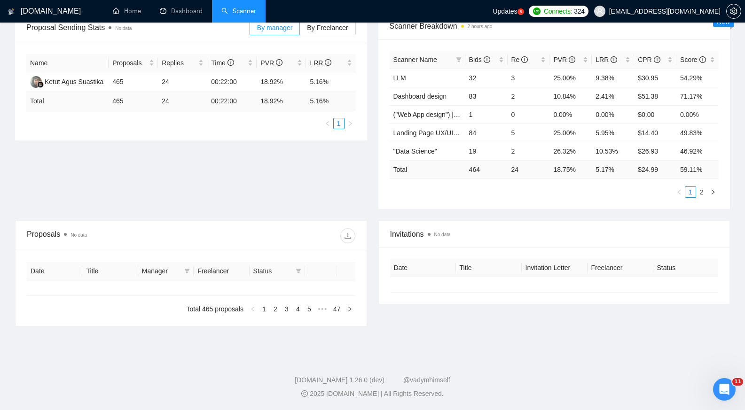
type input "2025-07-12"
type input "2025-08-11"
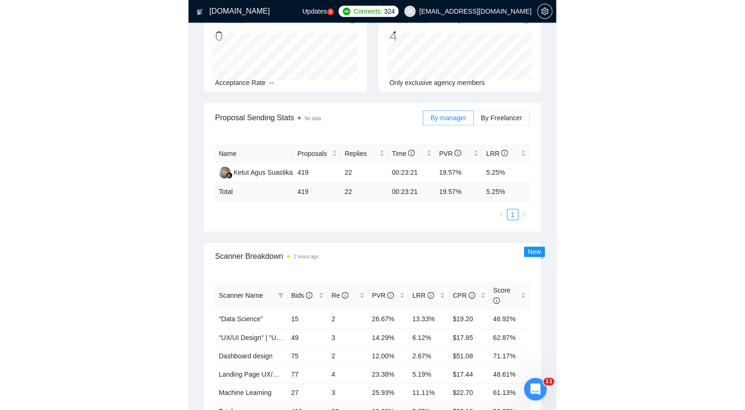
scroll to position [160, 0]
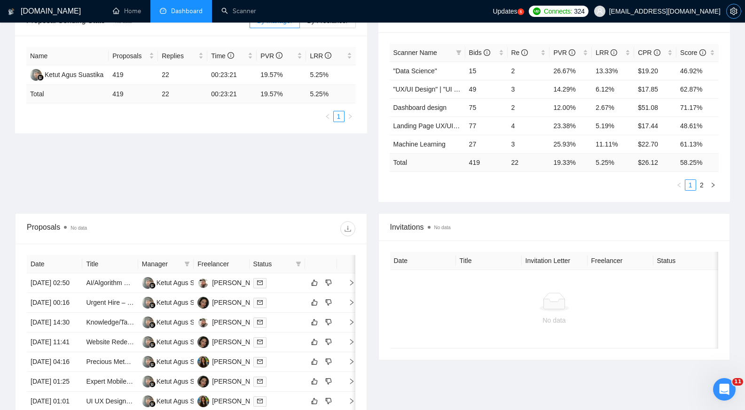
click at [735, 10] on icon "setting" at bounding box center [734, 12] width 8 height 8
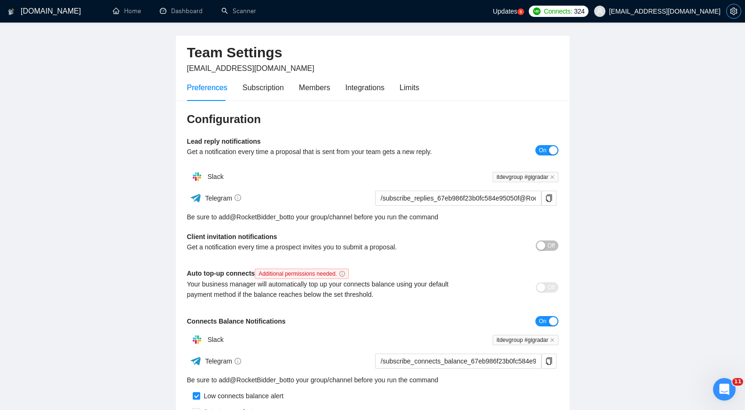
scroll to position [26, 0]
click at [406, 87] on div "Limits" at bounding box center [410, 87] width 20 height 12
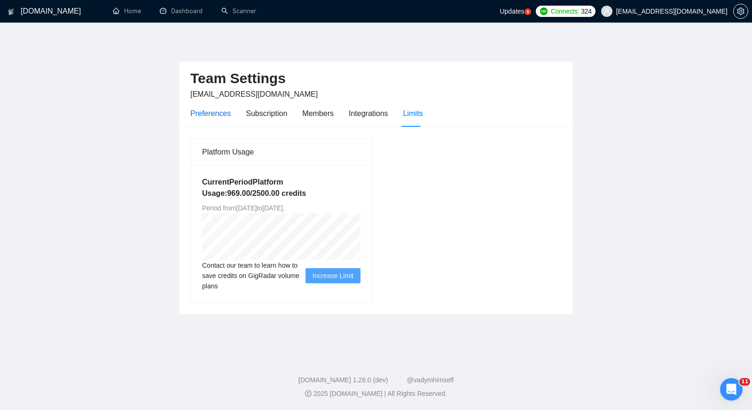
click at [217, 114] on div "Preferences" at bounding box center [210, 114] width 40 height 12
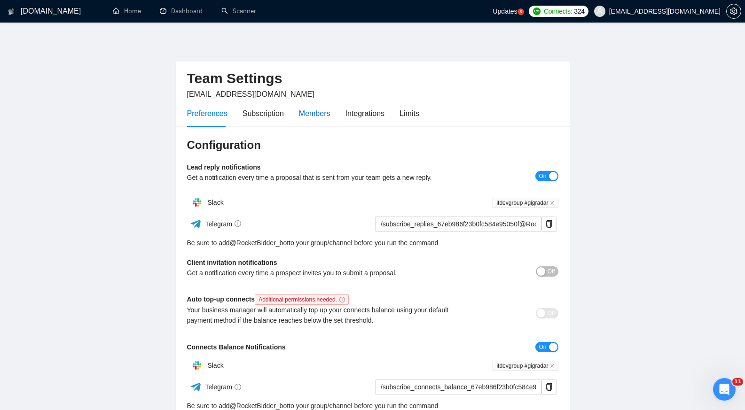
click at [313, 115] on div "Members" at bounding box center [315, 114] width 32 height 12
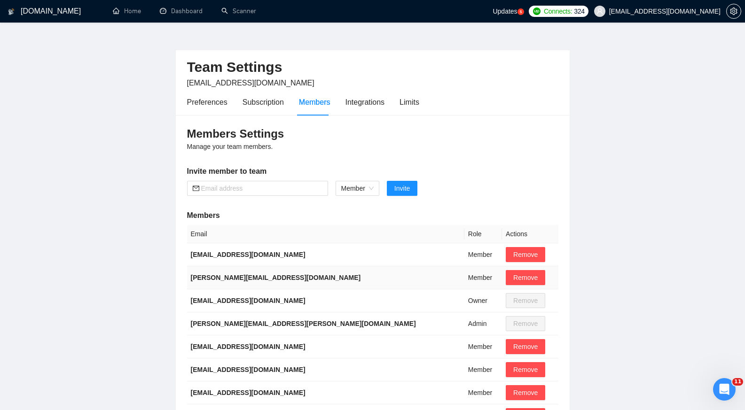
scroll to position [2, 0]
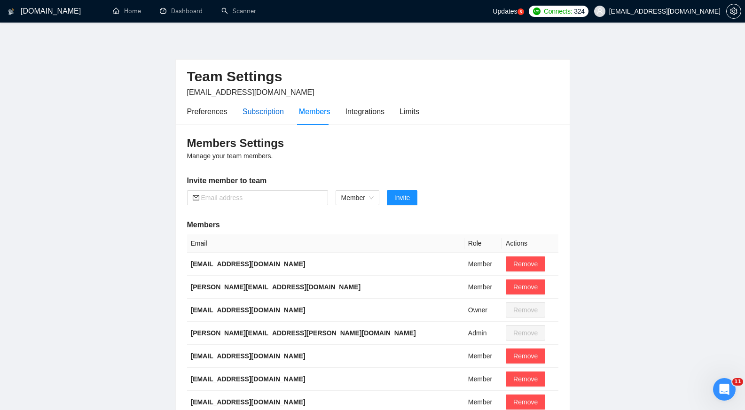
click at [274, 114] on div "Subscription" at bounding box center [263, 112] width 41 height 12
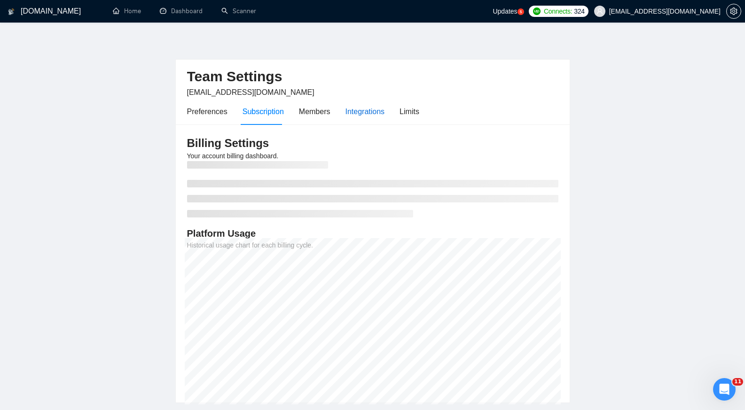
click at [360, 110] on div "Integrations" at bounding box center [365, 112] width 39 height 12
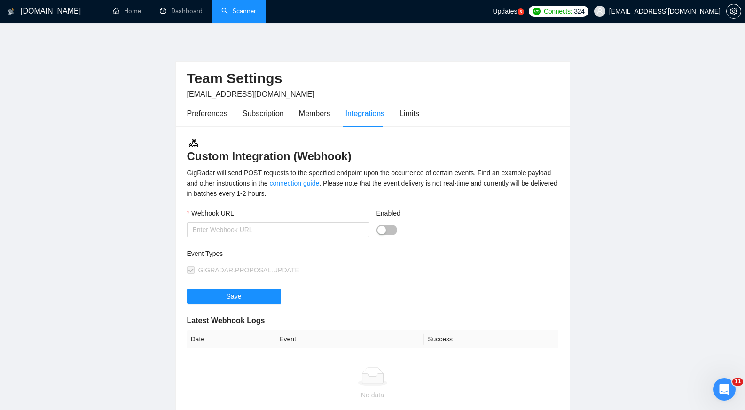
click at [246, 9] on link "Scanner" at bounding box center [238, 11] width 35 height 8
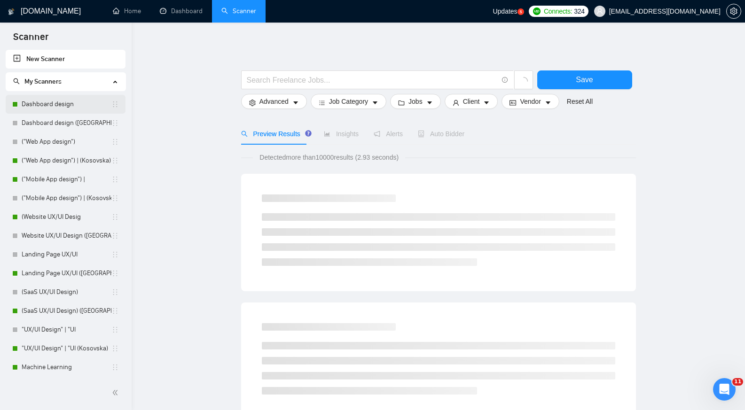
click at [75, 102] on link "Dashboard design" at bounding box center [67, 104] width 90 height 19
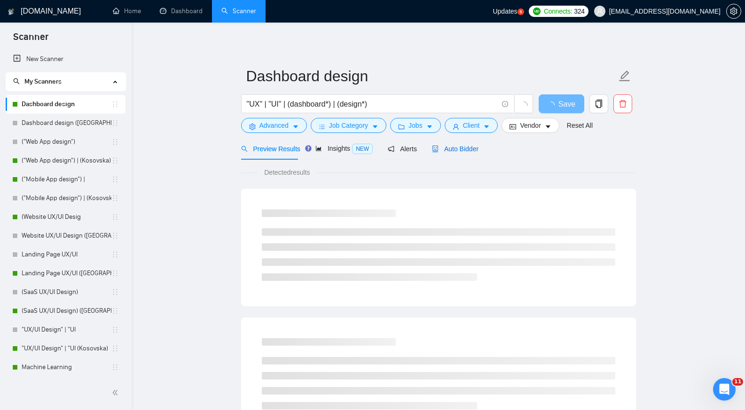
click at [456, 150] on span "Auto Bidder" at bounding box center [455, 149] width 47 height 8
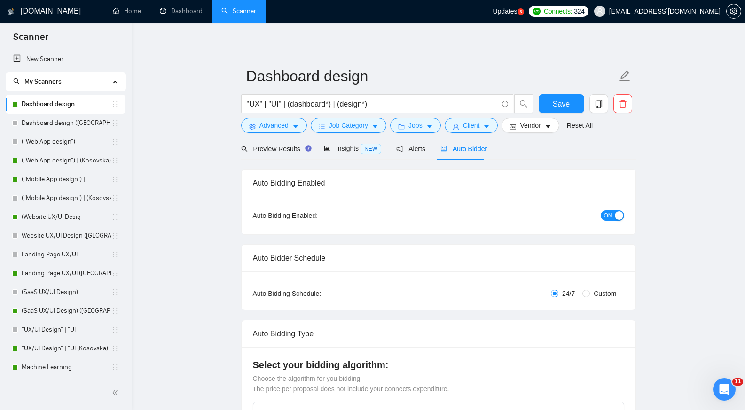
click at [45, 8] on h1 "[DOMAIN_NAME]" at bounding box center [51, 11] width 60 height 23
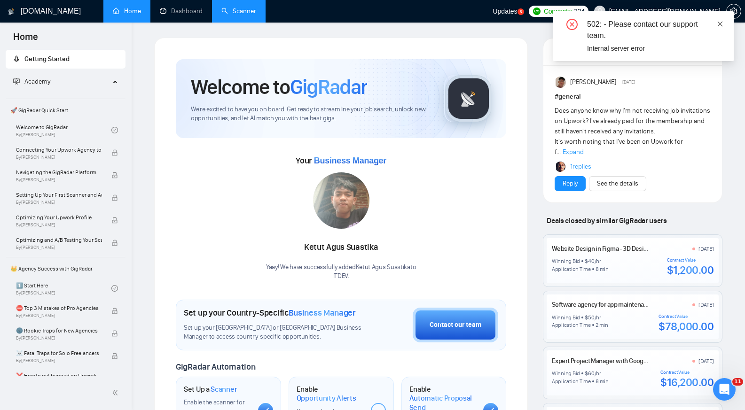
click at [722, 23] on icon "close" at bounding box center [720, 23] width 5 height 5
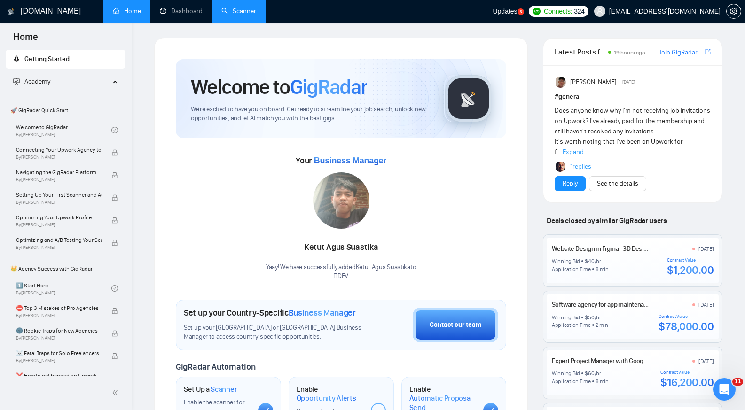
click at [248, 14] on link "Scanner" at bounding box center [238, 11] width 35 height 8
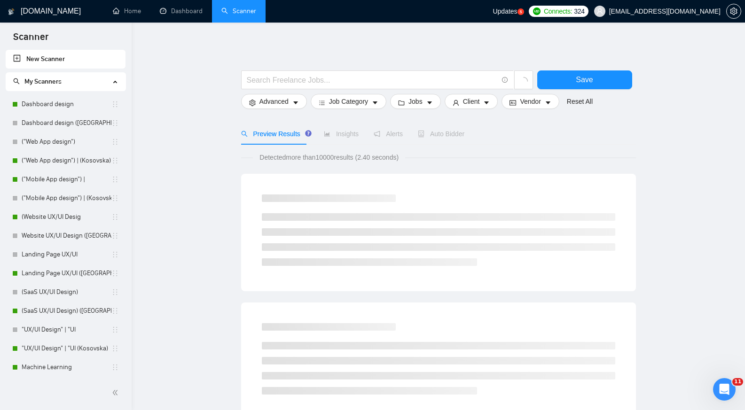
click at [517, 14] on span "Updates" at bounding box center [505, 12] width 24 height 8
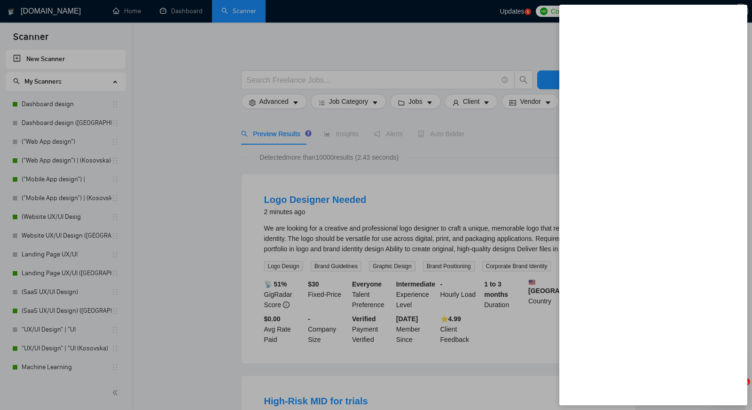
click at [556, 31] on div at bounding box center [376, 205] width 752 height 410
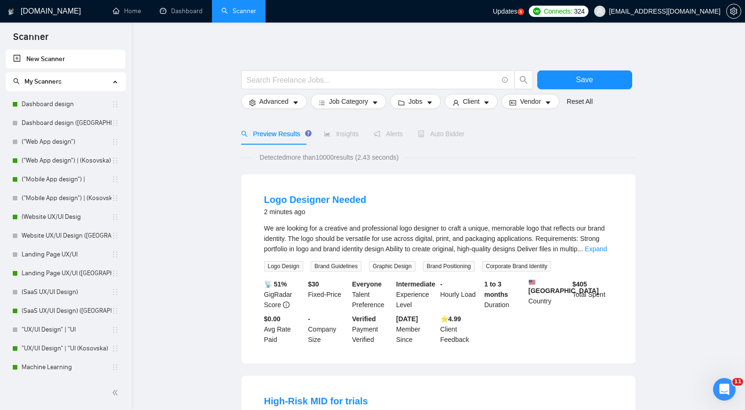
click at [517, 14] on span "Updates" at bounding box center [505, 12] width 24 height 8
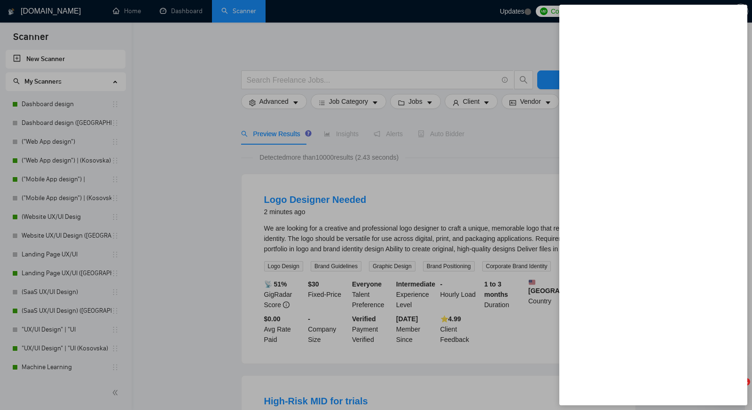
click at [538, 32] on div at bounding box center [376, 205] width 752 height 410
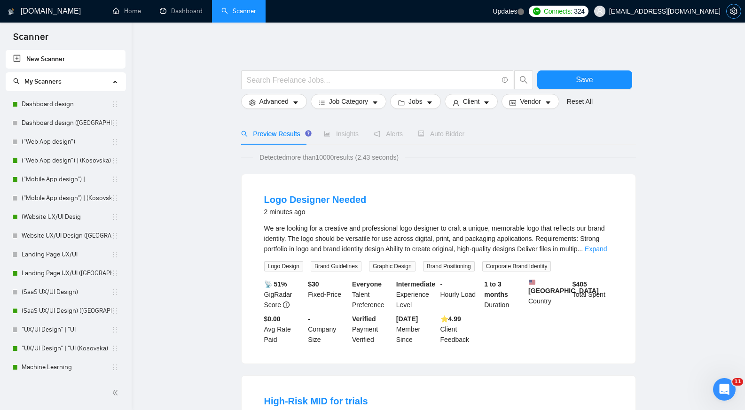
click at [734, 8] on icon "setting" at bounding box center [733, 12] width 7 height 8
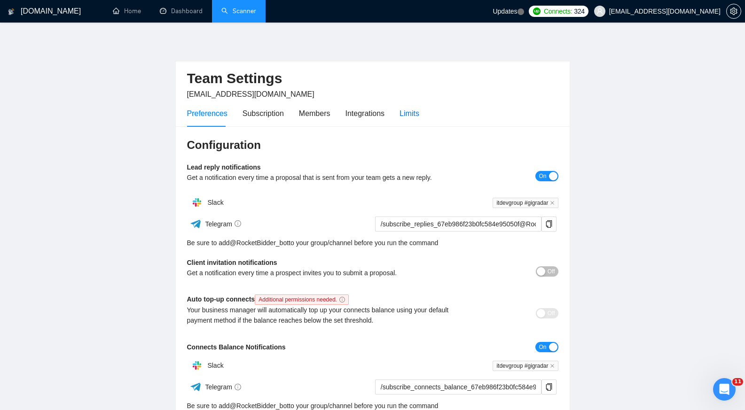
click at [411, 114] on div "Limits" at bounding box center [410, 114] width 20 height 12
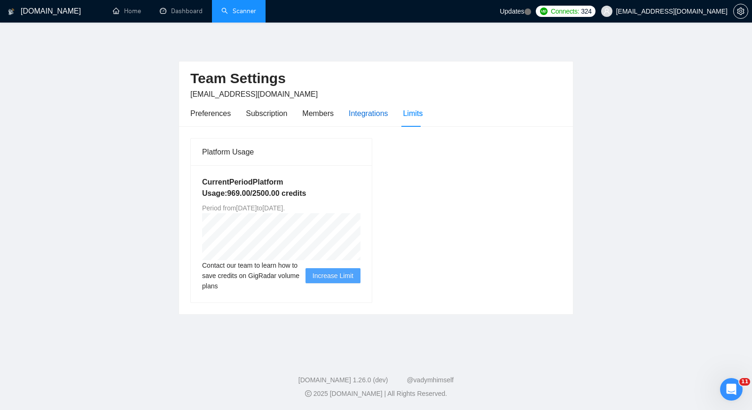
click at [372, 108] on div "Integrations" at bounding box center [368, 114] width 39 height 12
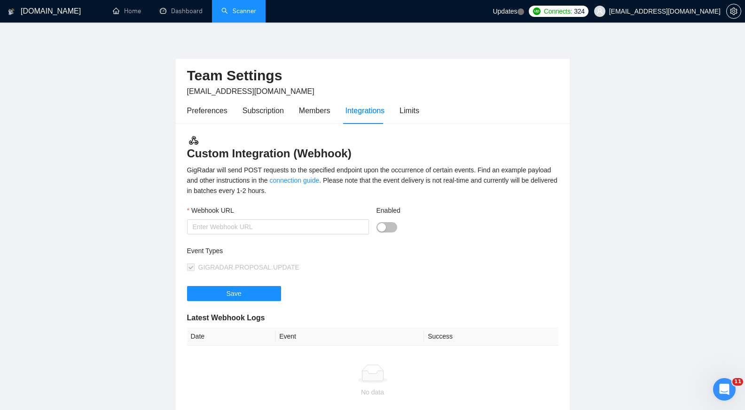
scroll to position [4, 0]
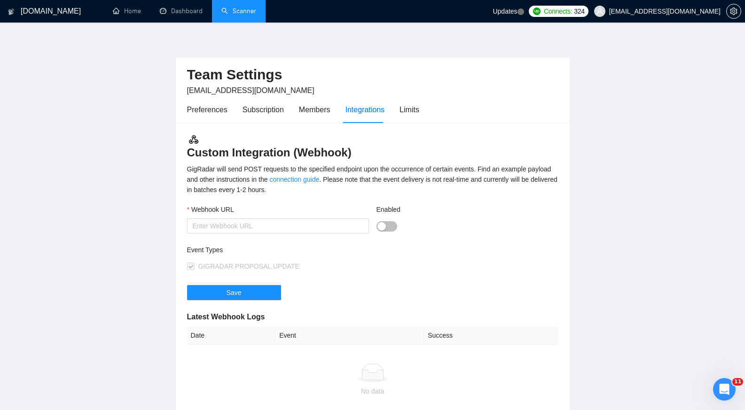
click at [244, 11] on link "Scanner" at bounding box center [238, 11] width 35 height 8
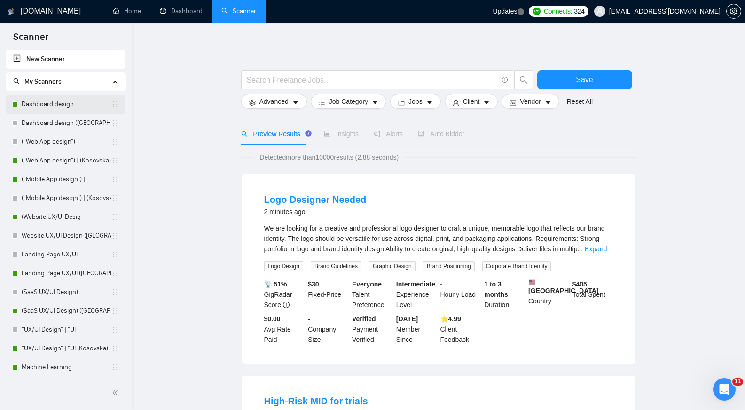
click at [83, 103] on link "Dashboard design" at bounding box center [67, 104] width 90 height 19
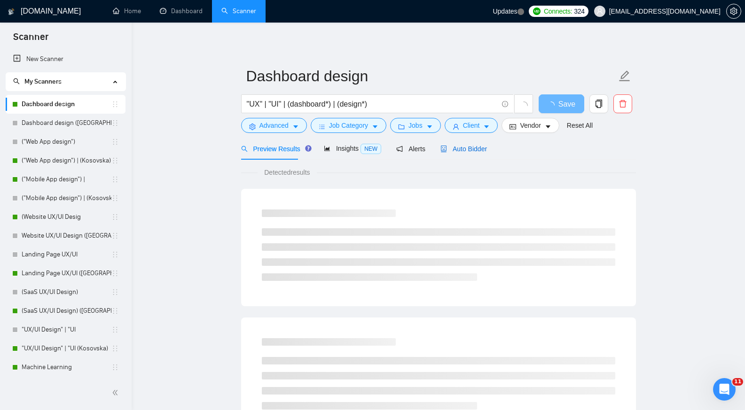
click at [471, 150] on span "Auto Bidder" at bounding box center [464, 149] width 47 height 8
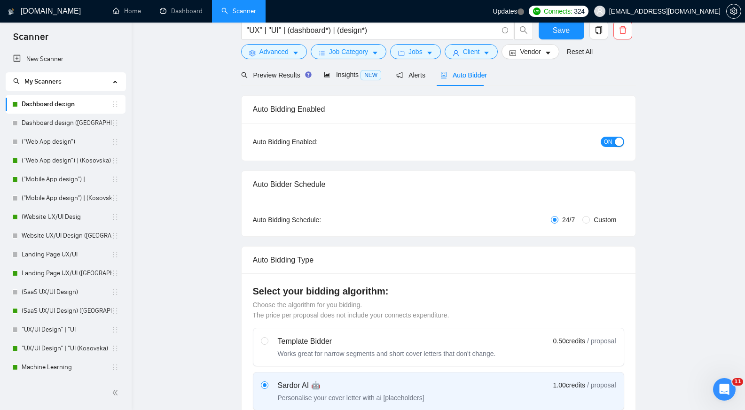
scroll to position [2, 0]
